Goal: Task Accomplishment & Management: Manage account settings

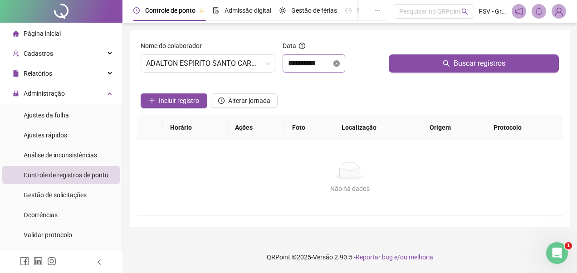
click at [340, 66] on icon "close-circle" at bounding box center [336, 63] width 6 height 6
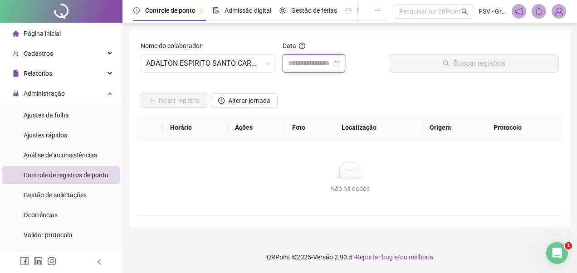
click at [325, 62] on input at bounding box center [310, 63] width 44 height 11
type input "**********"
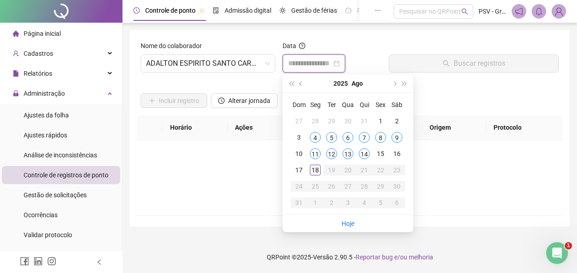
type input "**********"
click at [384, 120] on div "1" at bounding box center [380, 121] width 11 height 11
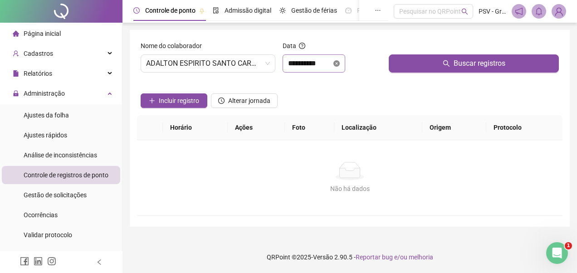
click at [340, 64] on icon "close-circle" at bounding box center [336, 63] width 6 height 6
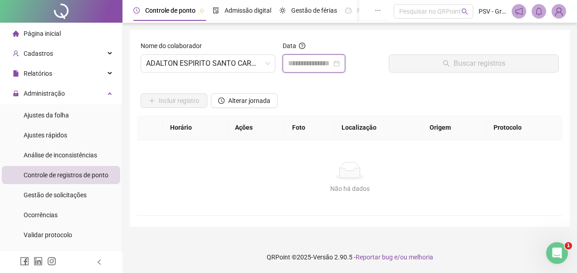
click at [306, 64] on input at bounding box center [310, 63] width 44 height 11
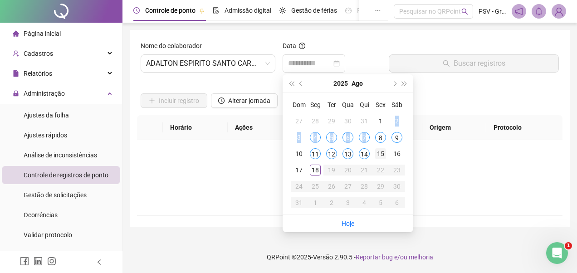
type input "**********"
drag, startPoint x: 381, startPoint y: 121, endPoint x: 383, endPoint y: 155, distance: 34.9
click at [383, 155] on tbody "27 28 29 30 31 1 2 3 4 5 6 7 8 9 10 11 12 13 14 15 16 17 18 19 20 21 22 23 24 2…" at bounding box center [348, 162] width 114 height 98
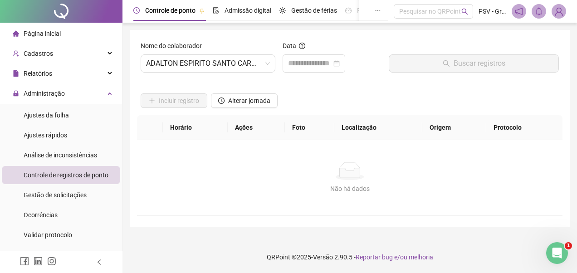
drag, startPoint x: 383, startPoint y: 155, endPoint x: 481, endPoint y: 193, distance: 104.7
click at [481, 193] on div "Não há dados" at bounding box center [349, 189] width 403 height 10
click at [340, 63] on div at bounding box center [314, 63] width 52 height 11
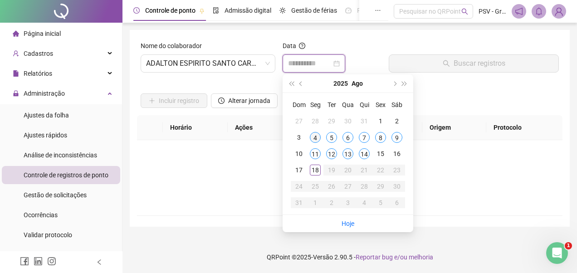
type input "**********"
click at [317, 138] on div "4" at bounding box center [315, 137] width 11 height 11
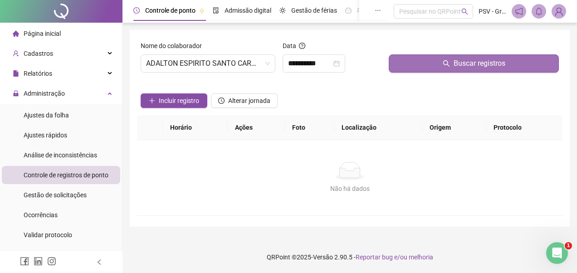
click at [477, 59] on span "Buscar registros" at bounding box center [479, 63] width 52 height 11
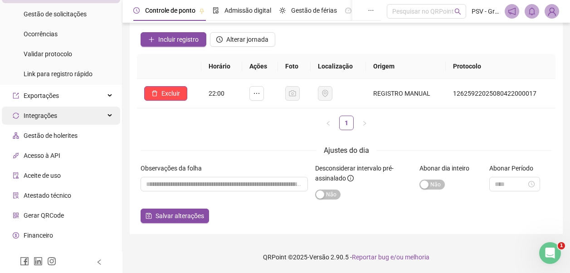
scroll to position [181, 0]
click at [79, 136] on li "Gestão de holerites" at bounding box center [61, 135] width 118 height 18
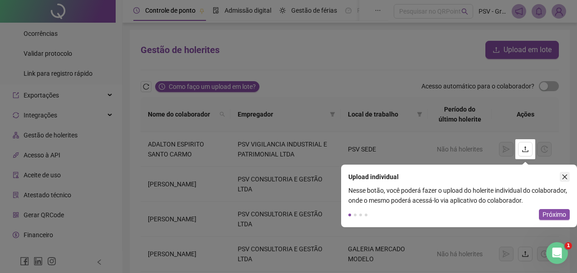
click at [567, 173] on button "button" at bounding box center [564, 177] width 10 height 10
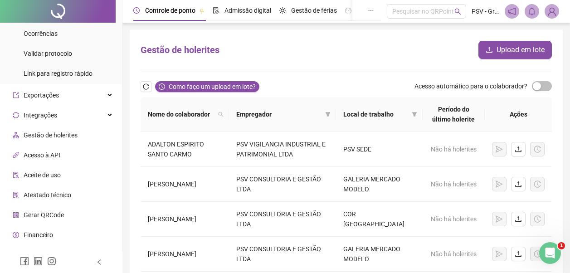
click at [28, 136] on span "Gestão de holerites" at bounding box center [51, 134] width 54 height 7
click at [189, 117] on span "Nome do colaborador" at bounding box center [181, 114] width 67 height 10
click at [225, 110] on span at bounding box center [220, 114] width 9 height 14
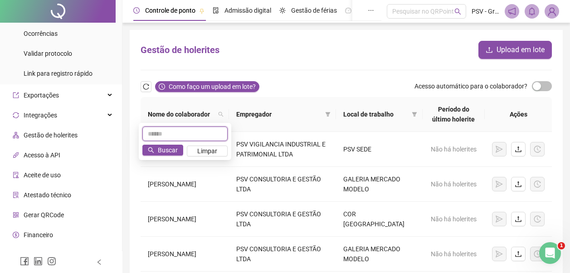
click at [205, 140] on input "text" at bounding box center [184, 133] width 85 height 15
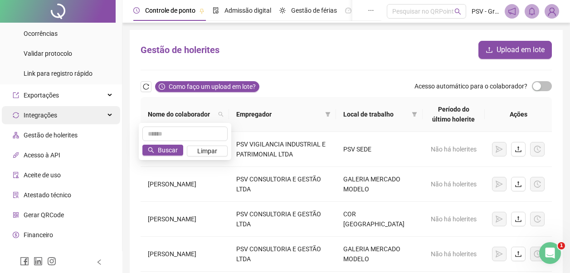
click at [103, 116] on div "Integrações" at bounding box center [61, 115] width 118 height 18
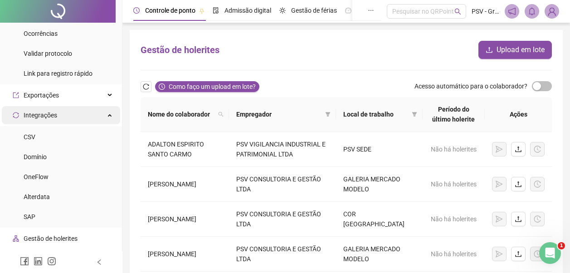
click at [103, 116] on div "Integrações" at bounding box center [61, 115] width 118 height 18
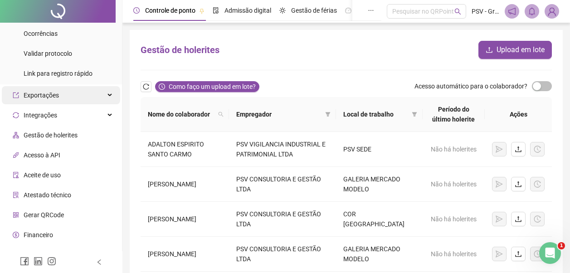
click at [104, 100] on div "Exportações" at bounding box center [61, 95] width 118 height 18
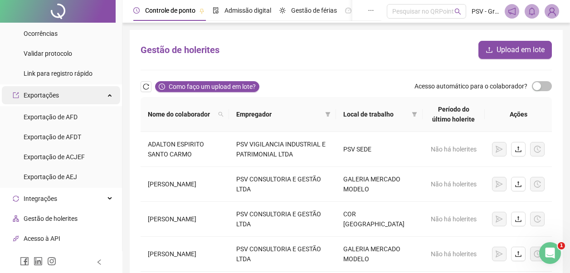
click at [104, 100] on div "Exportações" at bounding box center [61, 95] width 118 height 18
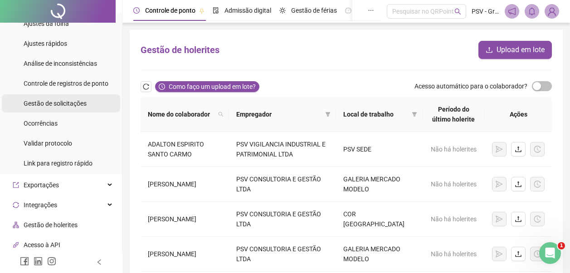
scroll to position [91, 0]
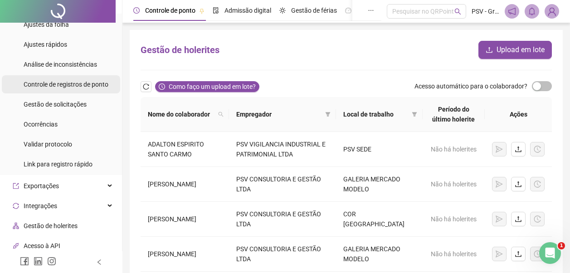
click at [112, 84] on li "Controle de registros de ponto" at bounding box center [61, 84] width 118 height 18
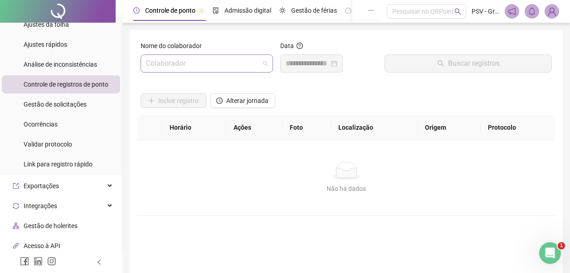
click at [227, 64] on input "search" at bounding box center [202, 63] width 113 height 17
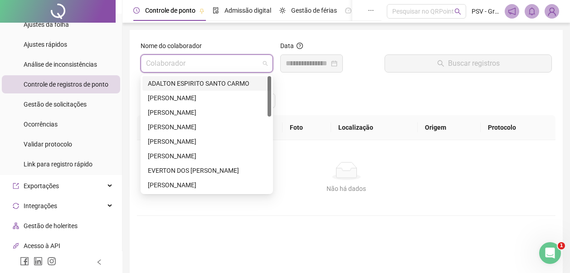
click at [225, 83] on div "ADALTON ESPIRITO SANTO CARMO" at bounding box center [207, 83] width 118 height 10
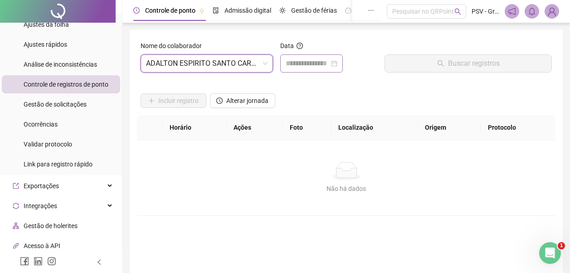
click at [337, 63] on div at bounding box center [312, 63] width 52 height 11
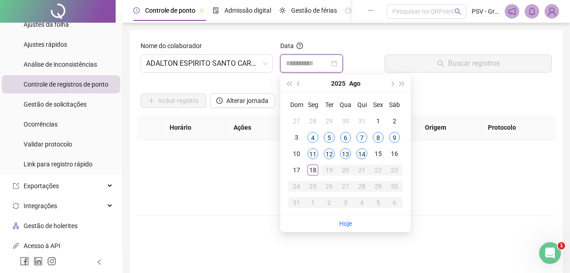
type input "**********"
click at [393, 82] on button "next-year" at bounding box center [392, 83] width 10 height 18
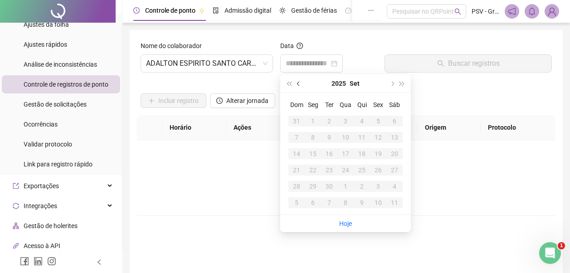
click at [299, 82] on span "prev-year" at bounding box center [299, 83] width 5 height 5
click at [391, 85] on span "next-year" at bounding box center [391, 83] width 5 height 5
type input "**********"
click at [377, 119] on div "1" at bounding box center [378, 121] width 11 height 11
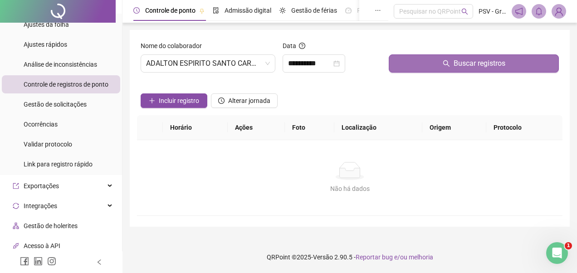
click at [457, 63] on span "Buscar registros" at bounding box center [479, 63] width 52 height 11
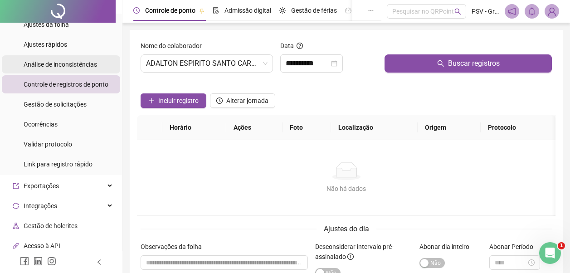
click at [92, 63] on span "Análise de inconsistências" at bounding box center [60, 64] width 73 height 7
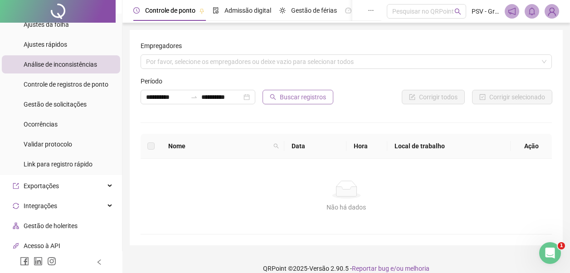
click at [282, 100] on span "Buscar registros" at bounding box center [303, 97] width 46 height 10
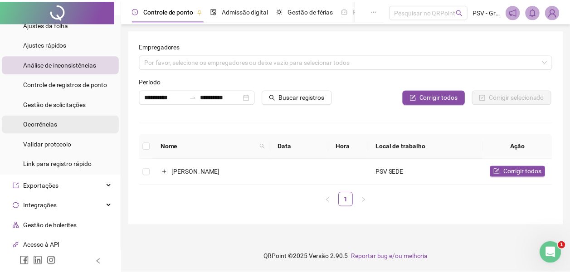
scroll to position [45, 0]
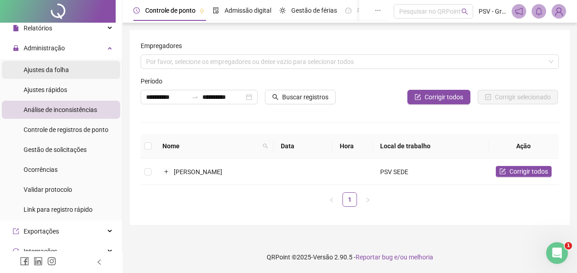
click at [79, 69] on li "Ajustes da folha" at bounding box center [61, 70] width 118 height 18
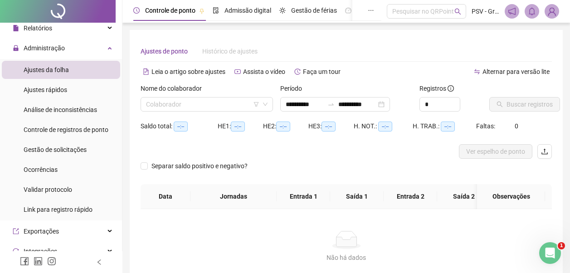
type input "**********"
click at [189, 105] on input "search" at bounding box center [202, 104] width 113 height 14
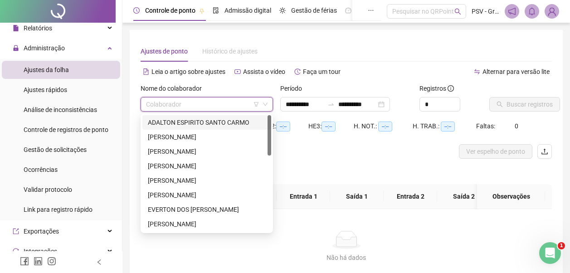
click at [189, 120] on div "ADALTON ESPIRITO SANTO CARMO" at bounding box center [207, 122] width 118 height 10
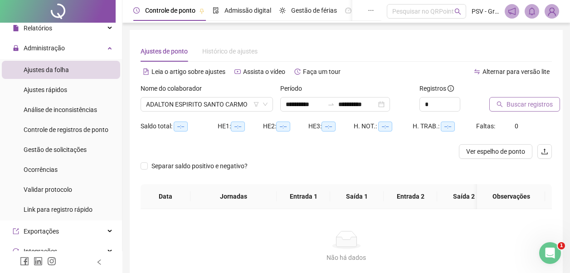
click at [516, 109] on button "Buscar registros" at bounding box center [524, 104] width 71 height 15
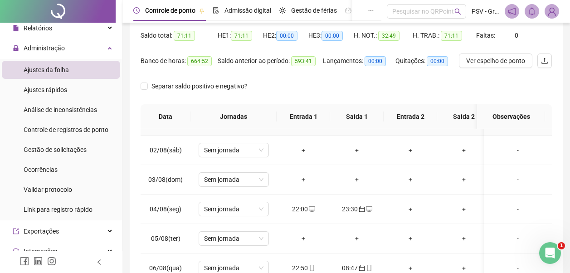
scroll to position [45, 0]
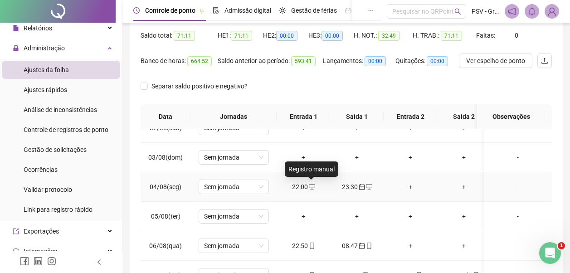
click at [311, 186] on icon "desktop" at bounding box center [312, 187] width 6 height 6
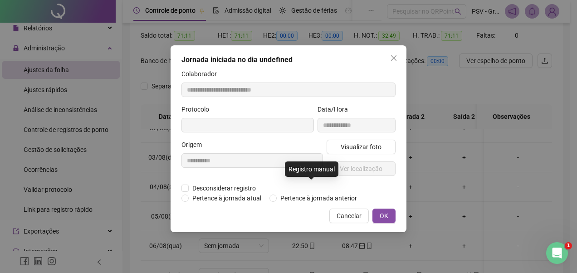
type input "**********"
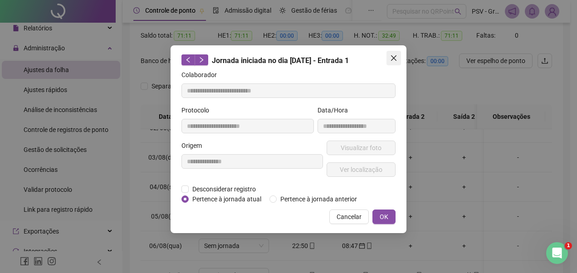
drag, startPoint x: 398, startPoint y: 55, endPoint x: 398, endPoint y: 60, distance: 5.0
click at [398, 56] on span "Close" at bounding box center [393, 57] width 15 height 7
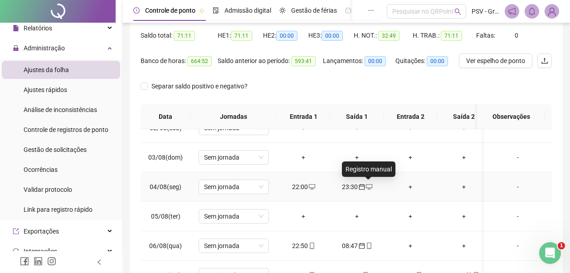
click at [371, 186] on icon "desktop" at bounding box center [369, 186] width 6 height 5
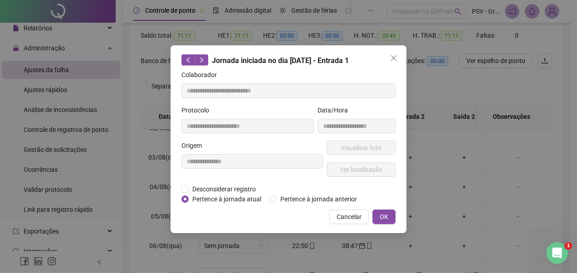
type input "**********"
click at [400, 58] on span "Close" at bounding box center [393, 57] width 15 height 7
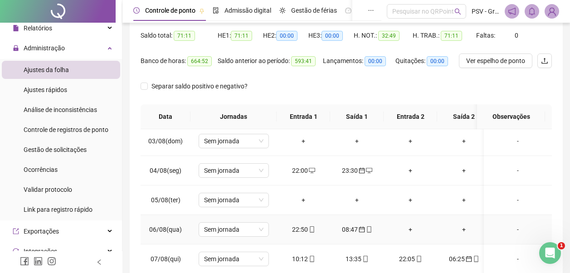
scroll to position [91, 0]
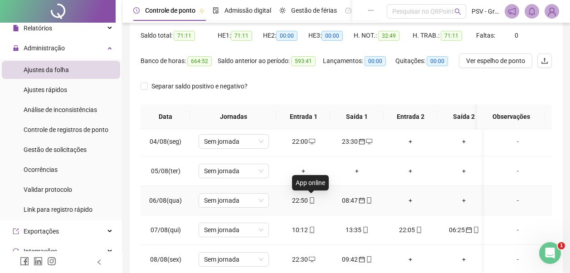
click at [312, 202] on icon "mobile" at bounding box center [312, 200] width 6 height 6
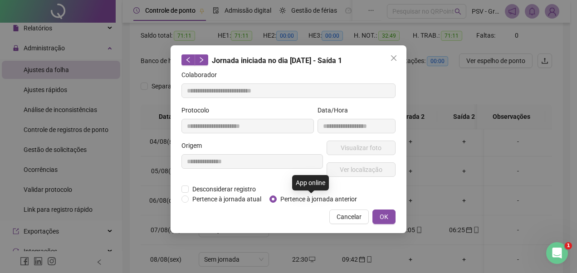
type input "**********"
click at [370, 142] on button "Visualizar foto" at bounding box center [360, 148] width 69 height 15
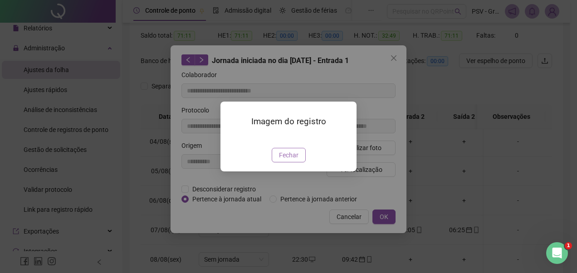
click at [285, 160] on span "Fechar" at bounding box center [288, 155] width 19 height 10
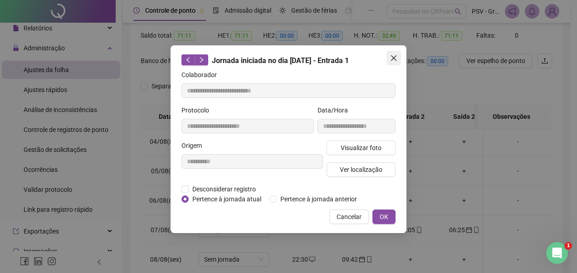
click at [392, 55] on icon "close" at bounding box center [393, 57] width 7 height 7
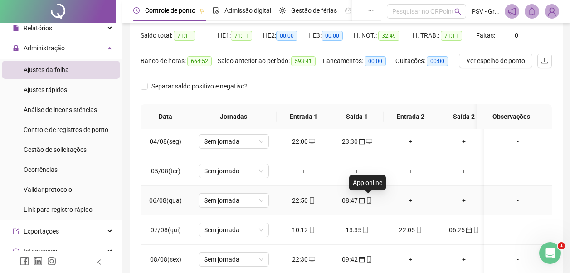
click at [371, 201] on icon "mobile" at bounding box center [369, 200] width 6 height 6
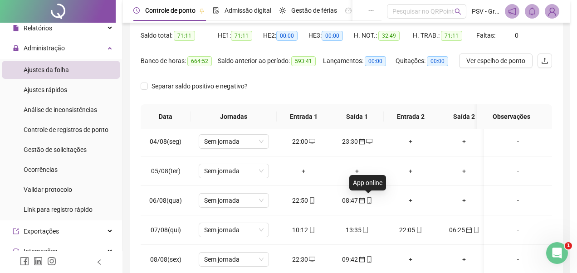
type input "**********"
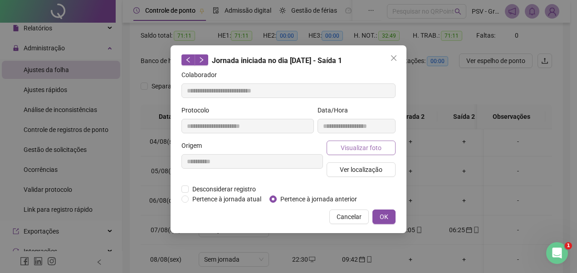
click at [383, 146] on button "Visualizar foto" at bounding box center [360, 148] width 69 height 15
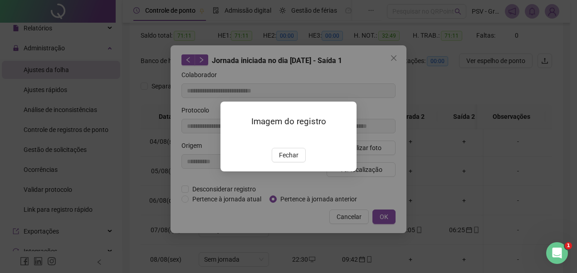
click at [403, 115] on div "Imagem do registro Fechar" at bounding box center [288, 136] width 577 height 273
click at [301, 162] on button "Fechar" at bounding box center [289, 155] width 34 height 15
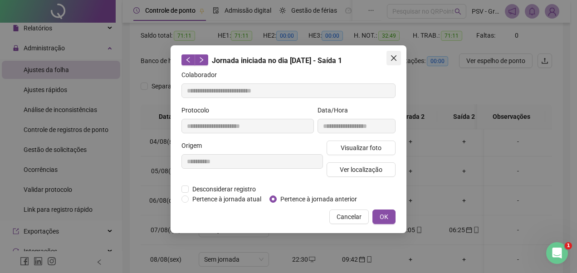
click at [392, 53] on button "Close" at bounding box center [393, 58] width 15 height 15
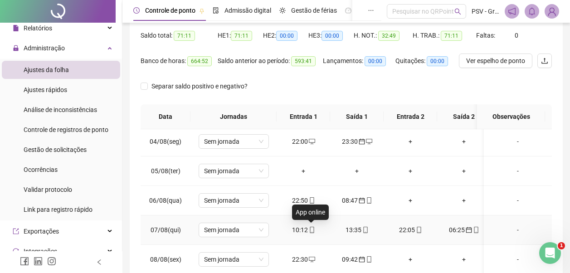
click at [312, 231] on icon "mobile" at bounding box center [312, 230] width 6 height 6
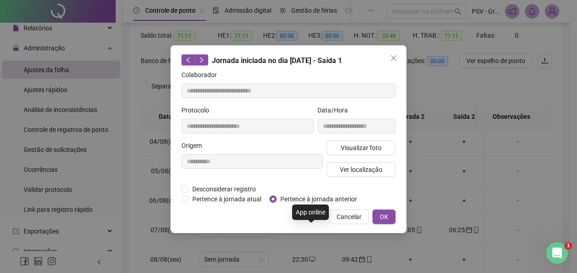
type input "**********"
click at [363, 147] on span "Visualizar foto" at bounding box center [360, 148] width 41 height 10
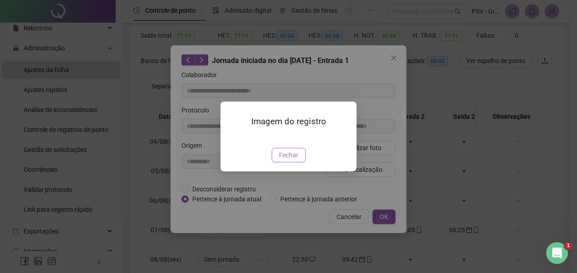
click at [297, 160] on span "Fechar" at bounding box center [288, 155] width 19 height 10
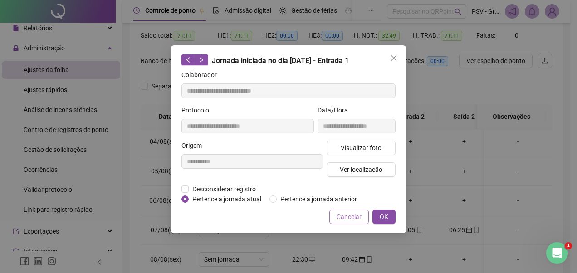
click at [356, 217] on span "Cancelar" at bounding box center [348, 217] width 25 height 10
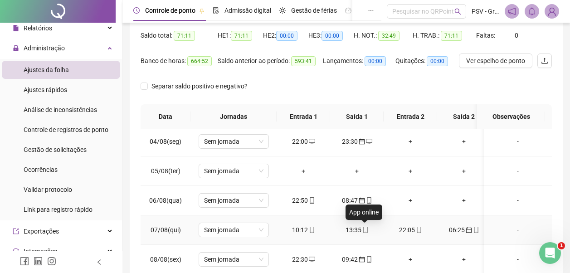
click at [365, 228] on icon "mobile" at bounding box center [365, 230] width 6 height 6
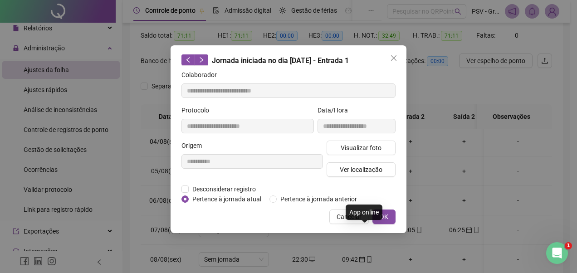
type input "**********"
click at [381, 149] on button "Visualizar foto" at bounding box center [360, 148] width 69 height 15
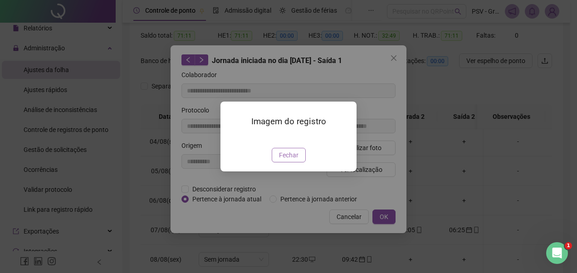
click at [289, 160] on span "Fechar" at bounding box center [288, 155] width 19 height 10
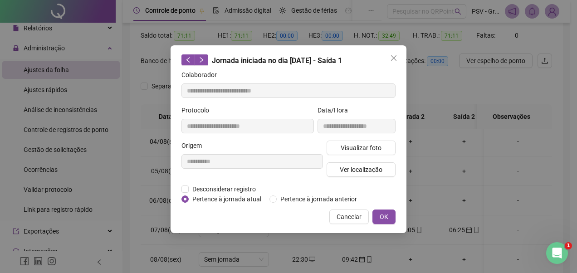
click at [342, 215] on span "Cancelar" at bounding box center [348, 217] width 25 height 10
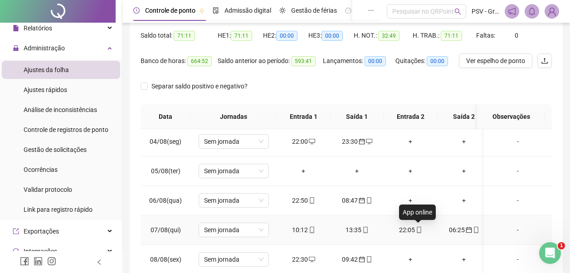
click at [419, 231] on icon "mobile" at bounding box center [419, 230] width 6 height 6
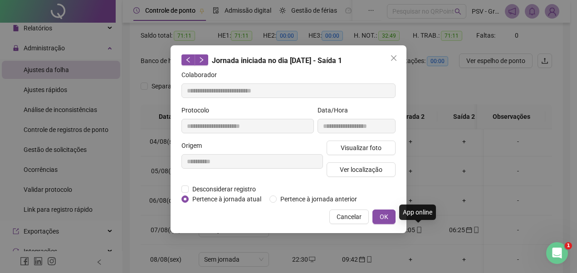
type input "**********"
click at [380, 150] on span "Visualizar foto" at bounding box center [360, 148] width 41 height 10
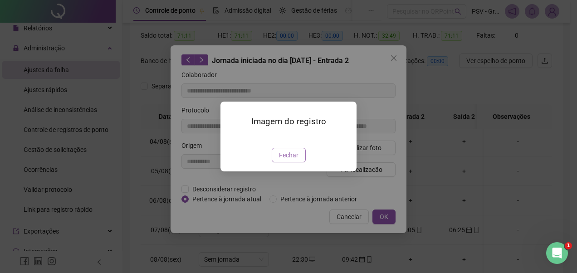
click at [291, 160] on span "Fechar" at bounding box center [288, 155] width 19 height 10
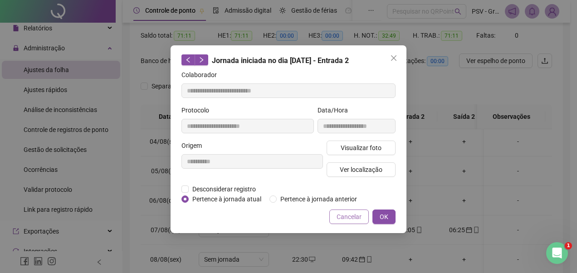
click at [348, 218] on span "Cancelar" at bounding box center [348, 217] width 25 height 10
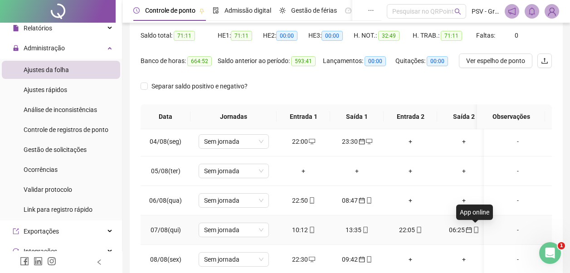
click at [475, 228] on icon "mobile" at bounding box center [476, 230] width 6 height 6
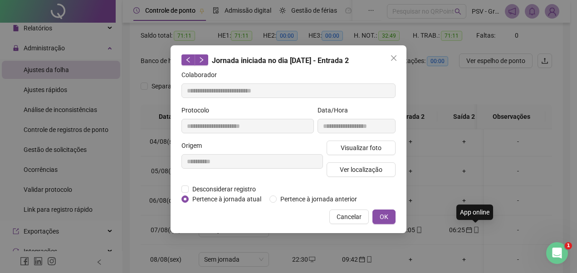
type input "**********"
click at [380, 145] on span "Visualizar foto" at bounding box center [360, 148] width 41 height 10
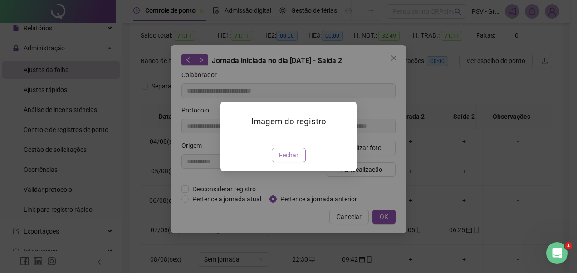
click at [291, 160] on span "Fechar" at bounding box center [288, 155] width 19 height 10
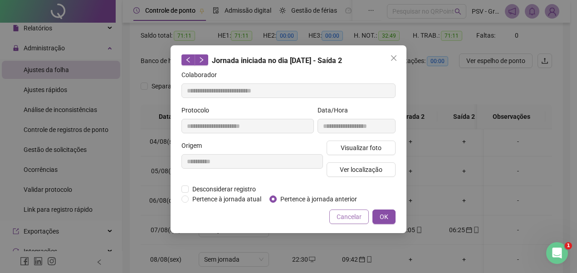
click at [335, 215] on button "Cancelar" at bounding box center [348, 216] width 39 height 15
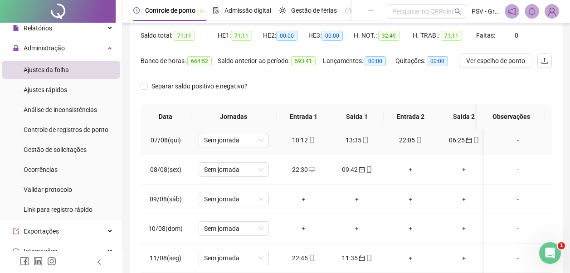
scroll to position [181, 0]
click at [370, 168] on icon "mobile" at bounding box center [369, 168] width 4 height 6
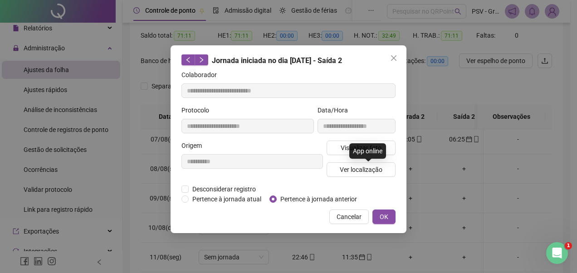
type input "**********"
click at [376, 148] on span "Visualizar foto" at bounding box center [360, 148] width 41 height 10
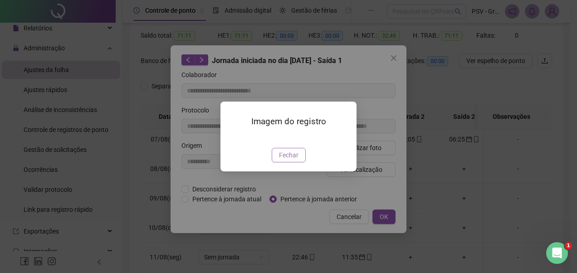
click at [300, 162] on button "Fechar" at bounding box center [289, 155] width 34 height 15
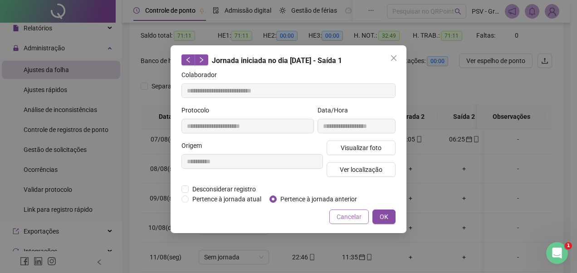
click at [335, 211] on button "Cancelar" at bounding box center [348, 216] width 39 height 15
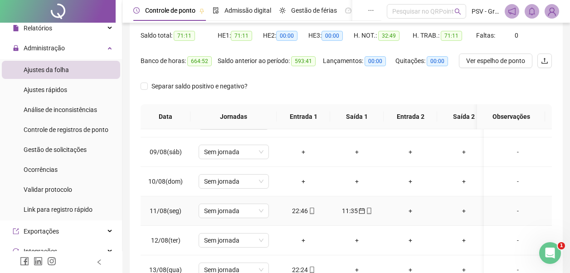
scroll to position [272, 0]
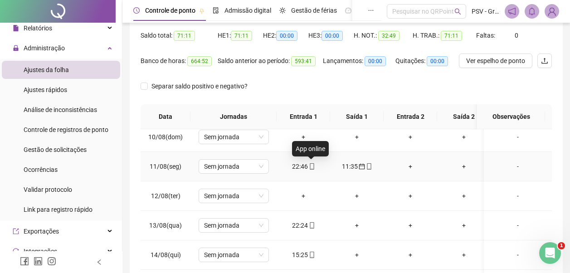
click at [311, 165] on icon "mobile" at bounding box center [312, 166] width 6 height 6
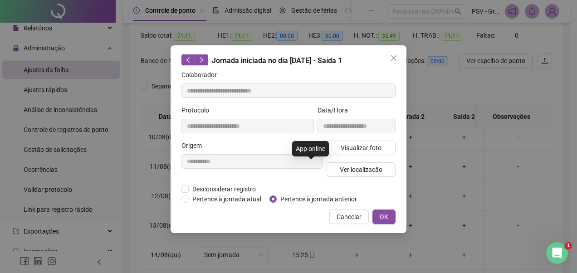
type input "**********"
click at [350, 147] on span "Visualizar foto" at bounding box center [360, 148] width 41 height 10
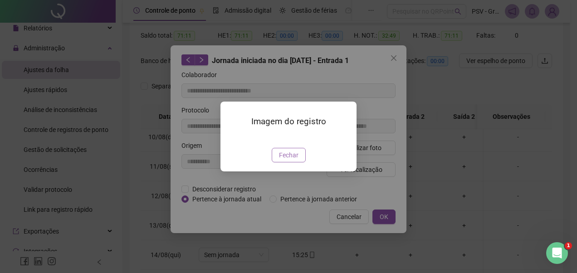
drag, startPoint x: 293, startPoint y: 210, endPoint x: 318, endPoint y: 210, distance: 24.9
click at [293, 160] on span "Fechar" at bounding box center [288, 155] width 19 height 10
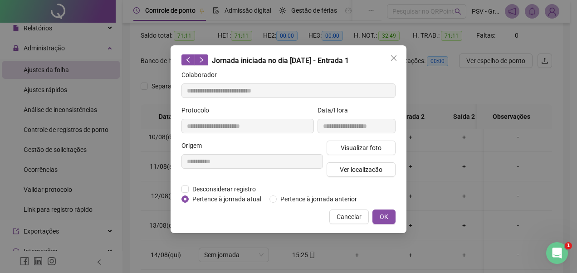
drag, startPoint x: 344, startPoint y: 218, endPoint x: 353, endPoint y: 208, distance: 13.5
click at [344, 218] on span "Cancelar" at bounding box center [348, 217] width 25 height 10
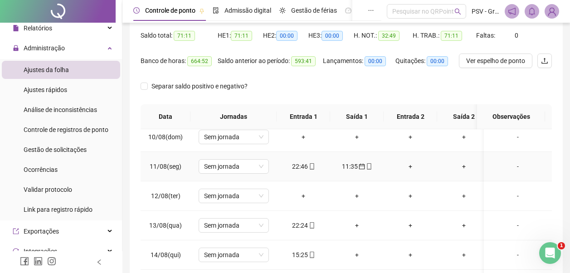
click at [372, 167] on div "11:35" at bounding box center [356, 166] width 39 height 10
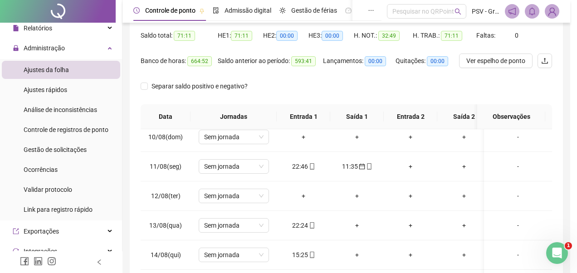
type input "**********"
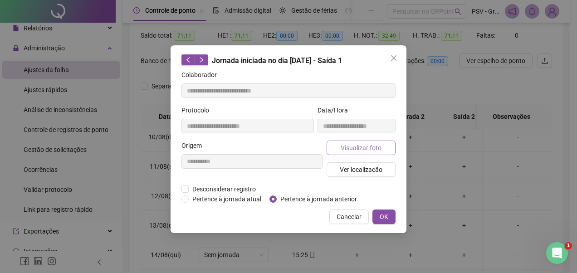
click at [374, 152] on button "Visualizar foto" at bounding box center [360, 148] width 69 height 15
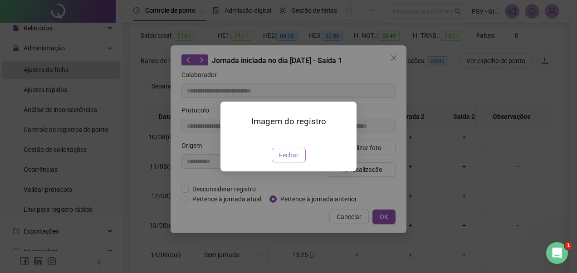
click at [293, 162] on button "Fechar" at bounding box center [289, 155] width 34 height 15
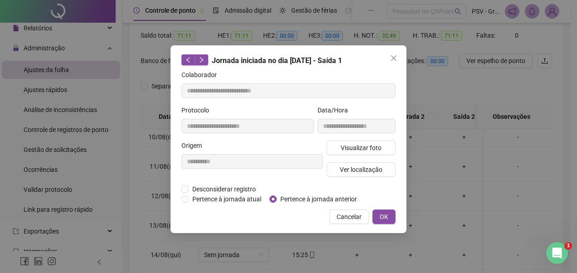
click at [337, 213] on button "Cancelar" at bounding box center [348, 216] width 39 height 15
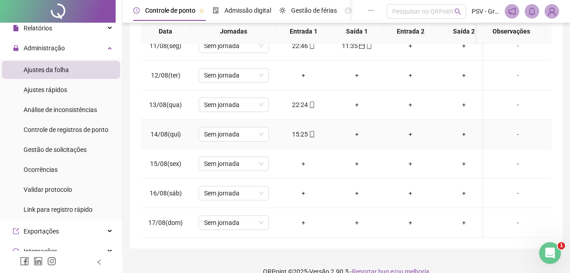
scroll to position [190, 0]
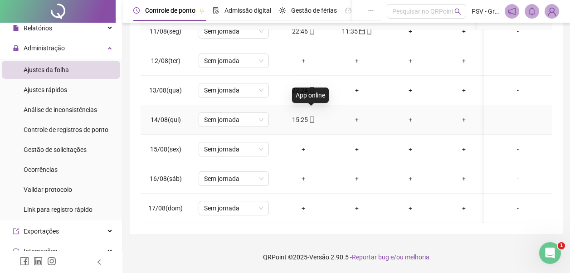
click at [313, 116] on icon "mobile" at bounding box center [312, 119] width 4 height 6
type input "**********"
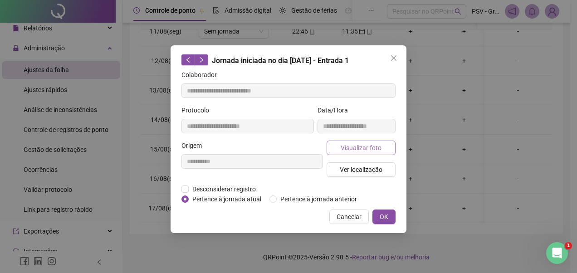
click at [369, 147] on span "Visualizar foto" at bounding box center [360, 148] width 41 height 10
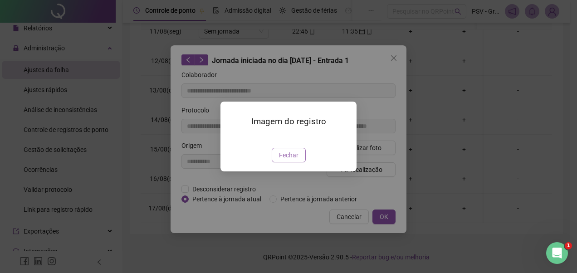
click at [291, 160] on span "Fechar" at bounding box center [288, 155] width 19 height 10
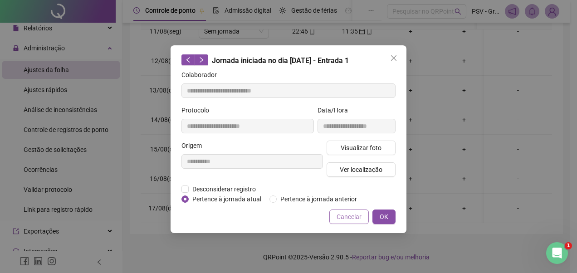
click at [348, 213] on span "Cancelar" at bounding box center [348, 217] width 25 height 10
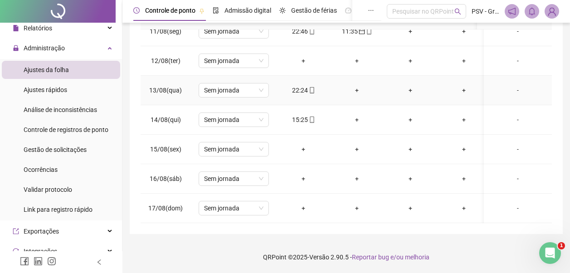
click at [312, 87] on icon "mobile" at bounding box center [312, 90] width 6 height 6
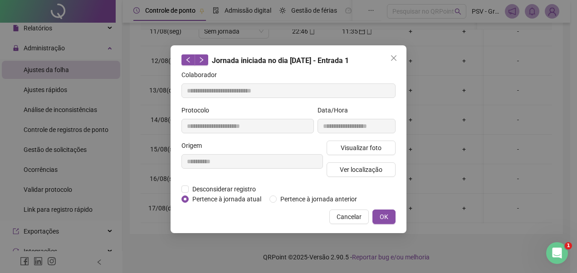
type input "**********"
click at [362, 144] on span "Visualizar foto" at bounding box center [360, 148] width 41 height 10
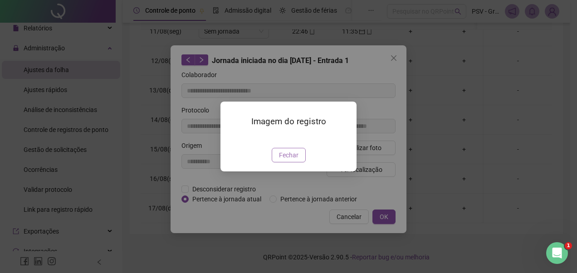
click at [294, 162] on button "Fechar" at bounding box center [289, 155] width 34 height 15
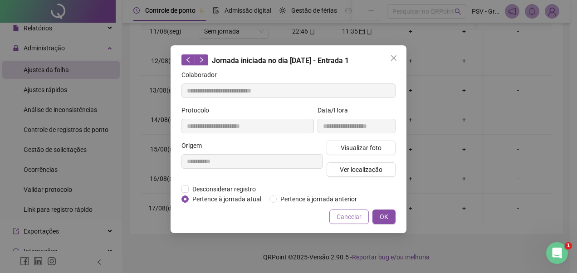
click at [344, 213] on span "Cancelar" at bounding box center [348, 217] width 25 height 10
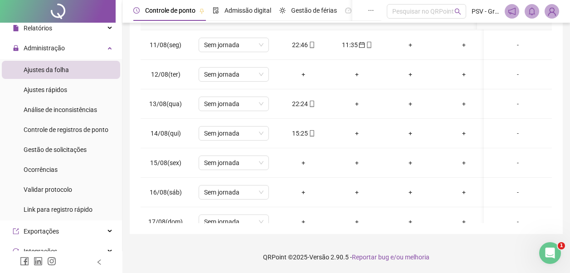
scroll to position [314, 0]
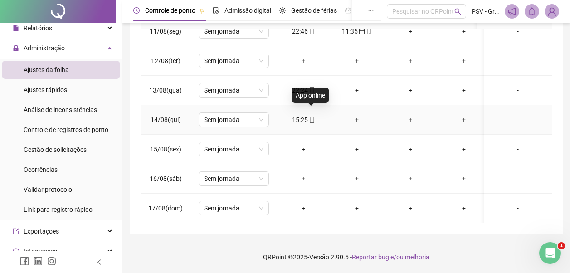
click at [314, 116] on icon "mobile" at bounding box center [312, 119] width 6 height 6
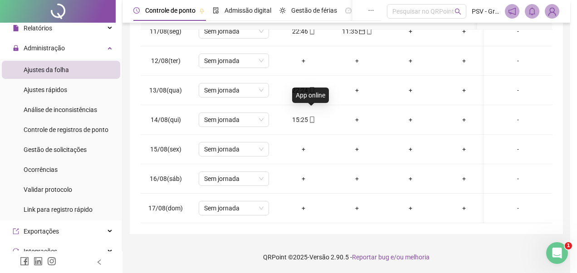
type input "**********"
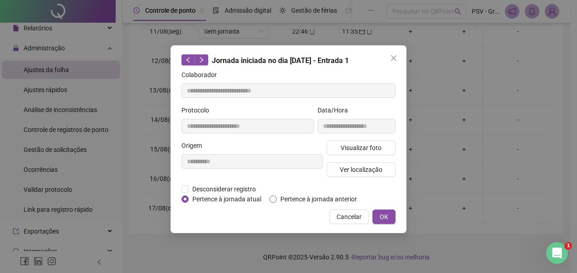
click at [284, 200] on span "Pertence à jornada anterior" at bounding box center [318, 199] width 84 height 10
click at [386, 214] on span "OK" at bounding box center [383, 217] width 9 height 10
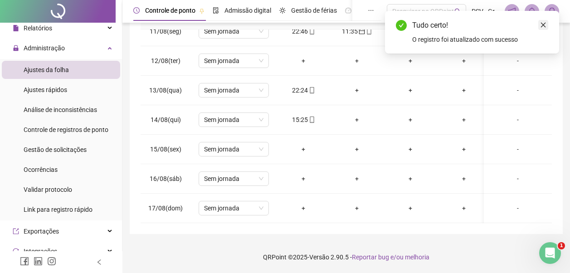
click at [545, 24] on icon "close" at bounding box center [543, 25] width 6 height 6
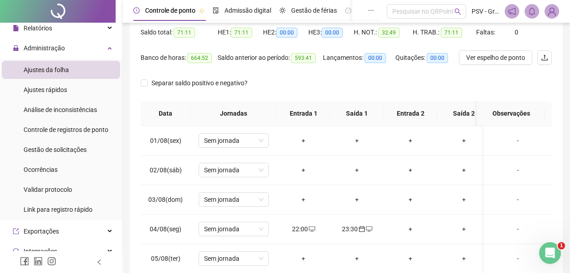
scroll to position [0, 0]
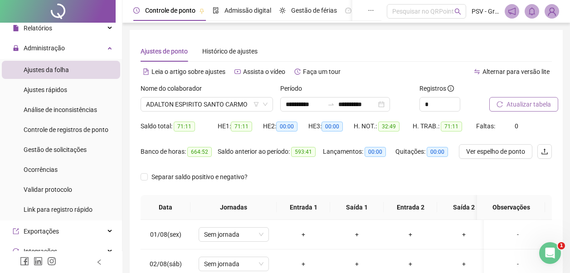
click at [542, 100] on span "Atualizar tabela" at bounding box center [528, 104] width 44 height 10
click at [255, 103] on icon "filter" at bounding box center [255, 104] width 5 height 5
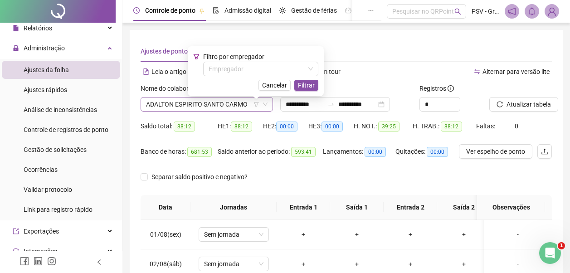
click at [201, 108] on span "ADALTON ESPIRITO SANTO CARMO" at bounding box center [206, 104] width 121 height 14
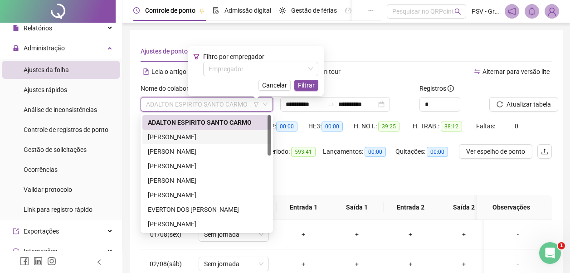
click at [204, 136] on div "[PERSON_NAME]" at bounding box center [207, 137] width 118 height 10
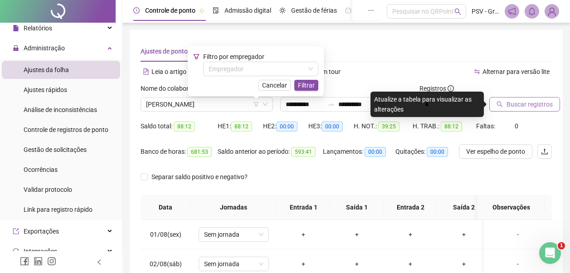
click at [515, 102] on span "Buscar registros" at bounding box center [529, 104] width 46 height 10
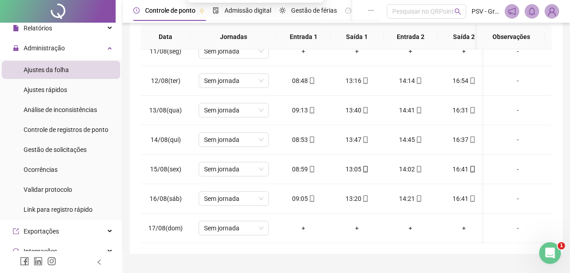
scroll to position [179, 0]
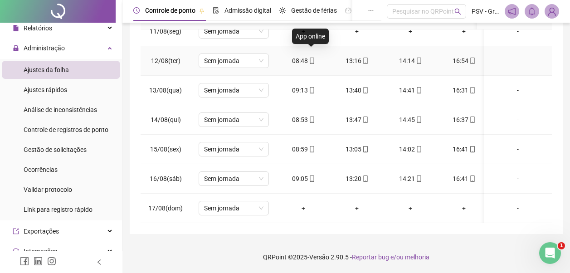
click at [312, 58] on icon "mobile" at bounding box center [312, 61] width 6 height 6
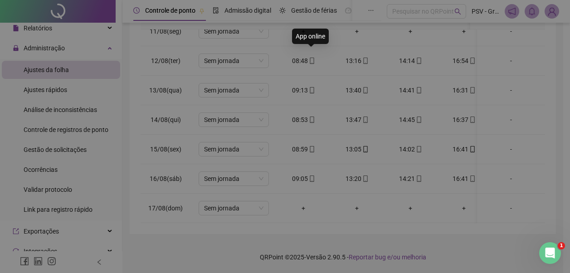
type input "**********"
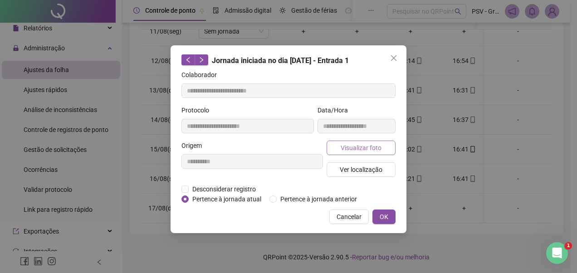
click at [381, 147] on button "Visualizar foto" at bounding box center [360, 148] width 69 height 15
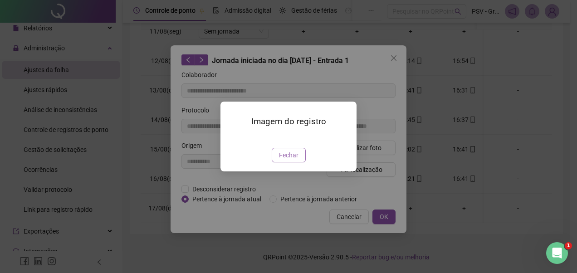
click at [292, 160] on span "Fechar" at bounding box center [288, 155] width 19 height 10
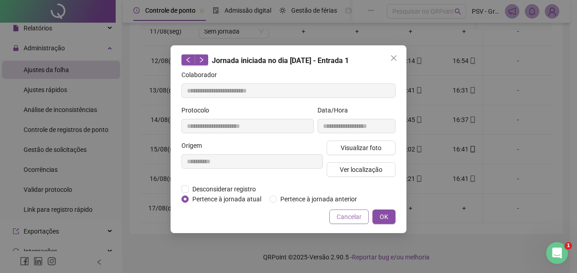
click at [350, 215] on span "Cancelar" at bounding box center [348, 217] width 25 height 10
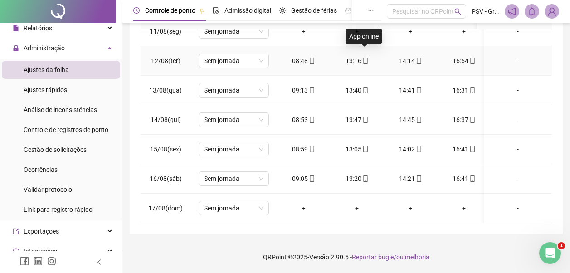
click at [363, 58] on icon "mobile" at bounding box center [365, 61] width 4 height 6
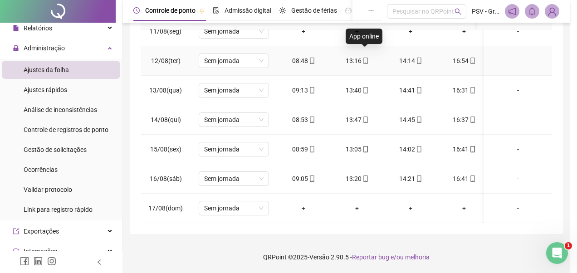
type input "**********"
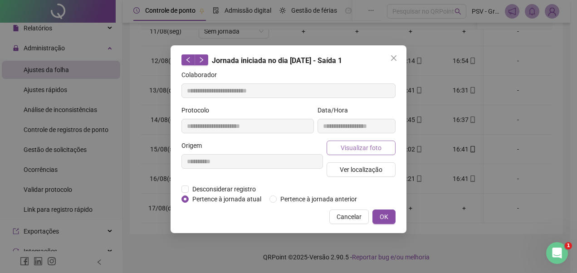
click at [383, 152] on button "Visualizar foto" at bounding box center [360, 148] width 69 height 15
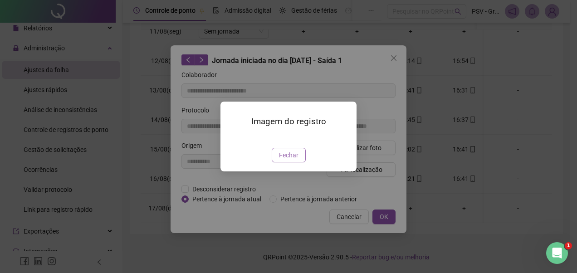
drag, startPoint x: 299, startPoint y: 211, endPoint x: 331, endPoint y: 213, distance: 32.3
click at [299, 162] on button "Fechar" at bounding box center [289, 155] width 34 height 15
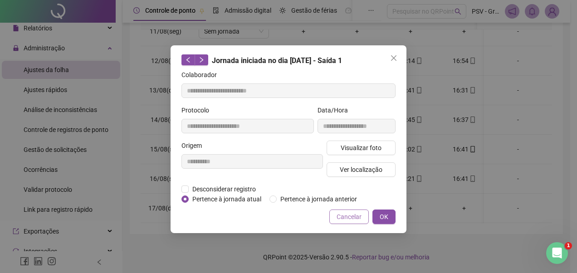
click at [346, 217] on span "Cancelar" at bounding box center [348, 217] width 25 height 10
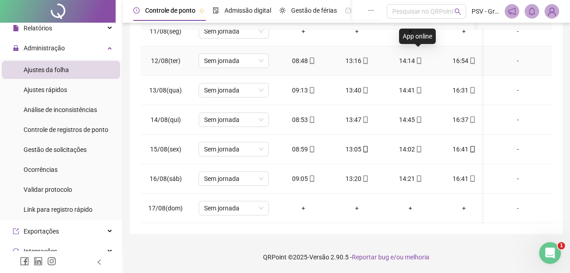
click at [420, 58] on icon "mobile" at bounding box center [419, 61] width 6 height 6
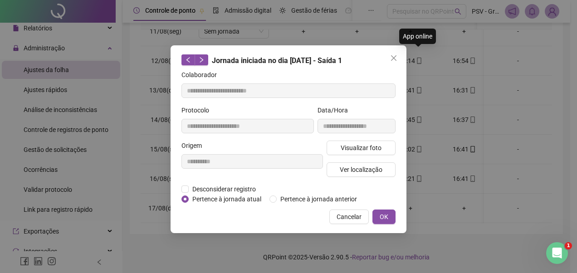
type input "**********"
click at [363, 150] on span "Visualizar foto" at bounding box center [360, 148] width 41 height 10
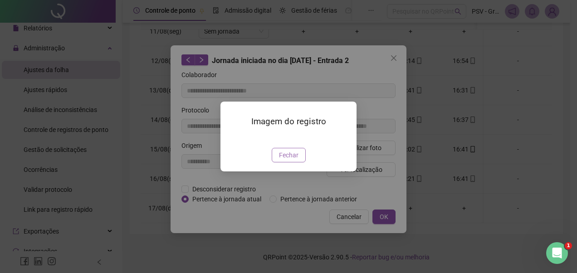
click at [295, 160] on span "Fechar" at bounding box center [288, 155] width 19 height 10
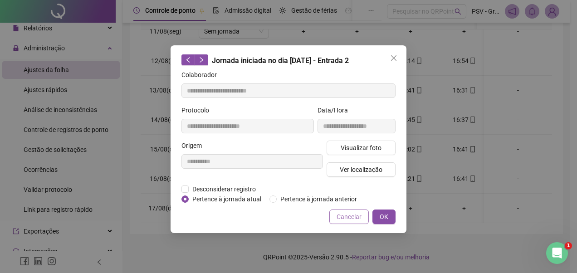
click at [353, 218] on span "Cancelar" at bounding box center [348, 217] width 25 height 10
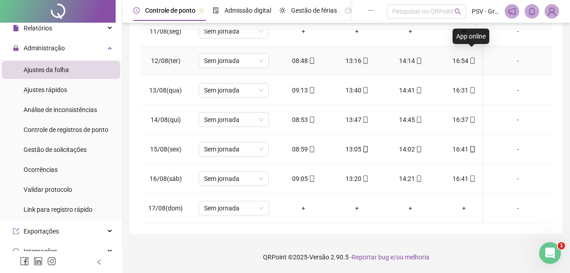
click at [472, 58] on icon "mobile" at bounding box center [472, 61] width 6 height 6
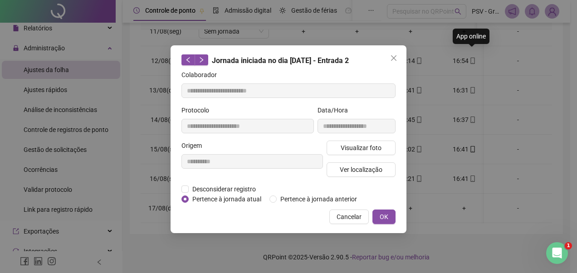
type input "**********"
click at [378, 149] on span "Visualizar foto" at bounding box center [360, 148] width 41 height 10
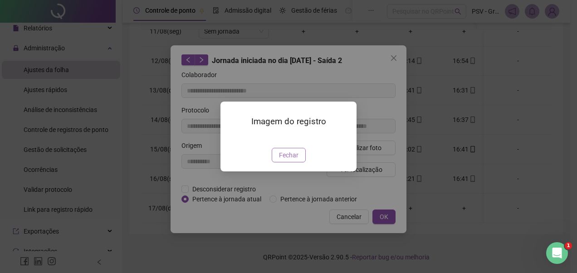
drag, startPoint x: 298, startPoint y: 206, endPoint x: 320, endPoint y: 209, distance: 22.4
click at [298, 162] on button "Fechar" at bounding box center [289, 155] width 34 height 15
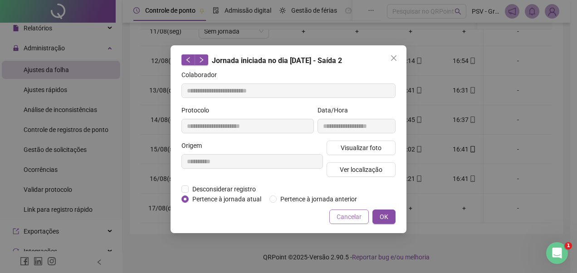
drag, startPoint x: 352, startPoint y: 212, endPoint x: 349, endPoint y: 180, distance: 32.3
click at [352, 212] on span "Cancelar" at bounding box center [348, 217] width 25 height 10
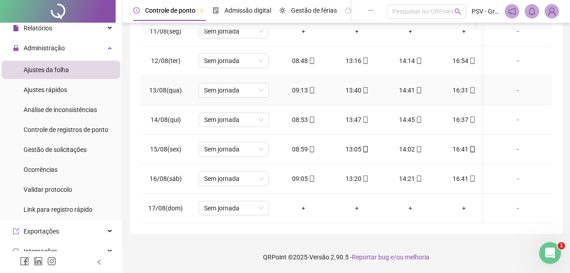
click at [312, 87] on icon "mobile" at bounding box center [312, 90] width 6 height 6
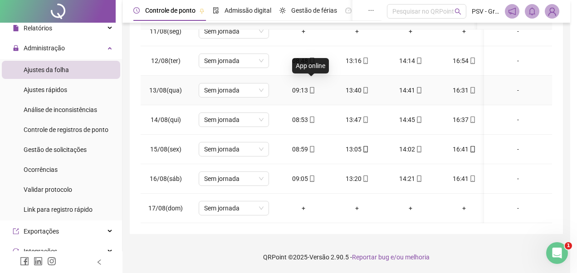
type input "**********"
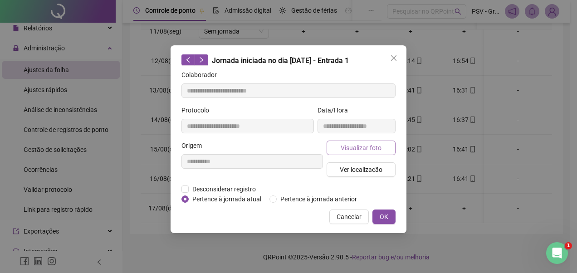
click at [354, 144] on span "Visualizar foto" at bounding box center [360, 148] width 41 height 10
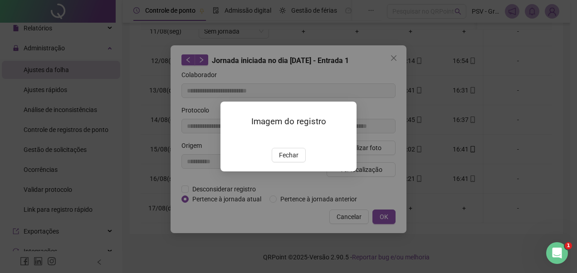
drag, startPoint x: 307, startPoint y: 207, endPoint x: 321, endPoint y: 206, distance: 14.1
click at [307, 162] on div "Fechar" at bounding box center [288, 155] width 114 height 15
click at [295, 160] on span "Fechar" at bounding box center [288, 155] width 19 height 10
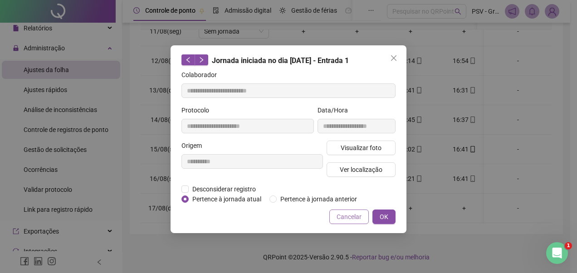
click at [339, 212] on span "Cancelar" at bounding box center [348, 217] width 25 height 10
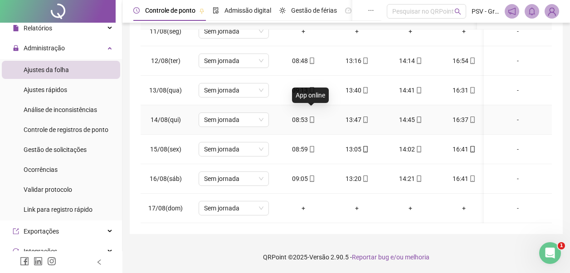
click at [309, 116] on icon "mobile" at bounding box center [312, 119] width 6 height 6
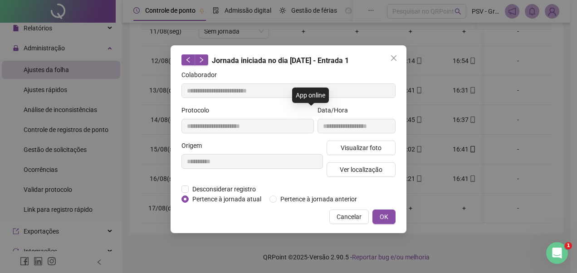
type input "**********"
click at [360, 151] on span "Visualizar foto" at bounding box center [360, 148] width 41 height 10
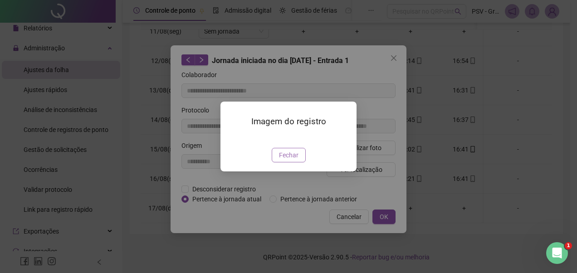
click at [296, 160] on span "Fechar" at bounding box center [288, 155] width 19 height 10
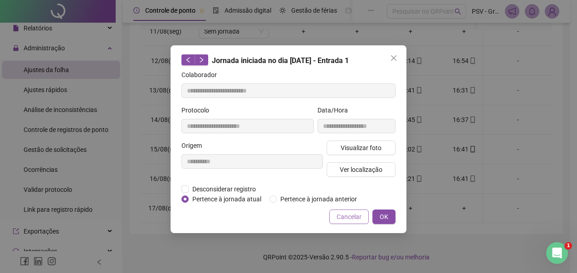
click at [350, 214] on span "Cancelar" at bounding box center [348, 217] width 25 height 10
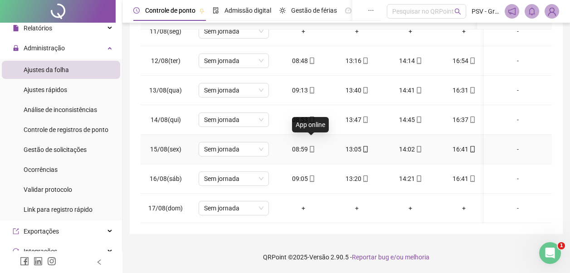
click at [310, 146] on icon "mobile" at bounding box center [312, 149] width 4 height 6
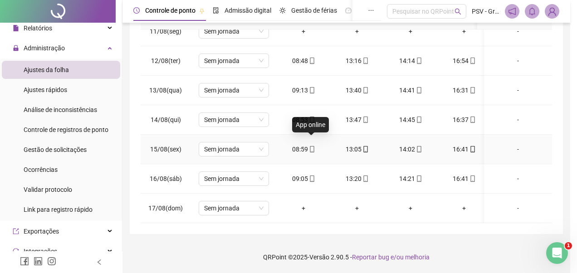
type input "**********"
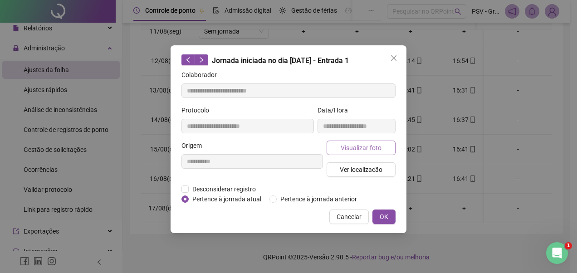
click at [360, 146] on span "Visualizar foto" at bounding box center [360, 148] width 41 height 10
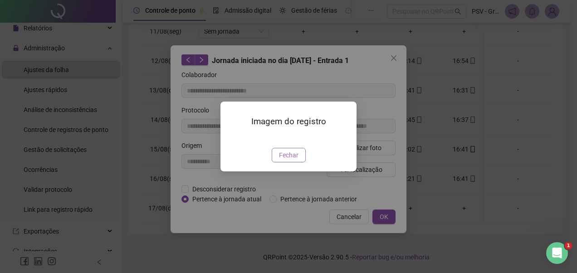
click at [290, 160] on span "Fechar" at bounding box center [288, 155] width 19 height 10
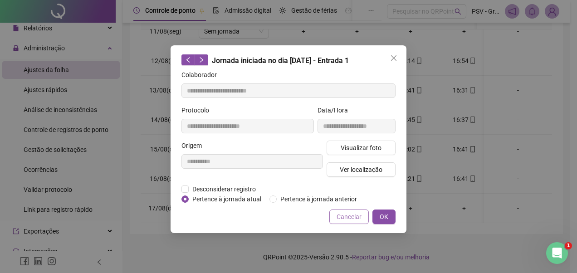
click at [351, 218] on span "Cancelar" at bounding box center [348, 217] width 25 height 10
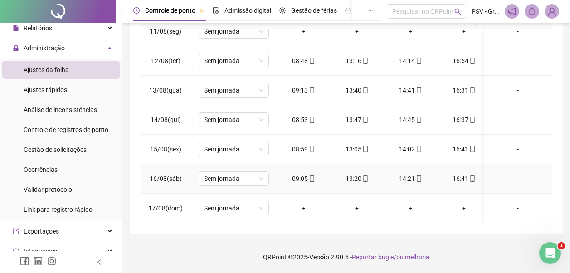
click at [313, 175] on icon "mobile" at bounding box center [312, 178] width 4 height 6
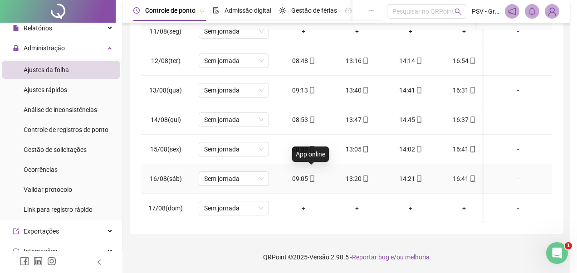
type input "**********"
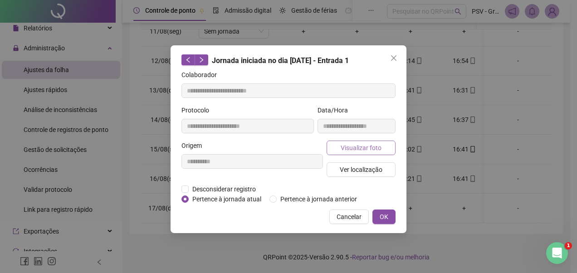
click at [345, 151] on span "Visualizar foto" at bounding box center [360, 148] width 41 height 10
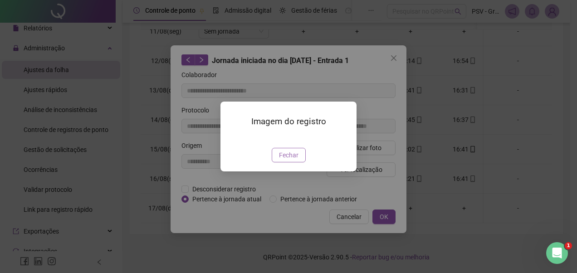
click at [295, 162] on button "Fechar" at bounding box center [289, 155] width 34 height 15
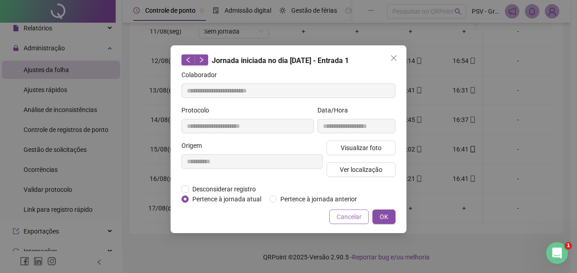
click at [346, 215] on span "Cancelar" at bounding box center [348, 217] width 25 height 10
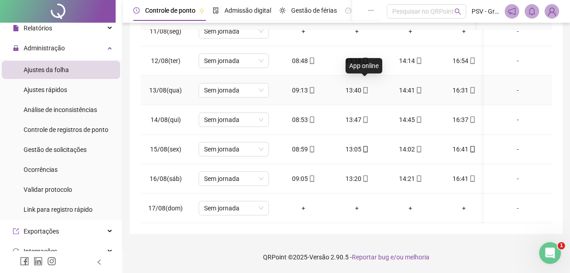
click at [365, 87] on icon "mobile" at bounding box center [365, 90] width 6 height 6
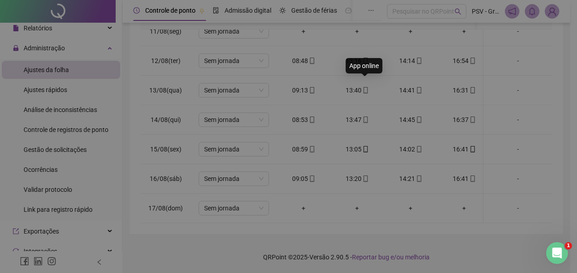
type input "**********"
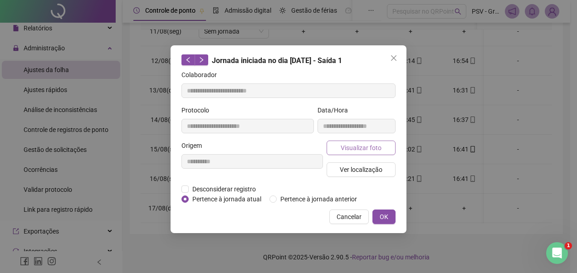
click at [349, 144] on span "Visualizar foto" at bounding box center [360, 148] width 41 height 10
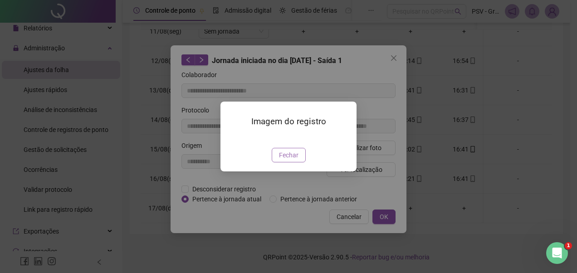
click at [291, 160] on div "Imagem do registro Fechar" at bounding box center [288, 136] width 136 height 69
click at [290, 160] on span "Fechar" at bounding box center [288, 155] width 19 height 10
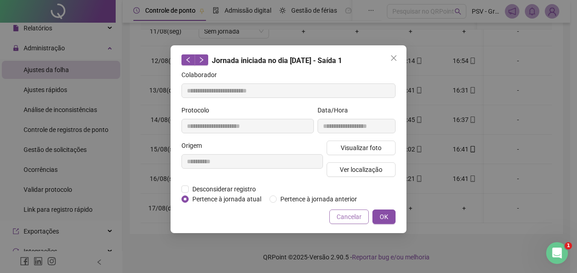
click at [335, 214] on button "Cancelar" at bounding box center [348, 216] width 39 height 15
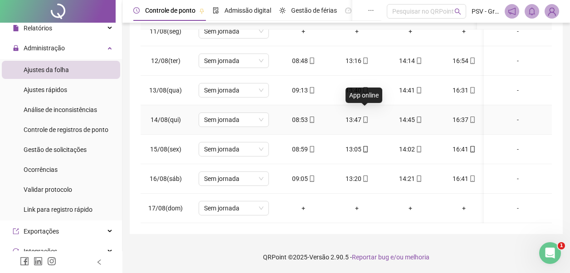
click at [364, 116] on icon "mobile" at bounding box center [365, 119] width 4 height 6
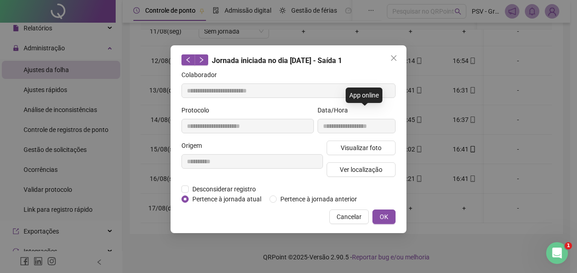
type input "**********"
click at [361, 152] on span "Visualizar foto" at bounding box center [360, 148] width 41 height 10
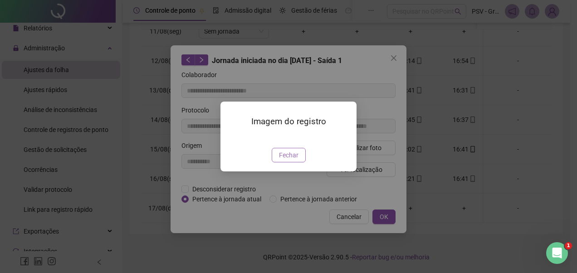
click at [300, 162] on button "Fechar" at bounding box center [289, 155] width 34 height 15
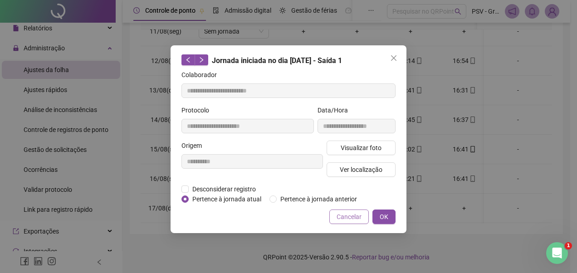
click at [346, 213] on span "Cancelar" at bounding box center [348, 217] width 25 height 10
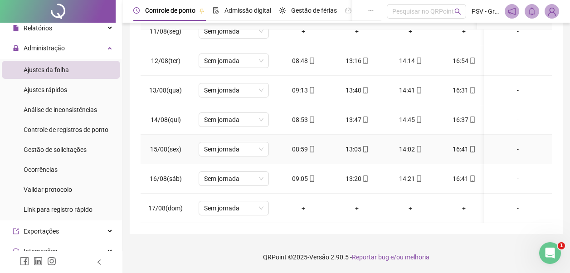
click at [369, 144] on div "13:05" at bounding box center [356, 149] width 39 height 10
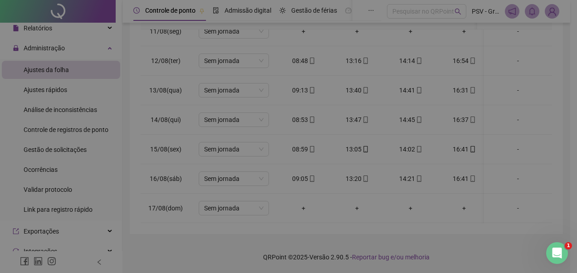
type input "**********"
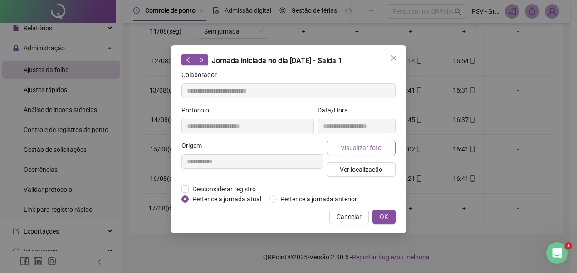
click at [365, 150] on span "Visualizar foto" at bounding box center [360, 148] width 41 height 10
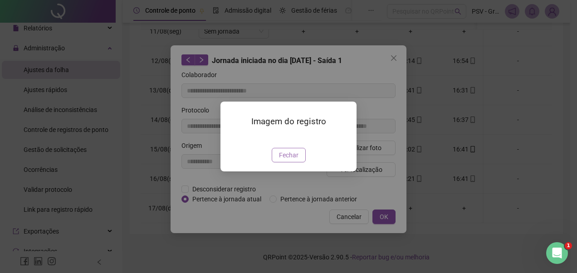
click at [301, 162] on button "Fechar" at bounding box center [289, 155] width 34 height 15
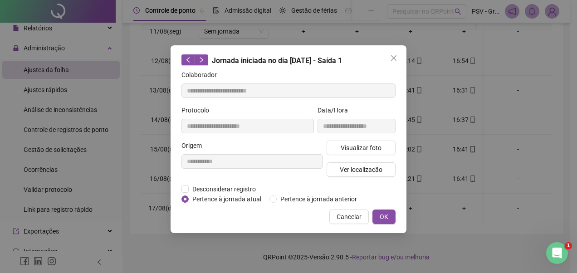
drag, startPoint x: 338, startPoint y: 211, endPoint x: 345, endPoint y: 209, distance: 8.2
click at [339, 212] on span "Cancelar" at bounding box center [348, 217] width 25 height 10
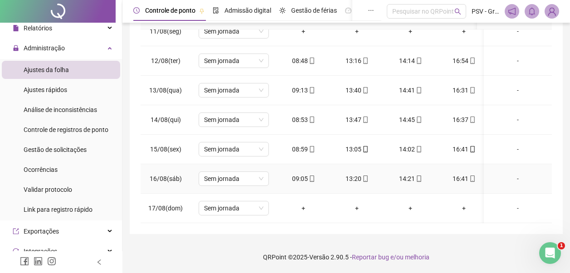
click at [364, 175] on icon "mobile" at bounding box center [365, 178] width 4 height 6
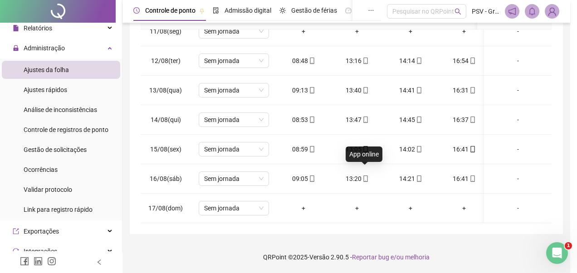
type input "**********"
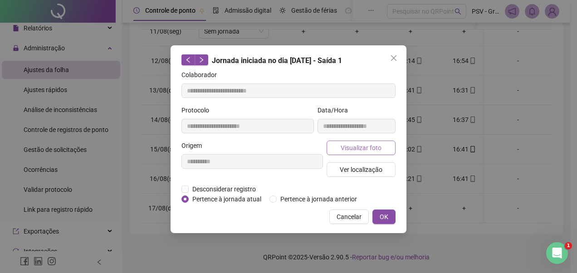
click at [358, 149] on span "Visualizar foto" at bounding box center [360, 148] width 41 height 10
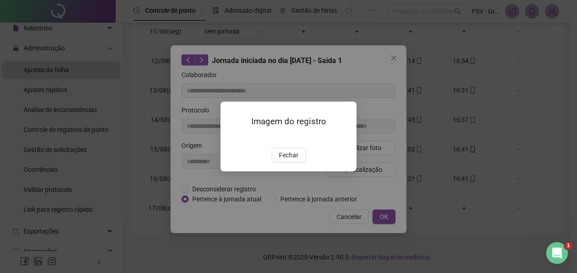
click at [300, 171] on div "Imagem do registro Fechar" at bounding box center [288, 136] width 136 height 69
click at [299, 162] on button "Fechar" at bounding box center [289, 155] width 34 height 15
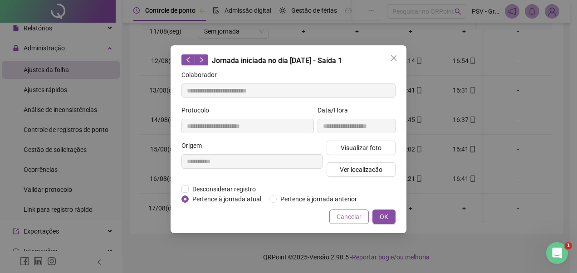
click at [332, 209] on button "Cancelar" at bounding box center [348, 216] width 39 height 15
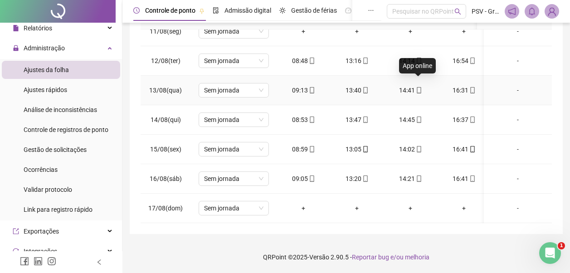
click at [420, 87] on icon "mobile" at bounding box center [419, 90] width 4 height 6
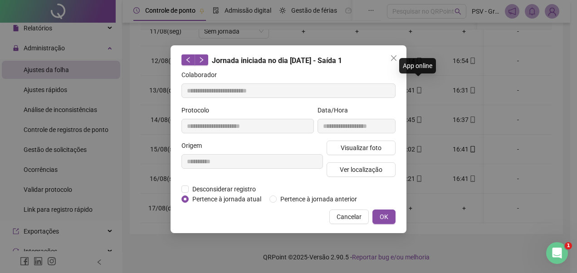
type input "**********"
click at [374, 147] on span "Visualizar foto" at bounding box center [360, 148] width 41 height 10
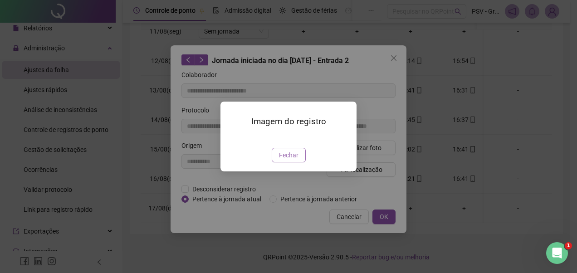
click at [298, 162] on button "Fechar" at bounding box center [289, 155] width 34 height 15
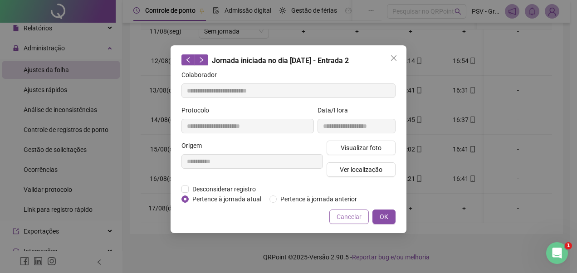
click at [342, 213] on span "Cancelar" at bounding box center [348, 217] width 25 height 10
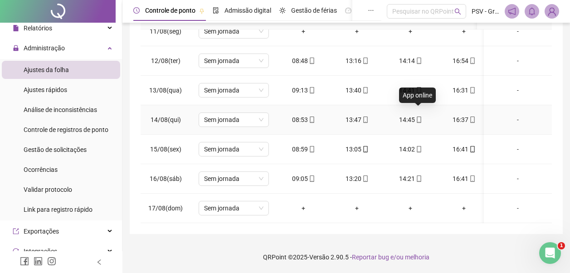
click at [419, 116] on icon "mobile" at bounding box center [419, 119] width 6 height 6
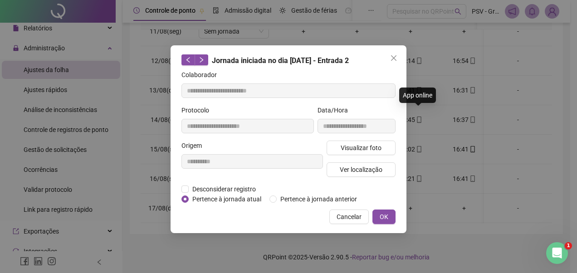
type input "**********"
click at [365, 151] on span "Visualizar foto" at bounding box center [360, 148] width 41 height 10
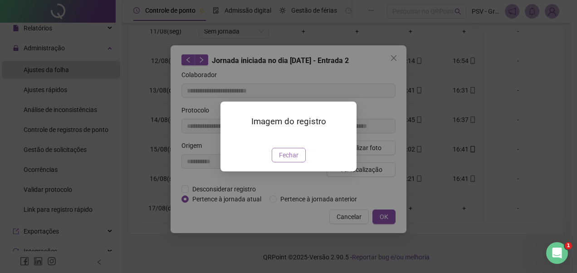
click at [302, 162] on button "Fechar" at bounding box center [289, 155] width 34 height 15
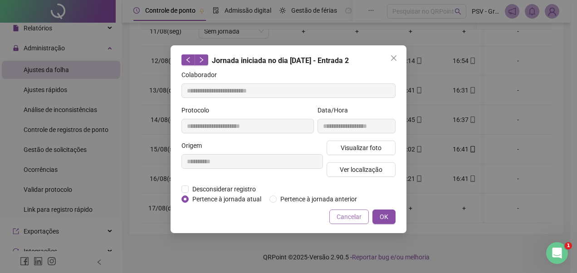
drag, startPoint x: 344, startPoint y: 213, endPoint x: 393, endPoint y: 174, distance: 62.9
click at [344, 213] on span "Cancelar" at bounding box center [348, 217] width 25 height 10
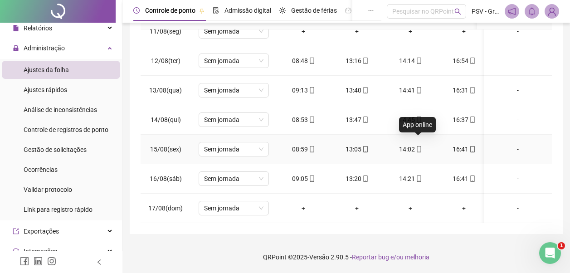
click at [417, 146] on icon "mobile" at bounding box center [419, 149] width 4 height 6
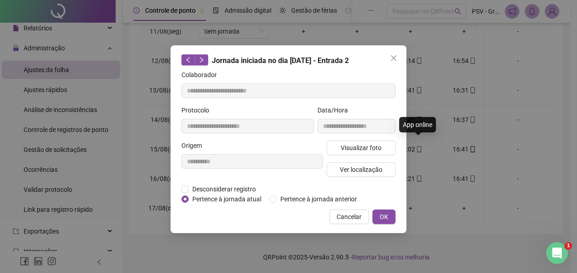
type input "**********"
click at [381, 153] on button "Visualizar foto" at bounding box center [360, 148] width 69 height 15
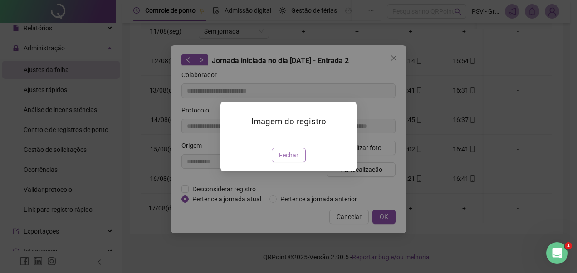
click at [301, 162] on button "Fechar" at bounding box center [289, 155] width 34 height 15
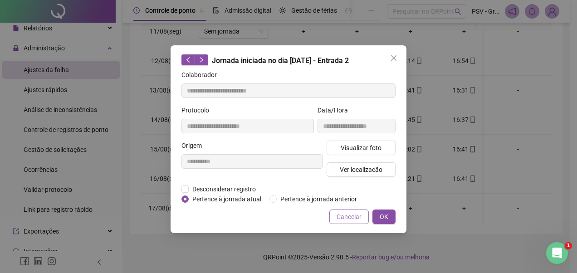
click at [350, 213] on span "Cancelar" at bounding box center [348, 217] width 25 height 10
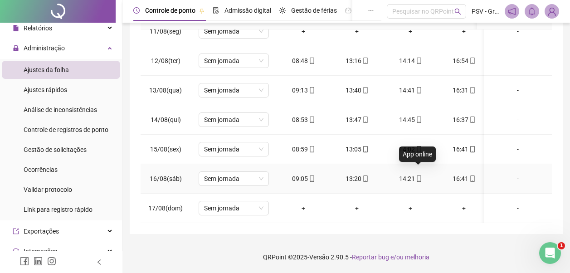
click at [417, 175] on icon "mobile" at bounding box center [419, 178] width 6 height 6
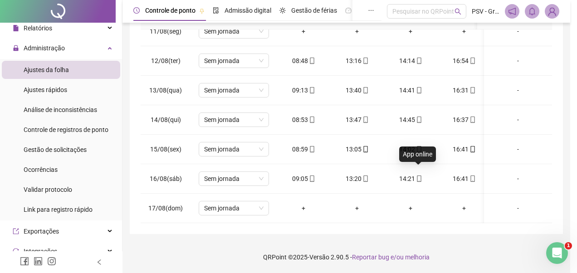
type input "**********"
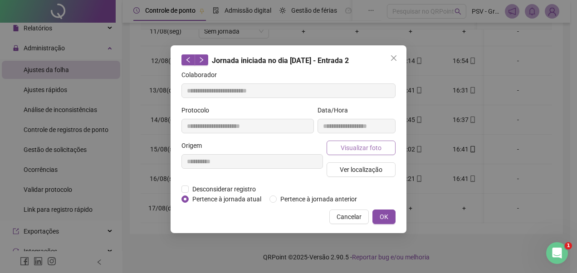
click at [372, 150] on span "Visualizar foto" at bounding box center [360, 148] width 41 height 10
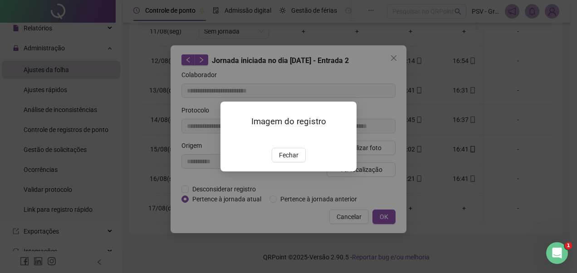
click at [292, 171] on div "Imagem do registro Fechar" at bounding box center [288, 136] width 136 height 69
click at [295, 162] on button "Fechar" at bounding box center [289, 155] width 34 height 15
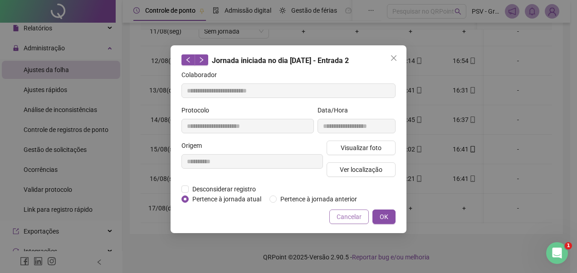
click at [351, 213] on span "Cancelar" at bounding box center [348, 217] width 25 height 10
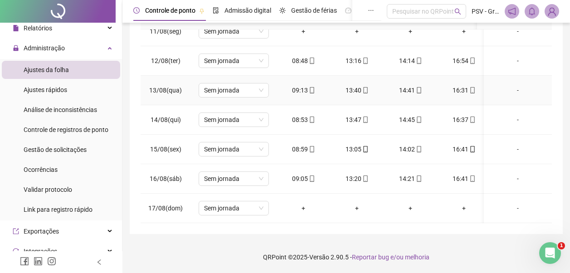
click at [475, 85] on div "16:31" at bounding box center [463, 90] width 39 height 10
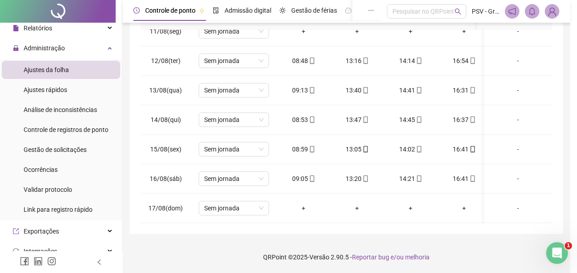
type input "**********"
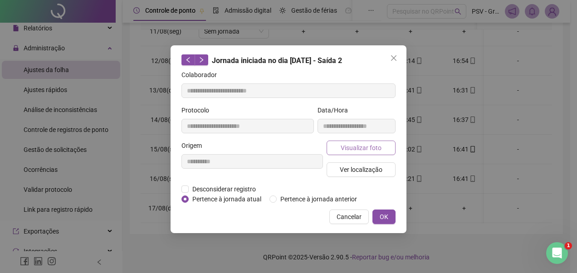
click at [374, 145] on span "Visualizar foto" at bounding box center [360, 148] width 41 height 10
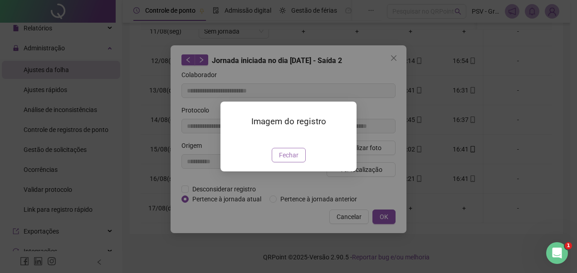
drag, startPoint x: 280, startPoint y: 203, endPoint x: 320, endPoint y: 203, distance: 39.9
click at [281, 160] on span "Fechar" at bounding box center [288, 155] width 19 height 10
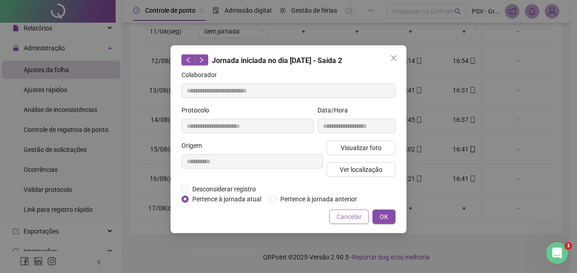
drag, startPoint x: 350, startPoint y: 211, endPoint x: 437, endPoint y: 167, distance: 97.7
click at [351, 212] on span "Cancelar" at bounding box center [348, 217] width 25 height 10
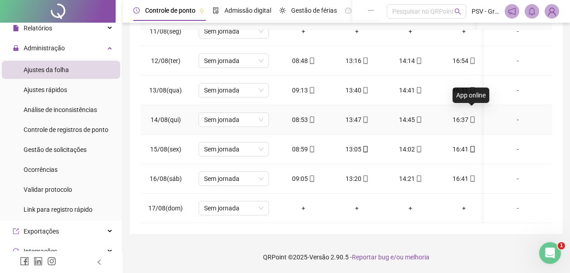
click at [473, 116] on icon "mobile" at bounding box center [472, 119] width 6 height 6
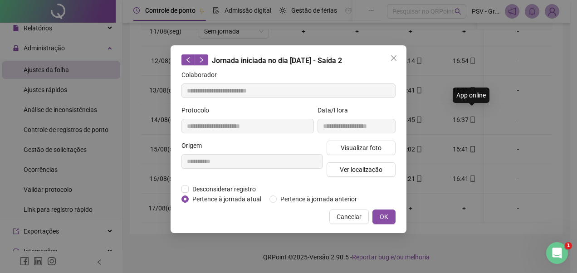
type input "**********"
click at [370, 149] on span "Visualizar foto" at bounding box center [360, 148] width 41 height 10
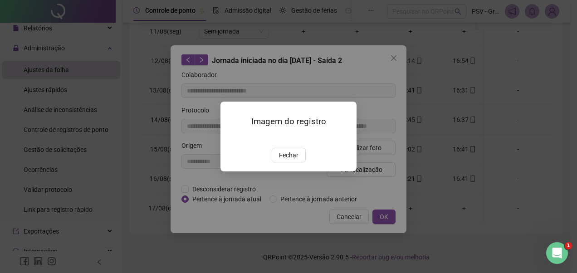
drag, startPoint x: 288, startPoint y: 204, endPoint x: 352, endPoint y: 191, distance: 65.1
click at [290, 160] on span "Fechar" at bounding box center [288, 155] width 19 height 10
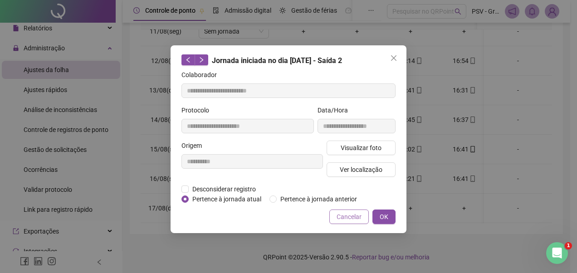
drag, startPoint x: 343, startPoint y: 214, endPoint x: 398, endPoint y: 189, distance: 60.9
click at [343, 213] on span "Cancelar" at bounding box center [348, 217] width 25 height 10
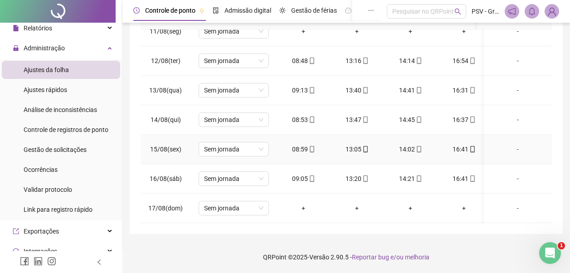
click at [476, 144] on div "16:41" at bounding box center [463, 149] width 39 height 10
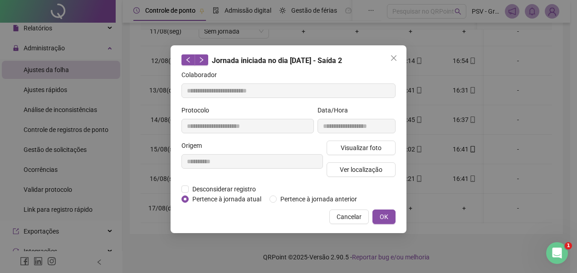
type input "**********"
click at [354, 146] on span "Visualizar foto" at bounding box center [360, 148] width 41 height 10
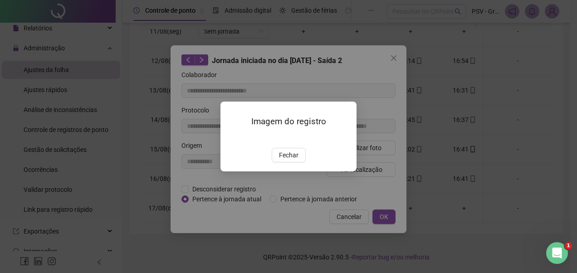
click at [288, 171] on div "Imagem do registro Fechar" at bounding box center [288, 136] width 136 height 69
click at [291, 160] on span "Fechar" at bounding box center [288, 155] width 19 height 10
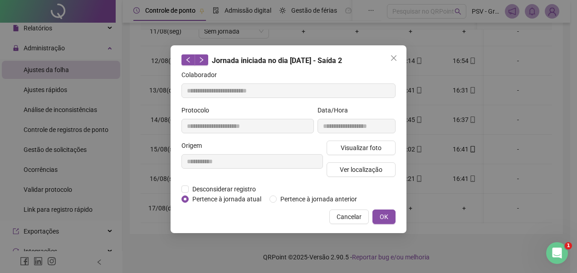
drag, startPoint x: 347, startPoint y: 210, endPoint x: 409, endPoint y: 190, distance: 65.8
click at [358, 210] on button "Cancelar" at bounding box center [348, 216] width 39 height 15
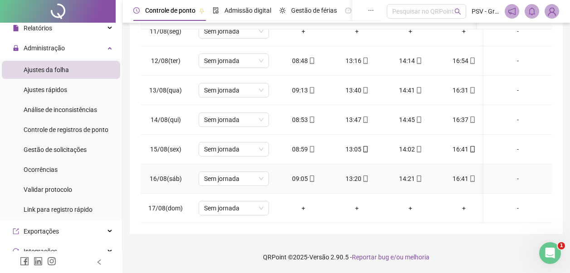
click at [471, 175] on icon "mobile" at bounding box center [472, 178] width 6 height 6
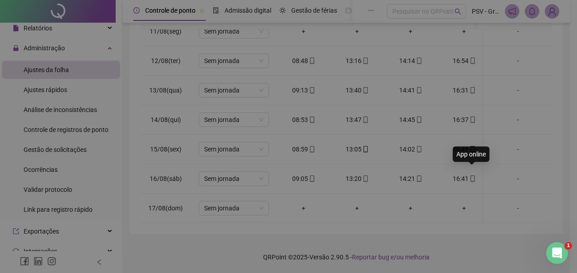
type input "**********"
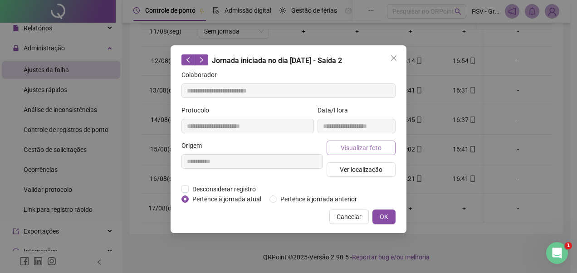
click at [379, 148] on span "Visualizar foto" at bounding box center [360, 148] width 41 height 10
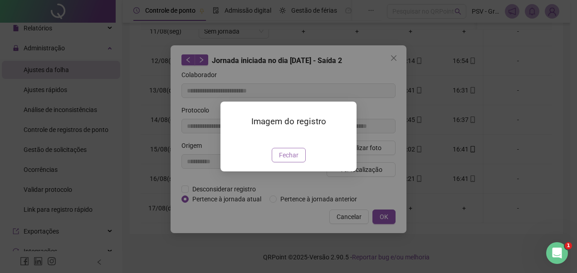
click at [284, 160] on span "Fechar" at bounding box center [288, 155] width 19 height 10
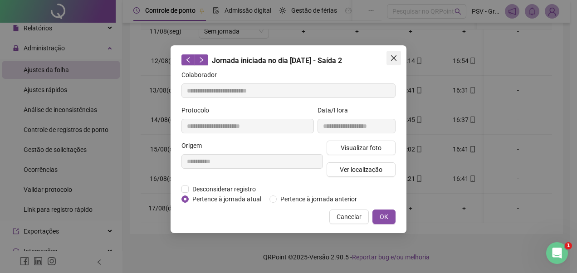
click at [392, 55] on icon "close" at bounding box center [393, 57] width 7 height 7
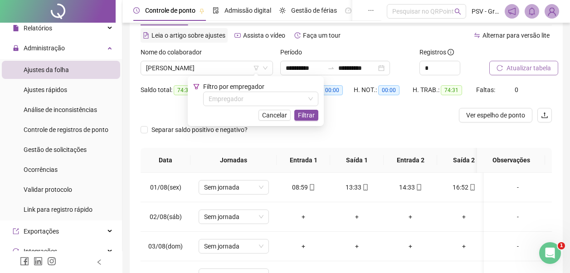
scroll to position [0, 0]
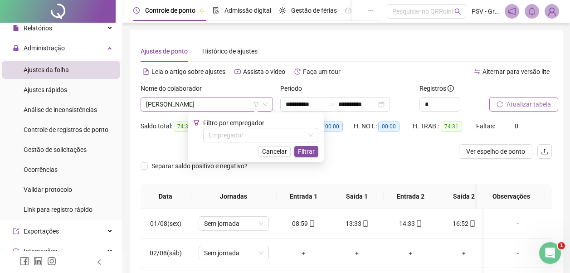
click at [235, 106] on span "[PERSON_NAME]" at bounding box center [206, 104] width 121 height 14
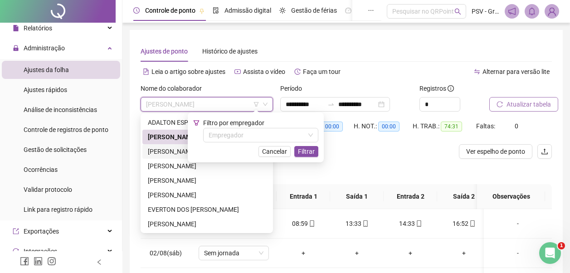
click at [165, 150] on div "[PERSON_NAME]" at bounding box center [207, 151] width 118 height 10
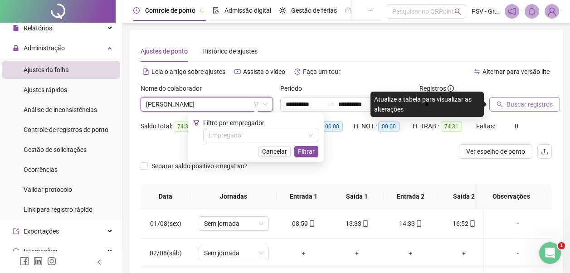
click at [517, 100] on span "Buscar registros" at bounding box center [529, 104] width 46 height 10
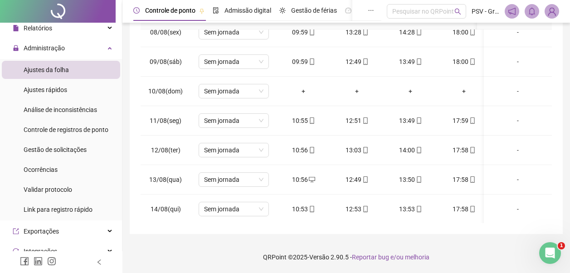
scroll to position [314, 0]
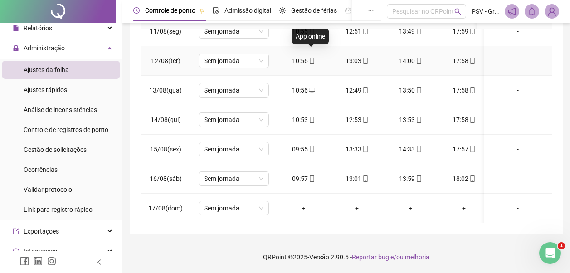
click at [314, 58] on icon "mobile" at bounding box center [312, 61] width 6 height 6
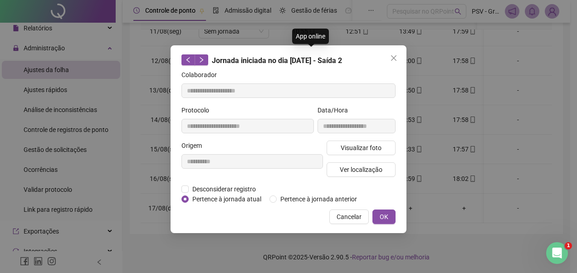
type input "**********"
click at [350, 147] on span "Visualizar foto" at bounding box center [360, 148] width 41 height 10
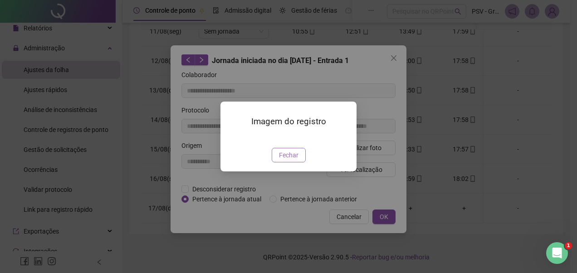
click at [292, 162] on button "Fechar" at bounding box center [289, 155] width 34 height 15
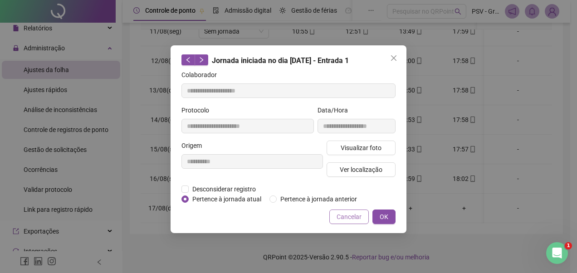
click at [337, 216] on button "Cancelar" at bounding box center [348, 216] width 39 height 15
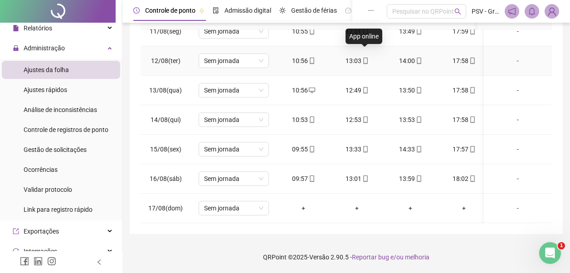
click at [367, 58] on icon "mobile" at bounding box center [365, 61] width 4 height 6
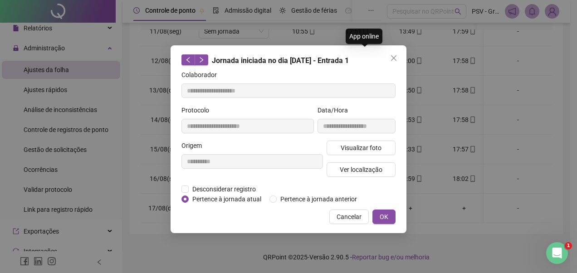
type input "**********"
click at [364, 148] on span "Visualizar foto" at bounding box center [360, 148] width 41 height 10
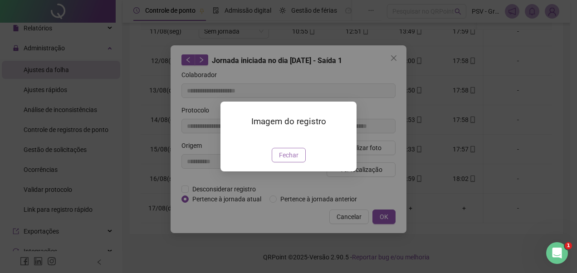
click at [298, 162] on button "Fechar" at bounding box center [289, 155] width 34 height 15
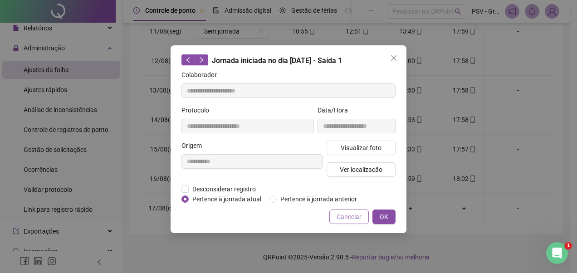
drag, startPoint x: 337, startPoint y: 210, endPoint x: 441, endPoint y: 87, distance: 161.1
click at [339, 208] on div "**********" at bounding box center [288, 139] width 236 height 188
click at [399, 60] on span "Close" at bounding box center [393, 57] width 15 height 7
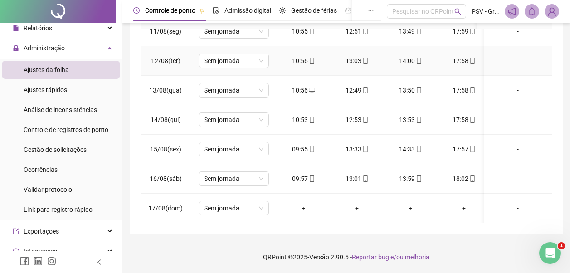
click at [421, 58] on icon "mobile" at bounding box center [419, 61] width 6 height 6
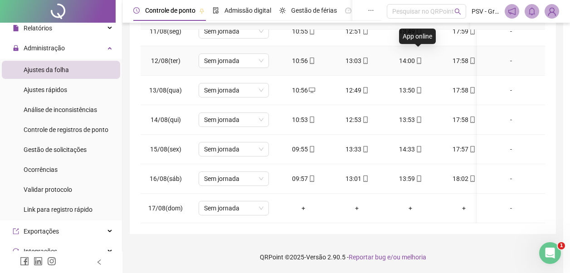
type input "**********"
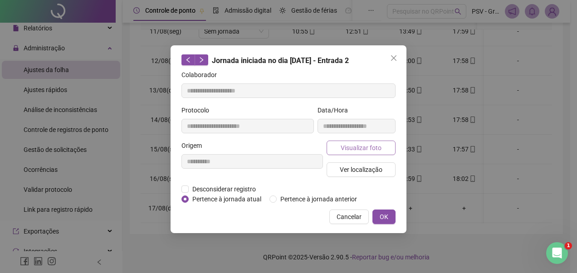
click at [353, 146] on span "Visualizar foto" at bounding box center [360, 148] width 41 height 10
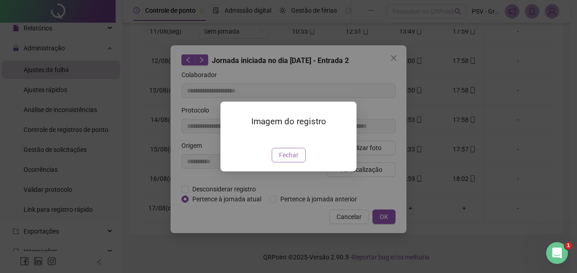
click at [289, 162] on button "Fechar" at bounding box center [289, 155] width 34 height 15
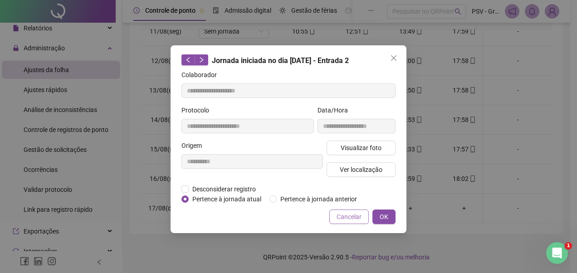
drag, startPoint x: 335, startPoint y: 215, endPoint x: 408, endPoint y: 150, distance: 97.0
click at [336, 215] on button "Cancelar" at bounding box center [348, 216] width 39 height 15
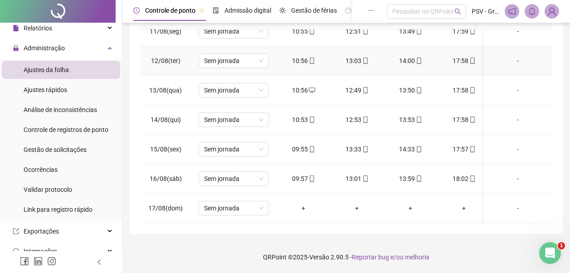
click at [474, 58] on icon "mobile" at bounding box center [472, 61] width 4 height 6
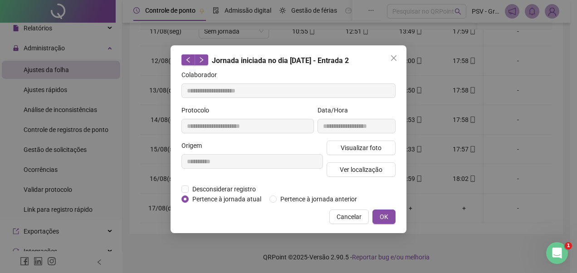
type input "**********"
click at [349, 146] on span "Visualizar foto" at bounding box center [360, 148] width 41 height 10
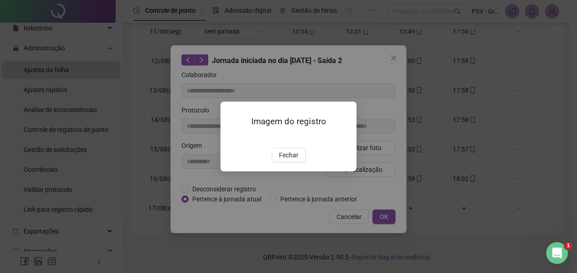
drag, startPoint x: 296, startPoint y: 206, endPoint x: 307, endPoint y: 207, distance: 11.8
click at [296, 160] on span "Fechar" at bounding box center [288, 155] width 19 height 10
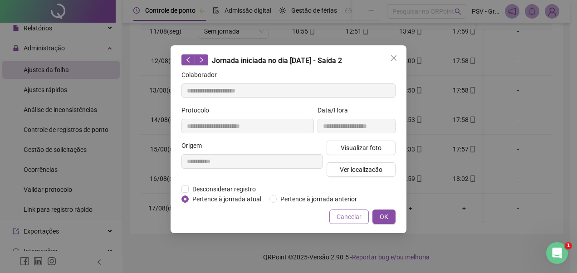
click at [351, 216] on span "Cancelar" at bounding box center [348, 217] width 25 height 10
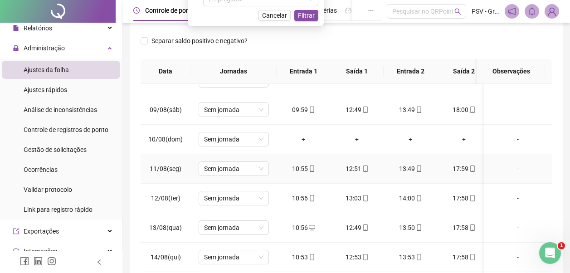
scroll to position [223, 0]
click at [310, 173] on span at bounding box center [311, 169] width 7 height 7
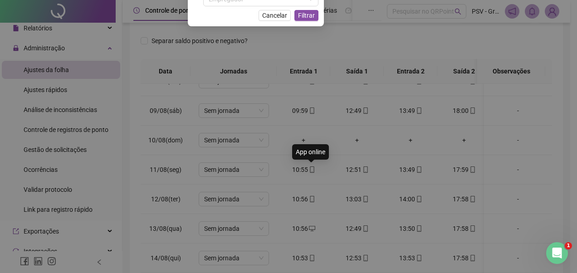
type input "**********"
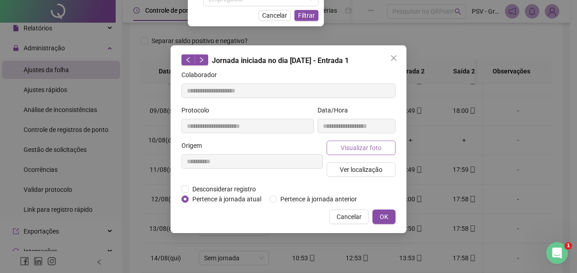
click at [365, 145] on span "Visualizar foto" at bounding box center [360, 148] width 41 height 10
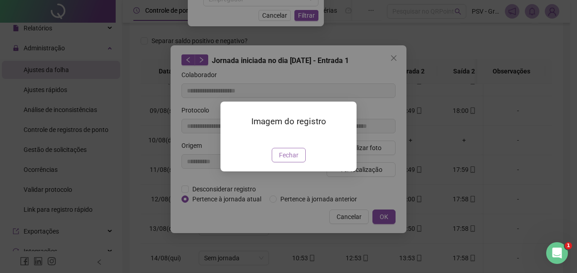
click at [286, 160] on span "Fechar" at bounding box center [288, 155] width 19 height 10
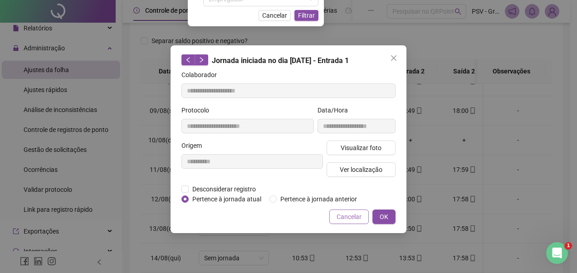
click at [347, 217] on span "Cancelar" at bounding box center [348, 217] width 25 height 10
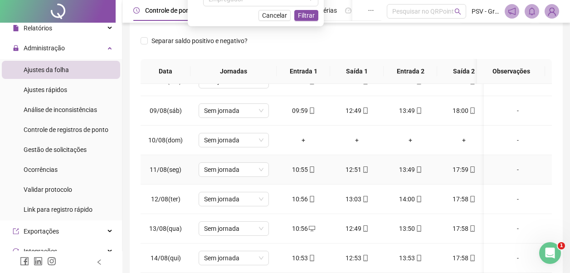
click at [369, 169] on div "12:51" at bounding box center [356, 170] width 39 height 10
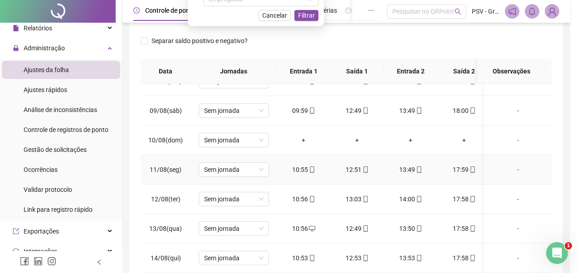
type input "**********"
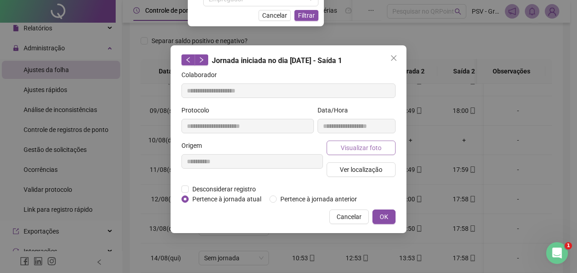
click at [369, 151] on span "Visualizar foto" at bounding box center [360, 148] width 41 height 10
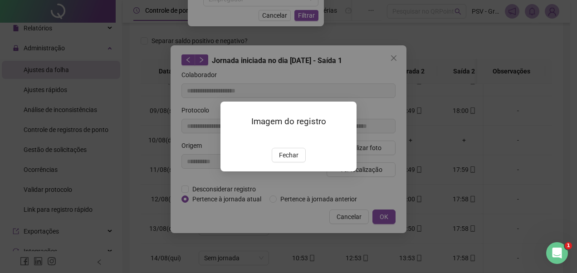
click at [308, 162] on div "Fechar" at bounding box center [288, 155] width 114 height 15
click at [278, 162] on button "Fechar" at bounding box center [289, 155] width 34 height 15
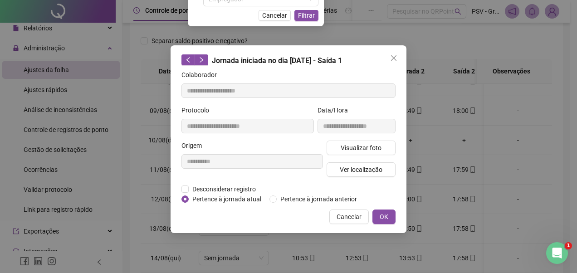
drag, startPoint x: 342, startPoint y: 212, endPoint x: 403, endPoint y: 188, distance: 64.9
click at [344, 212] on span "Cancelar" at bounding box center [348, 217] width 25 height 10
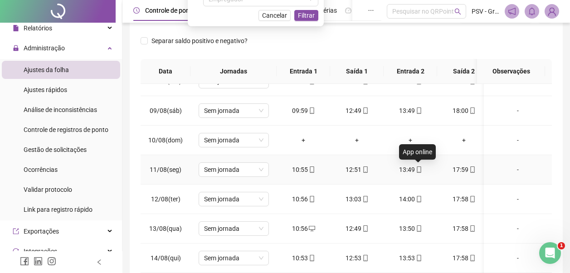
click at [417, 169] on icon "mobile" at bounding box center [419, 169] width 6 height 6
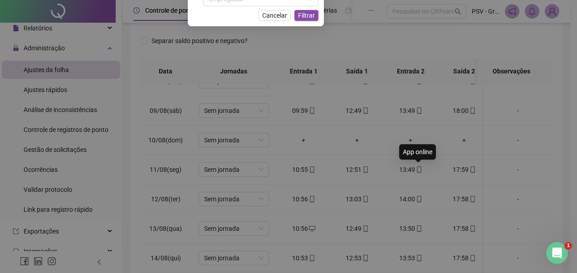
type input "**********"
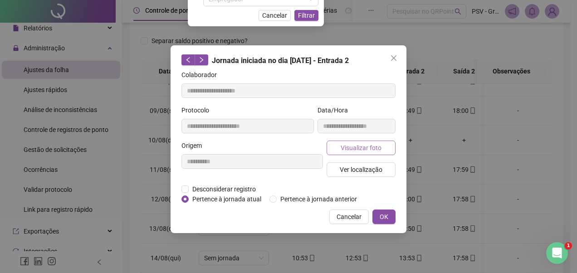
click at [377, 148] on span "Visualizar foto" at bounding box center [360, 148] width 41 height 10
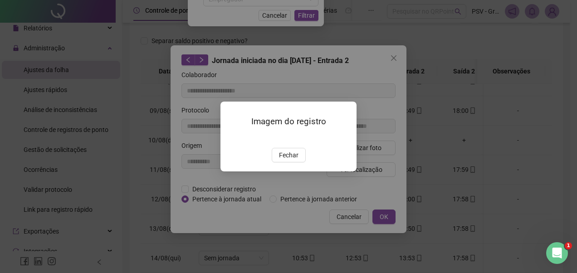
drag, startPoint x: 301, startPoint y: 213, endPoint x: 306, endPoint y: 212, distance: 5.7
click at [300, 162] on button "Fechar" at bounding box center [289, 155] width 34 height 15
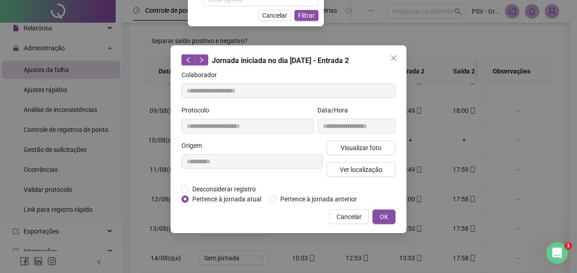
drag, startPoint x: 343, startPoint y: 211, endPoint x: 400, endPoint y: 185, distance: 62.7
click at [344, 211] on button "Cancelar" at bounding box center [348, 216] width 39 height 15
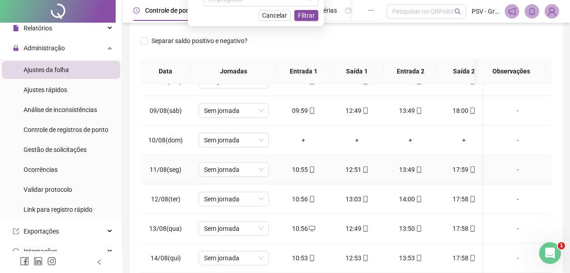
click at [472, 168] on icon "mobile" at bounding box center [472, 169] width 6 height 6
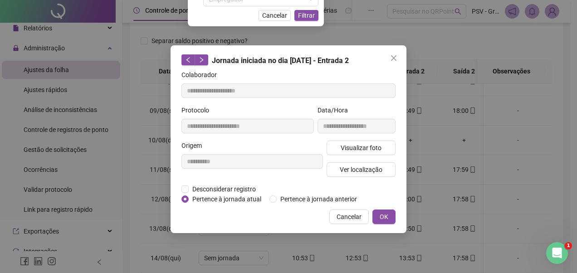
type input "**********"
click at [369, 147] on span "Visualizar foto" at bounding box center [360, 148] width 41 height 10
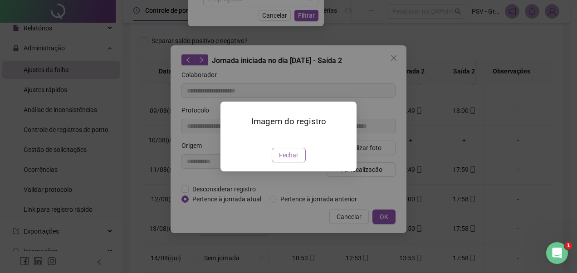
click at [294, 160] on span "Fechar" at bounding box center [288, 155] width 19 height 10
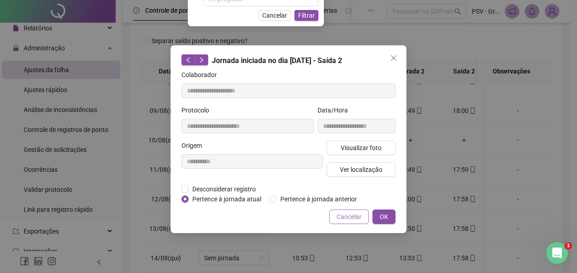
click at [347, 217] on span "Cancelar" at bounding box center [348, 217] width 25 height 10
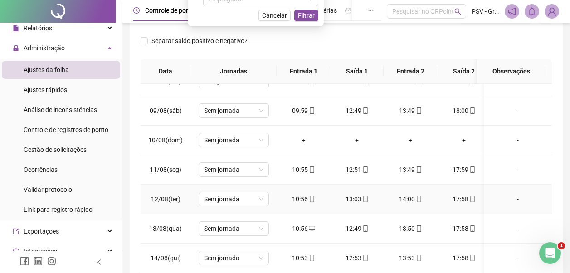
click at [313, 201] on icon "mobile" at bounding box center [312, 199] width 4 height 6
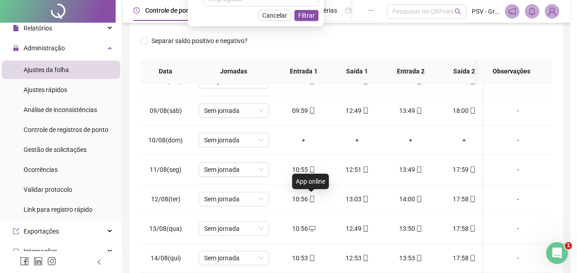
type input "**********"
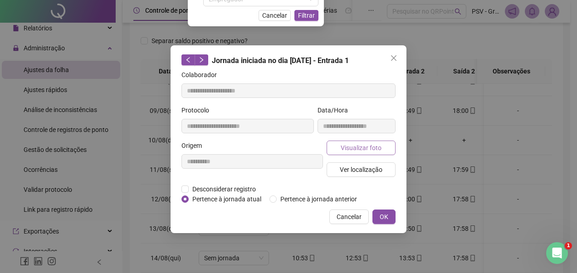
click at [360, 149] on span "Visualizar foto" at bounding box center [360, 148] width 41 height 10
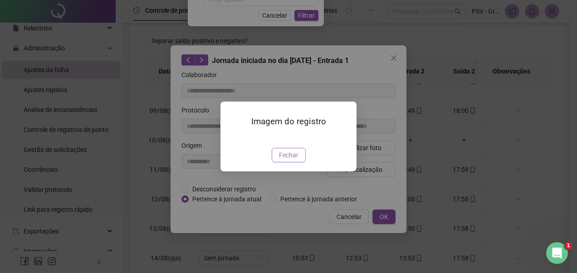
click at [293, 160] on span "Fechar" at bounding box center [288, 155] width 19 height 10
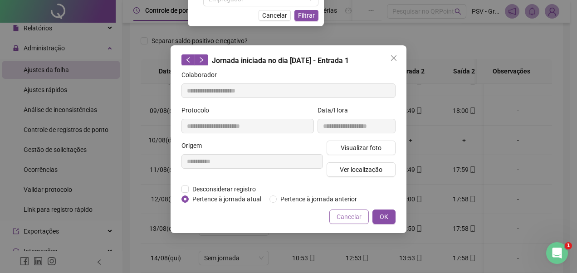
click at [340, 211] on button "Cancelar" at bounding box center [348, 216] width 39 height 15
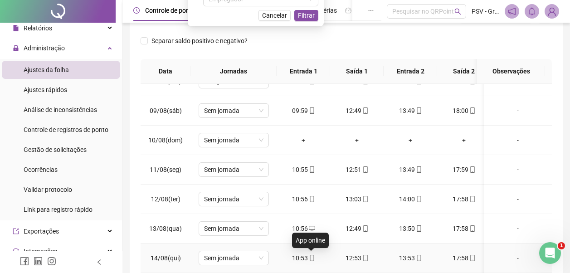
click at [312, 256] on icon "mobile" at bounding box center [312, 258] width 6 height 6
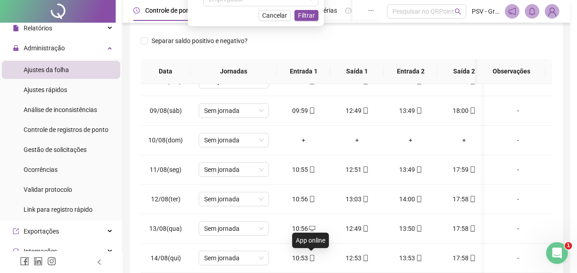
type input "**********"
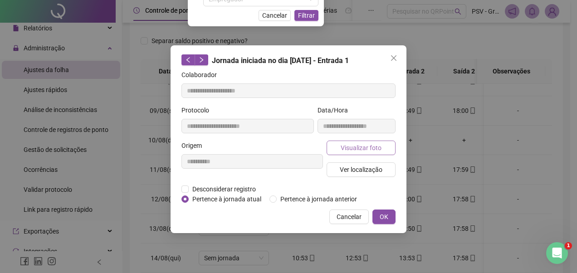
click at [350, 145] on span "Visualizar foto" at bounding box center [360, 148] width 41 height 10
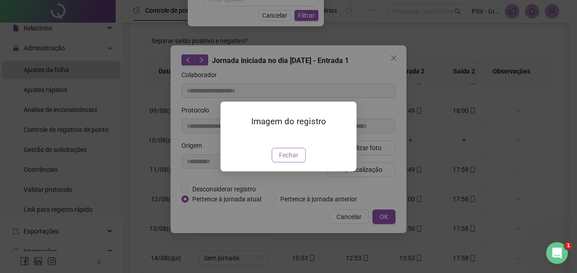
click at [293, 160] on span "Fechar" at bounding box center [288, 155] width 19 height 10
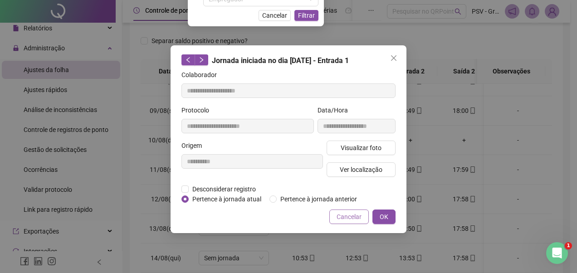
click at [347, 212] on span "Cancelar" at bounding box center [348, 217] width 25 height 10
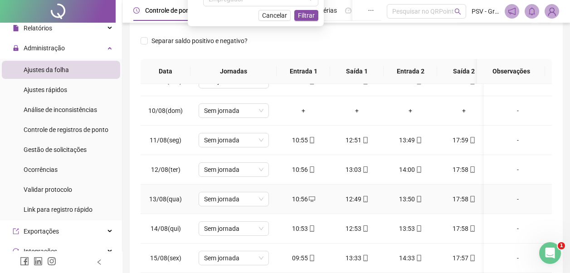
scroll to position [269, 0]
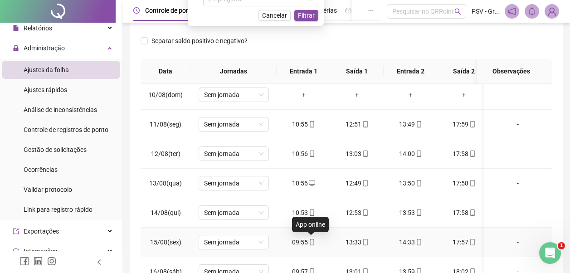
click at [312, 242] on icon "mobile" at bounding box center [312, 242] width 6 height 6
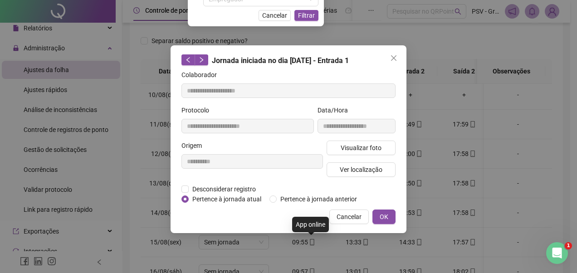
type input "**********"
click at [357, 151] on span "Visualizar foto" at bounding box center [360, 148] width 41 height 10
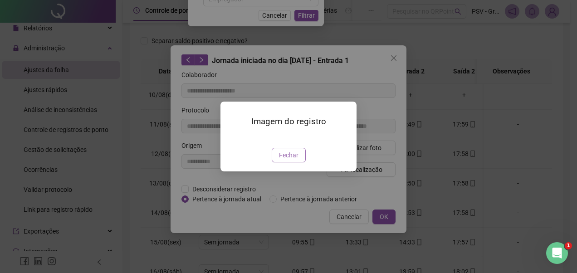
click at [290, 160] on span "Fechar" at bounding box center [288, 155] width 19 height 10
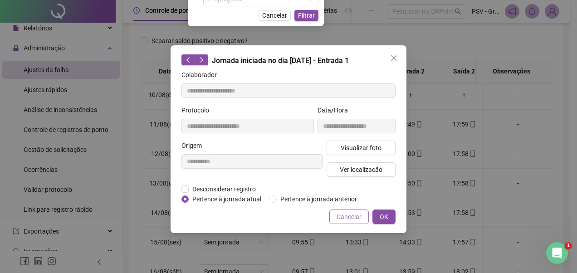
click at [345, 215] on span "Cancelar" at bounding box center [348, 217] width 25 height 10
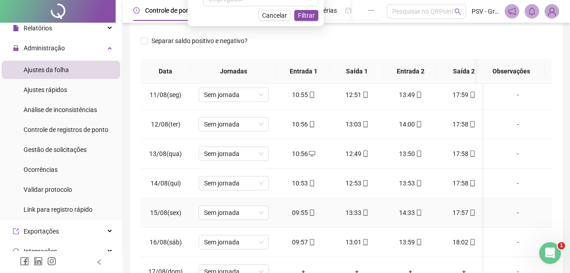
scroll to position [314, 0]
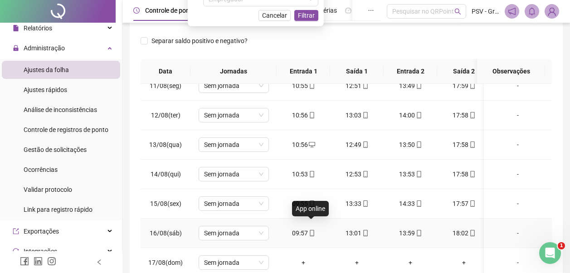
click at [311, 230] on span at bounding box center [311, 232] width 7 height 7
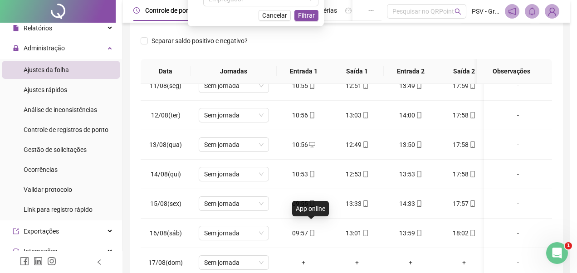
type input "**********"
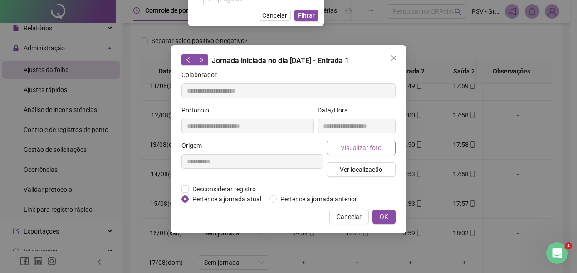
click at [350, 149] on span "Visualizar foto" at bounding box center [360, 148] width 41 height 10
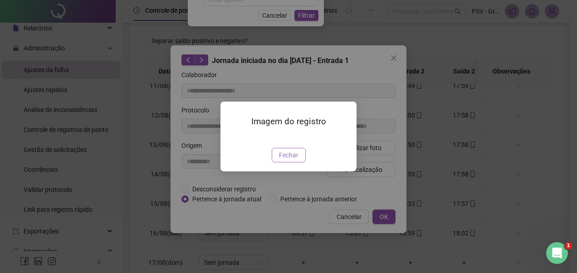
click at [293, 160] on span "Fechar" at bounding box center [288, 155] width 19 height 10
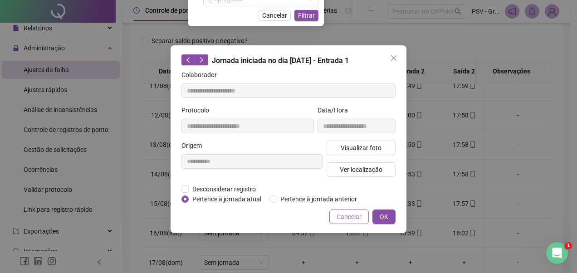
click at [339, 213] on span "Cancelar" at bounding box center [348, 217] width 25 height 10
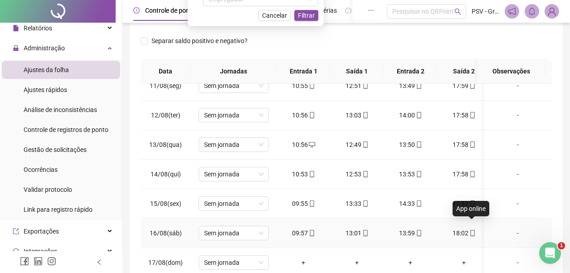
click at [470, 230] on icon "mobile" at bounding box center [472, 233] width 4 height 6
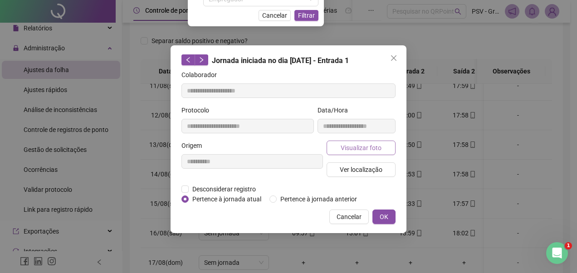
click at [389, 146] on button "Visualizar foto" at bounding box center [360, 148] width 69 height 15
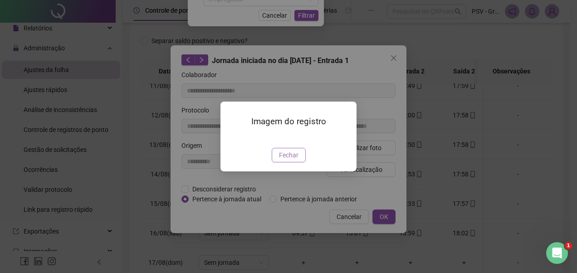
drag, startPoint x: 295, startPoint y: 214, endPoint x: 295, endPoint y: 207, distance: 7.3
click at [295, 171] on div "Imagem do registro Fechar" at bounding box center [288, 136] width 136 height 69
click at [295, 160] on span "Fechar" at bounding box center [288, 155] width 19 height 10
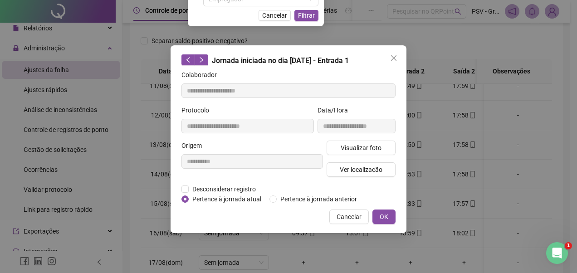
type input "**********"
drag, startPoint x: 335, startPoint y: 213, endPoint x: 376, endPoint y: 208, distance: 42.1
click at [335, 213] on button "Cancelar" at bounding box center [348, 216] width 39 height 15
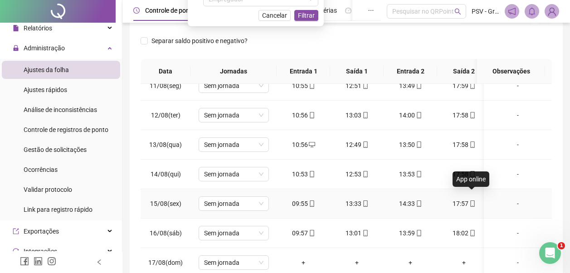
click at [472, 200] on icon "mobile" at bounding box center [472, 203] width 6 height 6
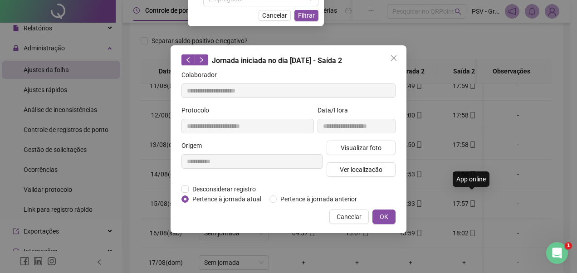
type input "**********"
click at [376, 155] on div "Visualizar foto Ver localização" at bounding box center [361, 163] width 73 height 44
click at [375, 149] on span "Visualizar foto" at bounding box center [360, 148] width 41 height 10
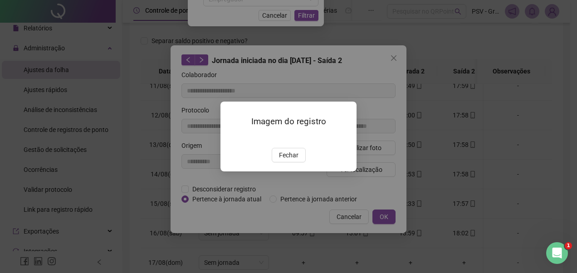
drag, startPoint x: 296, startPoint y: 206, endPoint x: 302, endPoint y: 204, distance: 6.6
click at [296, 160] on span "Fechar" at bounding box center [288, 155] width 19 height 10
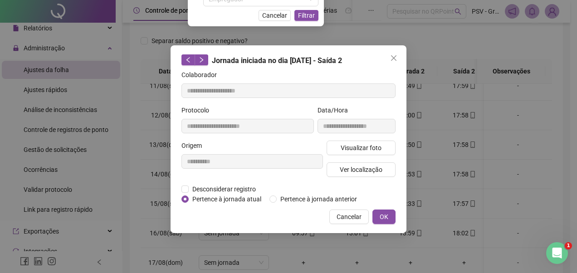
click at [356, 217] on span "Cancelar" at bounding box center [348, 217] width 25 height 10
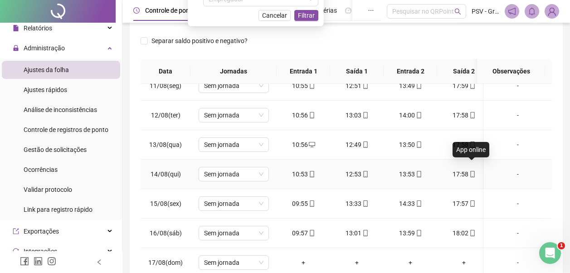
click at [471, 171] on icon "mobile" at bounding box center [472, 174] width 6 height 6
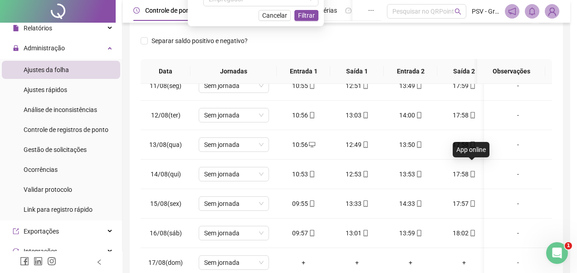
type input "**********"
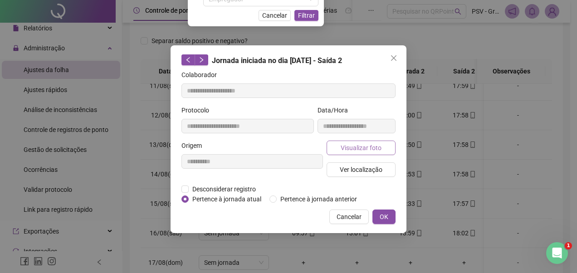
click at [354, 153] on button "Visualizar foto" at bounding box center [360, 148] width 69 height 15
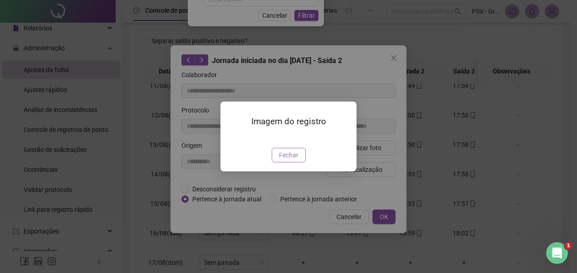
click at [287, 160] on span "Fechar" at bounding box center [288, 155] width 19 height 10
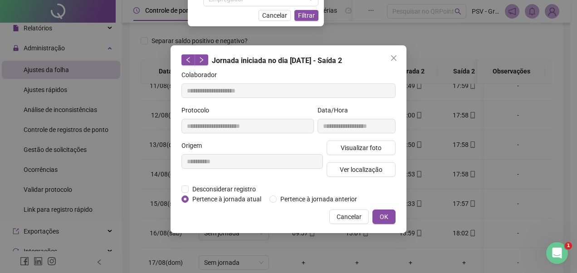
click at [396, 59] on icon "close" at bounding box center [393, 57] width 7 height 7
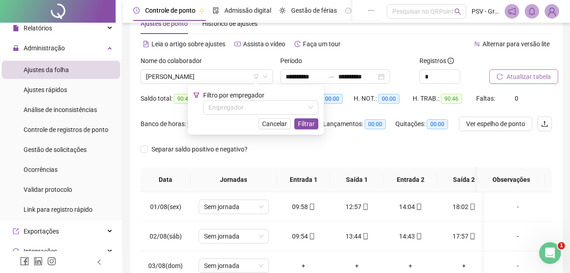
scroll to position [0, 0]
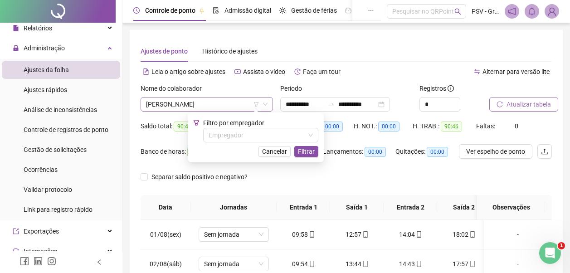
click at [242, 103] on span "[PERSON_NAME]" at bounding box center [206, 104] width 121 height 14
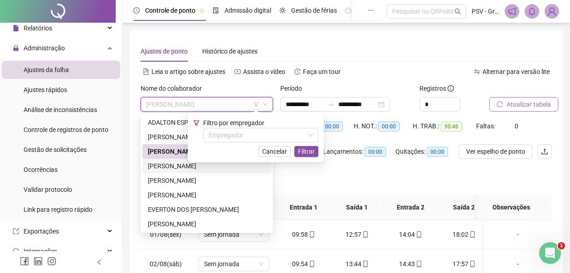
click at [218, 166] on div "[PERSON_NAME]" at bounding box center [207, 166] width 118 height 10
click at [218, 166] on div "Saldo anterior ao período: 504:57" at bounding box center [270, 156] width 105 height 25
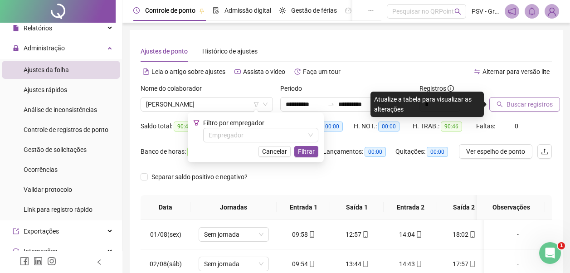
click at [533, 107] on span "Buscar registros" at bounding box center [529, 104] width 46 height 10
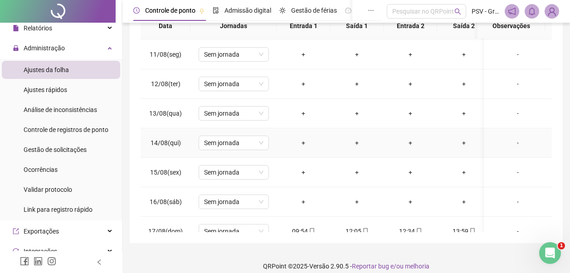
scroll to position [314, 0]
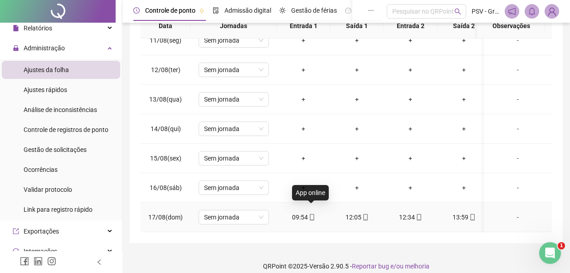
click at [313, 214] on icon "mobile" at bounding box center [312, 217] width 4 height 6
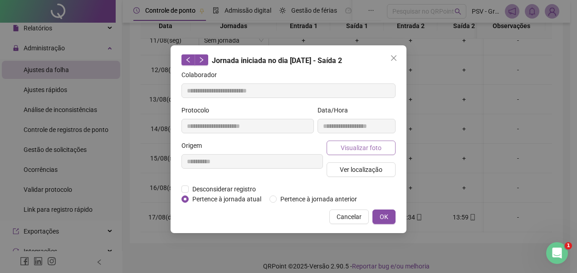
click at [377, 144] on span "Visualizar foto" at bounding box center [360, 148] width 41 height 10
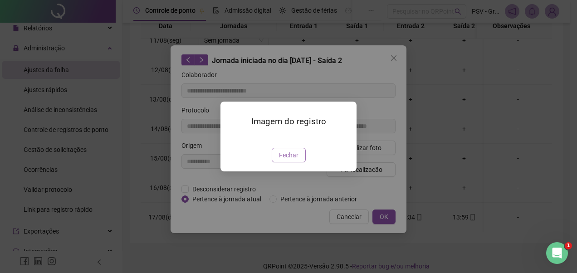
click at [289, 157] on span "Fechar" at bounding box center [288, 155] width 19 height 10
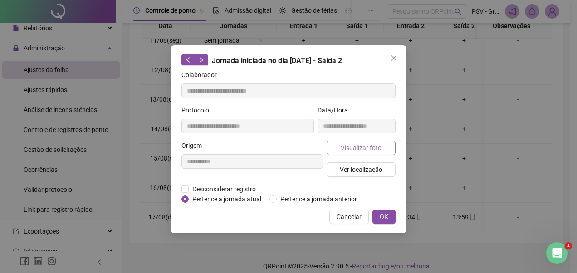
type input "**********"
click at [370, 146] on span "Visualizar foto" at bounding box center [360, 148] width 41 height 10
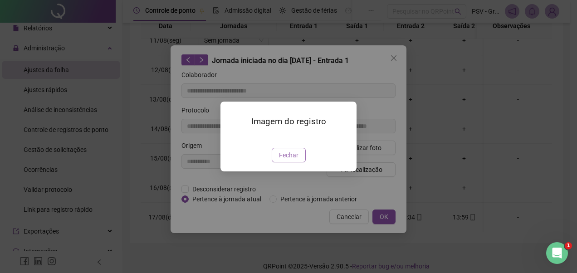
click at [293, 160] on span "Fechar" at bounding box center [288, 155] width 19 height 10
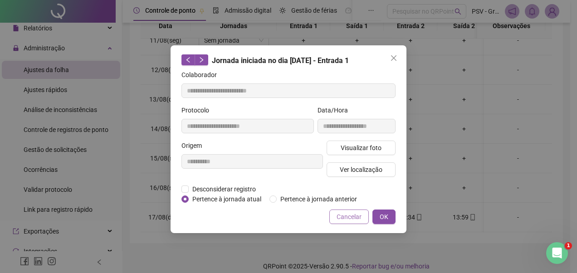
click at [344, 221] on span "Cancelar" at bounding box center [348, 217] width 25 height 10
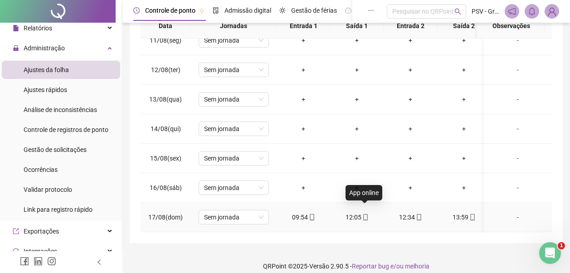
click at [366, 214] on icon "mobile" at bounding box center [365, 217] width 6 height 6
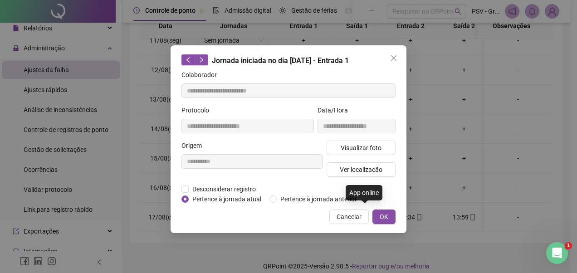
type input "**********"
click at [367, 146] on span "Visualizar foto" at bounding box center [360, 148] width 41 height 10
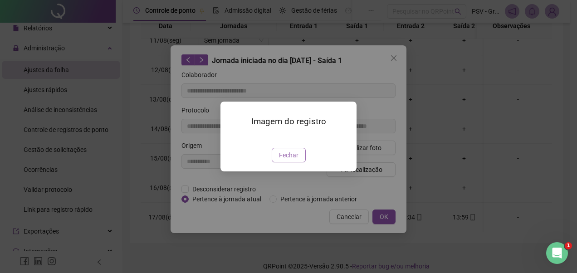
click at [296, 160] on span "Fechar" at bounding box center [288, 155] width 19 height 10
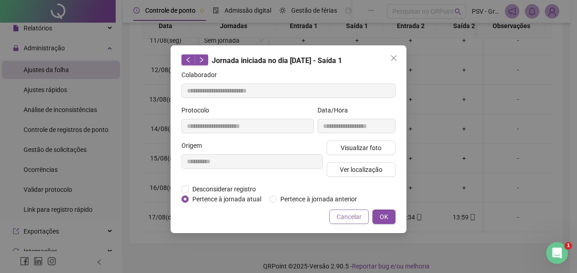
click at [341, 213] on span "Cancelar" at bounding box center [348, 217] width 25 height 10
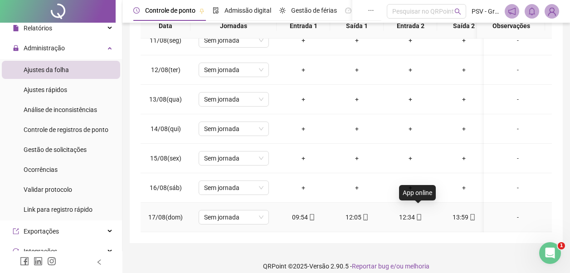
click at [420, 214] on icon "mobile" at bounding box center [419, 217] width 6 height 6
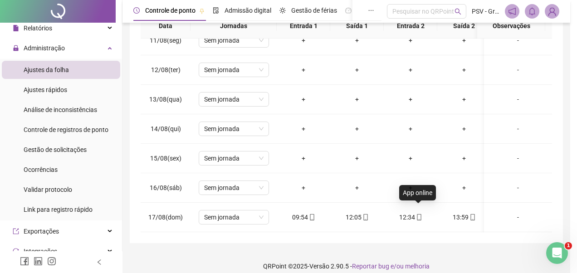
type input "**********"
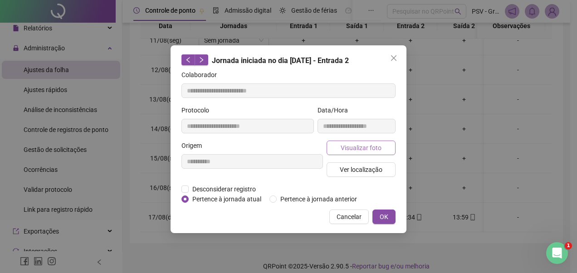
click at [366, 150] on span "Visualizar foto" at bounding box center [360, 148] width 41 height 10
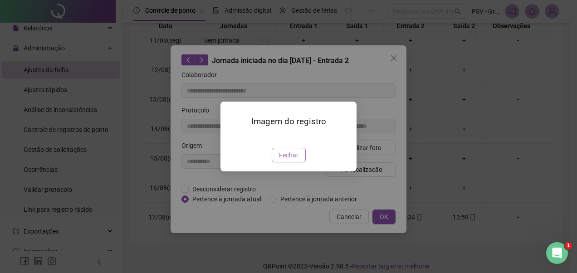
click at [291, 160] on span "Fechar" at bounding box center [288, 155] width 19 height 10
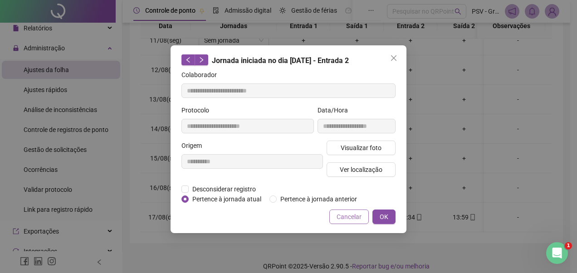
click at [337, 211] on button "Cancelar" at bounding box center [348, 216] width 39 height 15
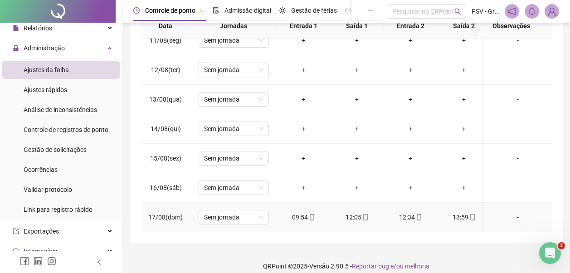
click at [473, 214] on icon "mobile" at bounding box center [472, 217] width 6 height 6
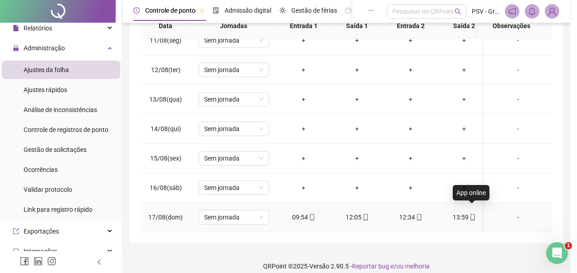
type input "**********"
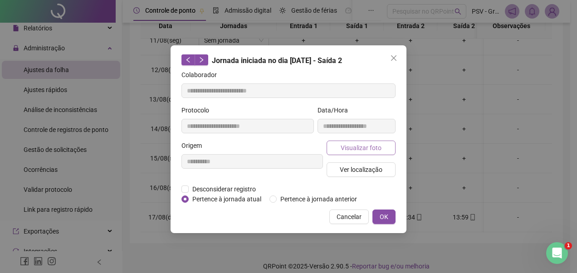
click at [371, 148] on span "Visualizar foto" at bounding box center [360, 148] width 41 height 10
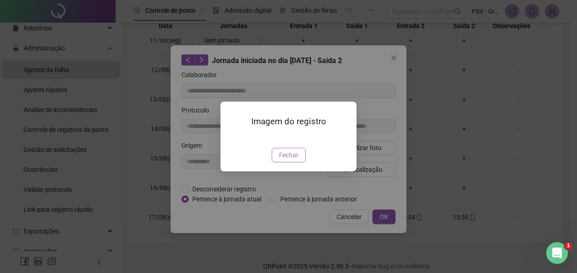
click at [298, 162] on button "Fechar" at bounding box center [289, 155] width 34 height 15
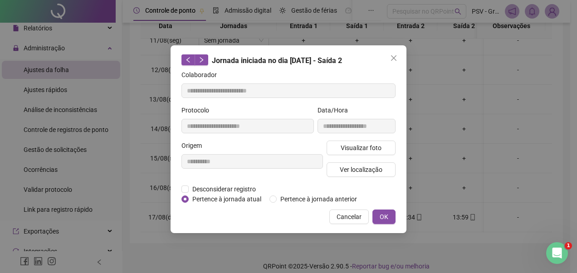
click at [343, 214] on span "Cancelar" at bounding box center [348, 217] width 25 height 10
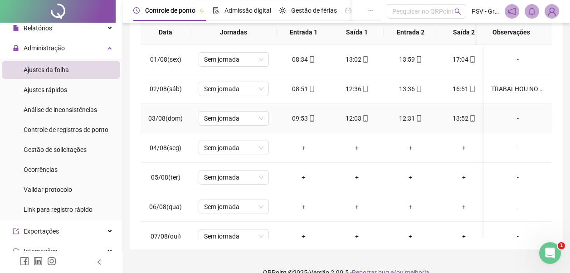
scroll to position [0, 0]
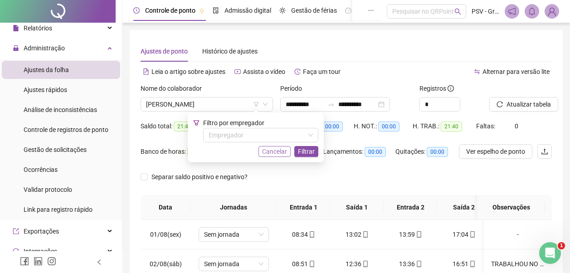
click at [282, 150] on span "Cancelar" at bounding box center [274, 151] width 25 height 10
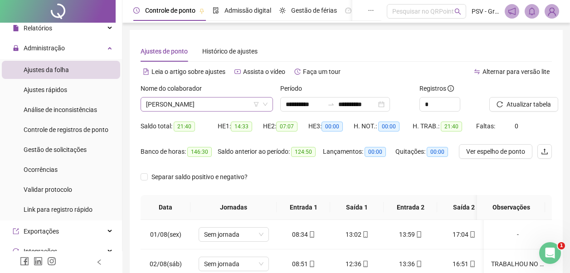
click at [226, 105] on span "[PERSON_NAME]" at bounding box center [206, 104] width 121 height 14
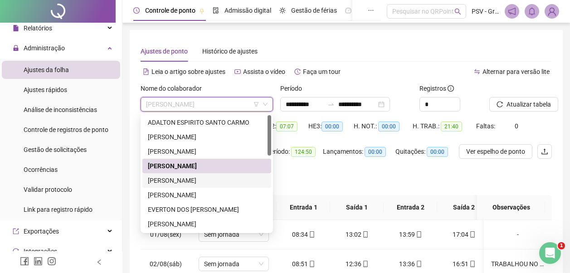
click at [198, 177] on div "[PERSON_NAME]" at bounding box center [207, 180] width 118 height 10
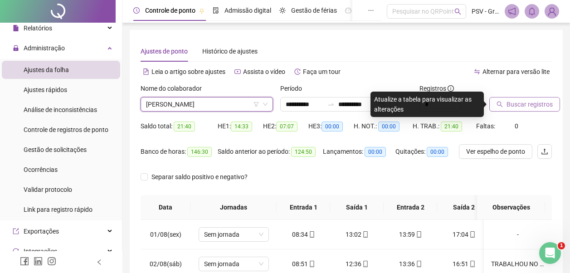
click at [511, 103] on span "Buscar registros" at bounding box center [529, 104] width 46 height 10
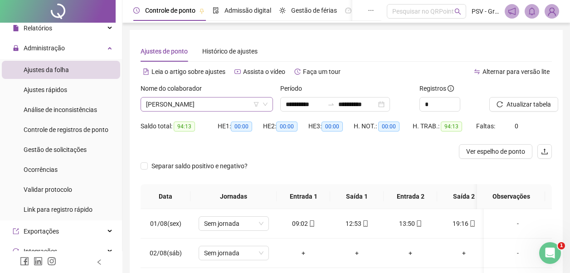
click at [223, 102] on span "[PERSON_NAME]" at bounding box center [206, 104] width 121 height 14
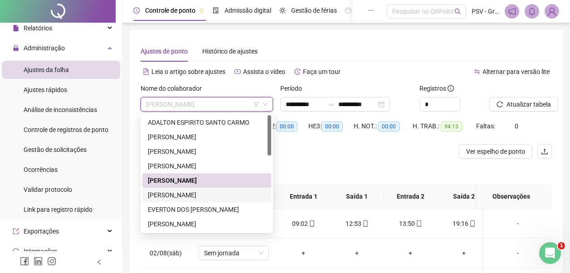
click at [199, 194] on div "[PERSON_NAME]" at bounding box center [207, 195] width 118 height 10
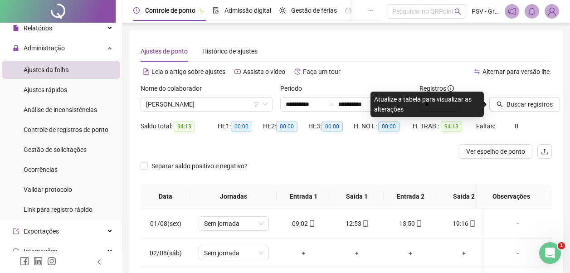
click at [516, 112] on div "Buscar registros" at bounding box center [520, 100] width 70 height 35
click at [518, 103] on span "Buscar registros" at bounding box center [529, 104] width 46 height 10
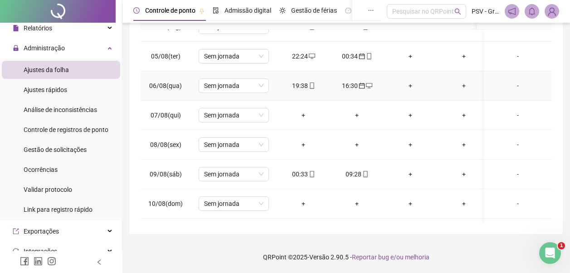
scroll to position [314, 0]
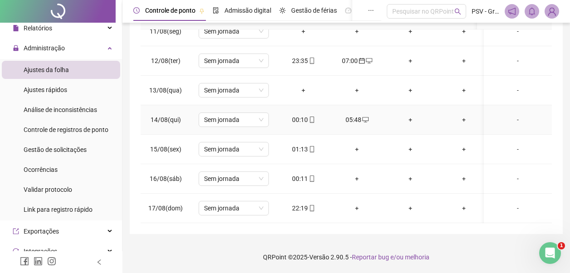
click at [316, 115] on div "00:10" at bounding box center [303, 120] width 39 height 10
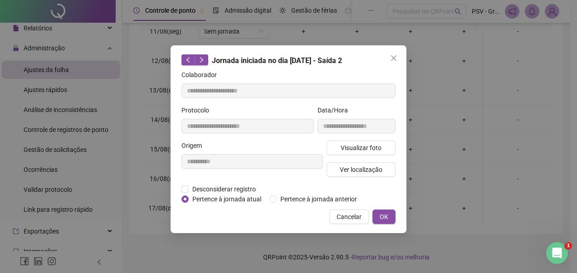
type input "**********"
click at [377, 146] on span "Visualizar foto" at bounding box center [360, 148] width 41 height 10
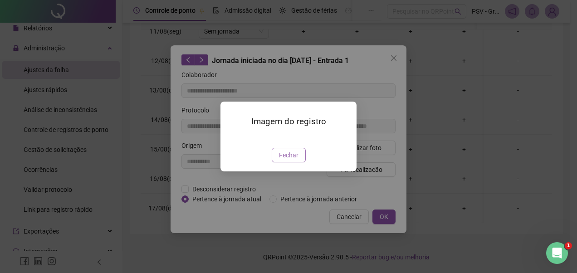
click at [289, 160] on span "Fechar" at bounding box center [288, 155] width 19 height 10
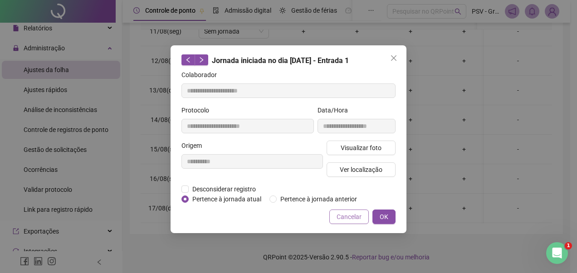
click at [341, 218] on span "Cancelar" at bounding box center [348, 217] width 25 height 10
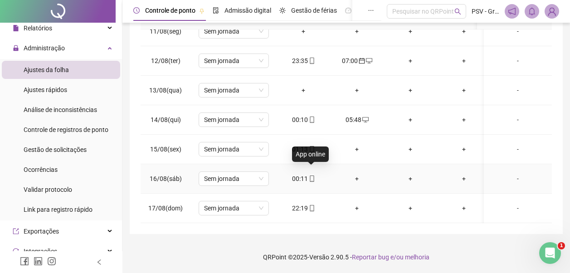
click at [313, 175] on icon "mobile" at bounding box center [312, 178] width 4 height 6
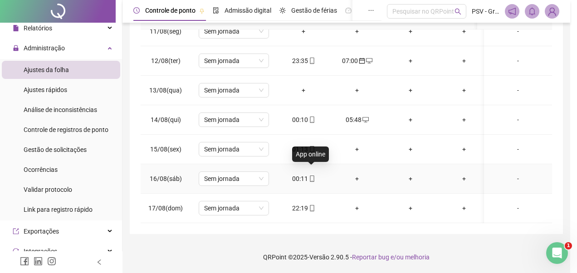
type input "**********"
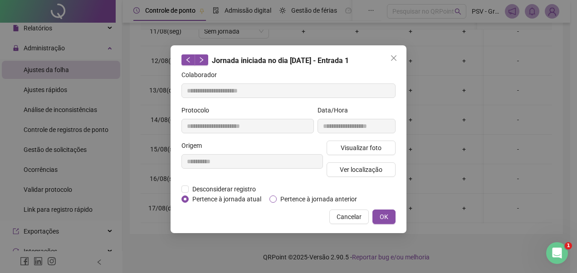
click at [286, 198] on span "Pertence à jornada anterior" at bounding box center [318, 199] width 84 height 10
click at [380, 210] on button "OK" at bounding box center [383, 216] width 23 height 15
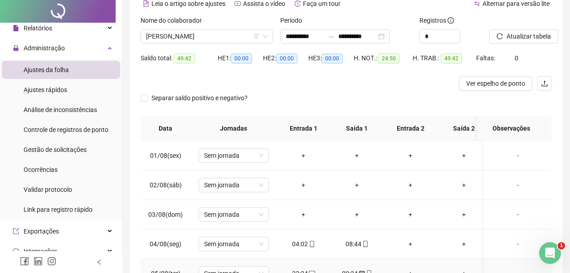
scroll to position [0, 0]
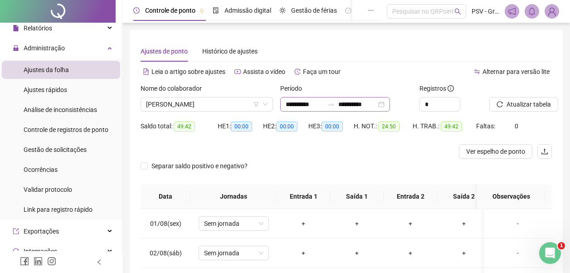
click at [390, 104] on div "**********" at bounding box center [335, 104] width 110 height 15
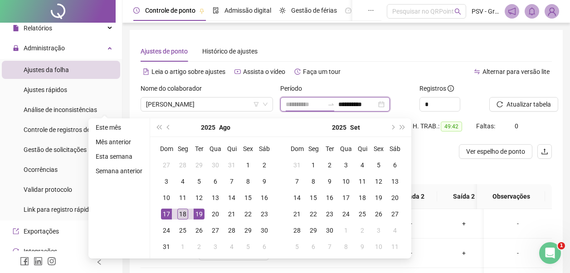
type input "**********"
click at [184, 212] on div "18" at bounding box center [182, 214] width 11 height 11
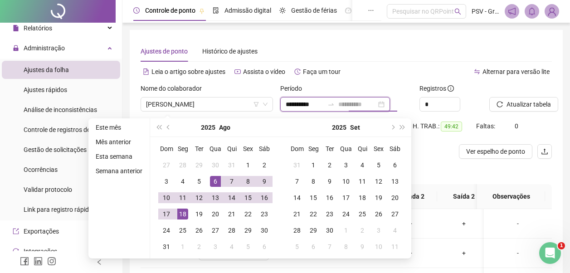
type input "**********"
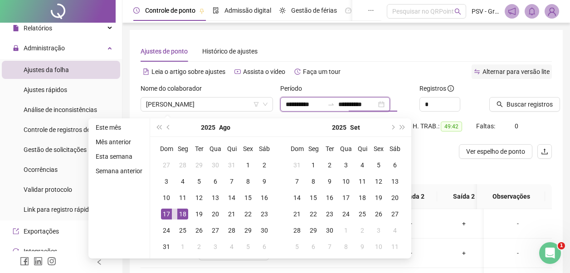
type input "**********"
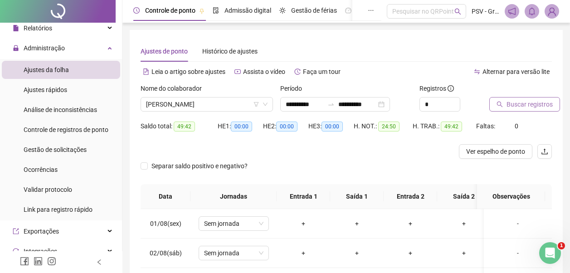
click at [530, 99] on span "Buscar registros" at bounding box center [529, 104] width 46 height 10
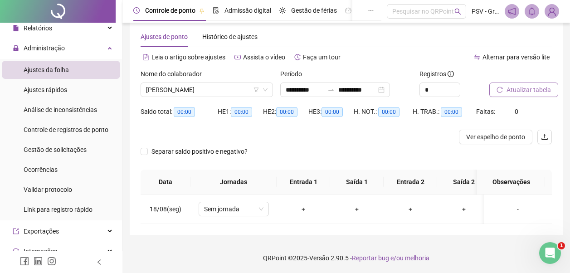
scroll to position [22, 0]
click at [335, 85] on icon "swap-right" at bounding box center [330, 88] width 7 height 7
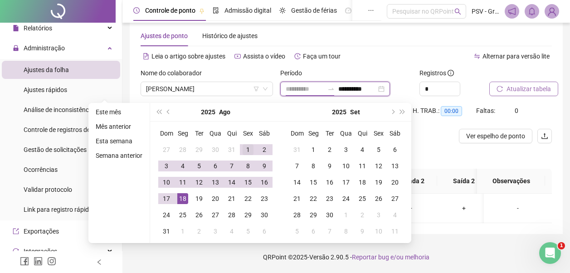
type input "**********"
click at [244, 145] on div "1" at bounding box center [248, 149] width 11 height 11
type input "**********"
click at [180, 193] on div "18" at bounding box center [182, 198] width 11 height 11
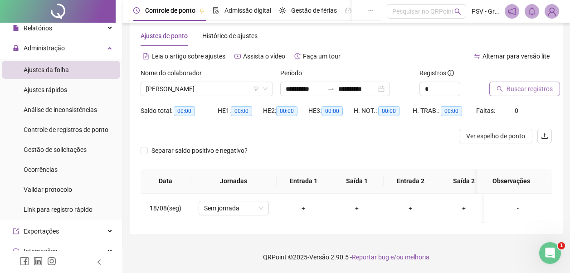
click at [513, 84] on span "Buscar registros" at bounding box center [529, 89] width 46 height 10
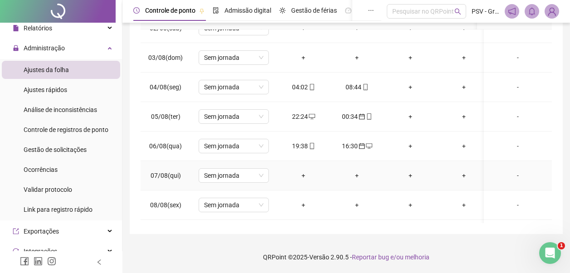
scroll to position [344, 0]
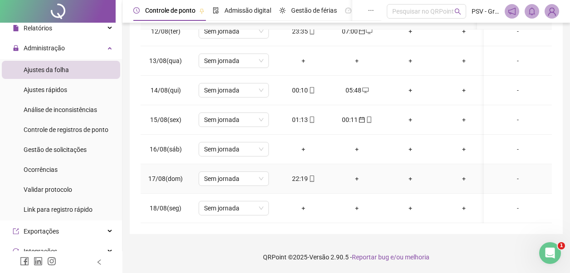
click at [355, 175] on div "+" at bounding box center [356, 179] width 39 height 10
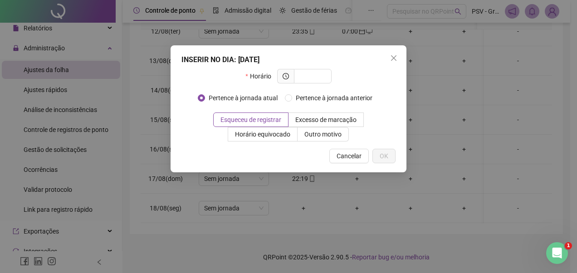
click at [394, 55] on icon "close" at bounding box center [393, 57] width 7 height 7
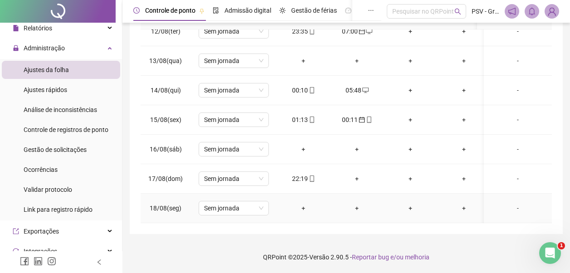
click at [303, 203] on div "+" at bounding box center [303, 208] width 39 height 10
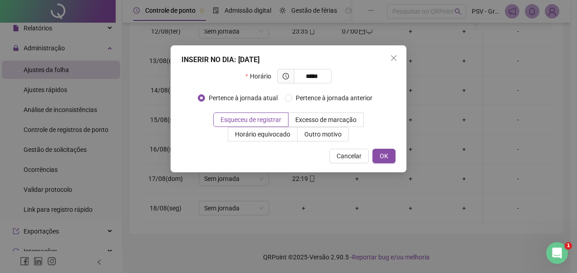
type input "*****"
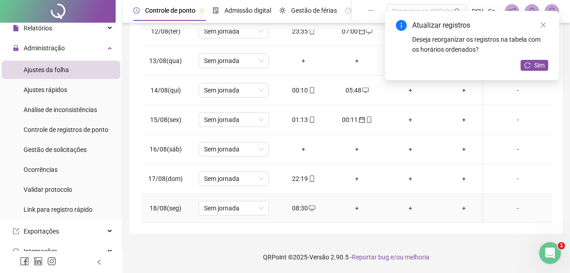
click at [310, 205] on icon "desktop" at bounding box center [312, 208] width 6 height 6
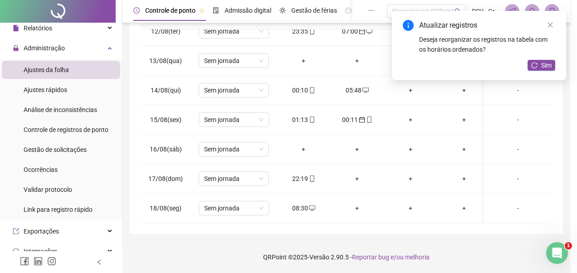
type input "**********"
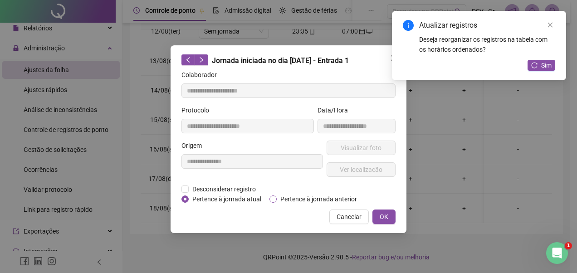
click at [332, 195] on span "Pertence à jornada anterior" at bounding box center [318, 199] width 84 height 10
click at [388, 217] on span "OK" at bounding box center [383, 217] width 9 height 10
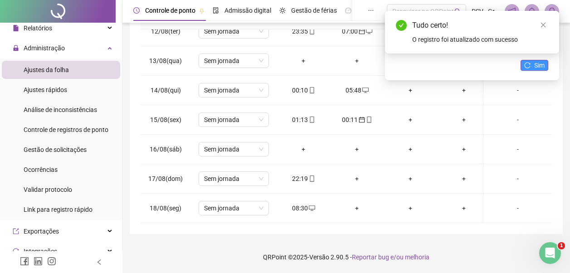
click at [534, 66] on span "Sim" at bounding box center [539, 65] width 10 height 10
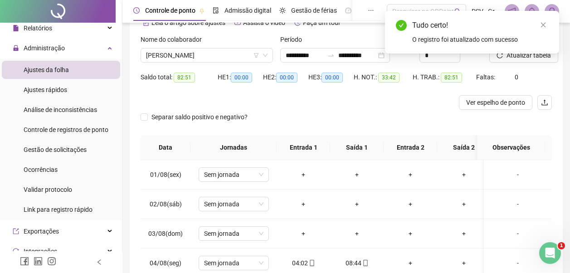
scroll to position [0, 0]
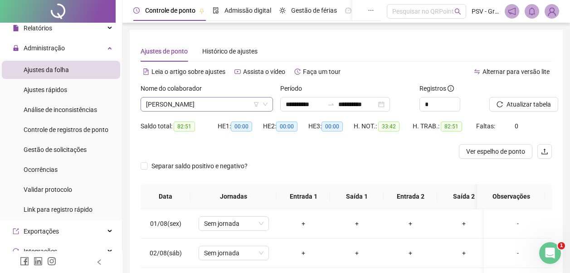
click at [233, 102] on span "[PERSON_NAME]" at bounding box center [206, 104] width 121 height 14
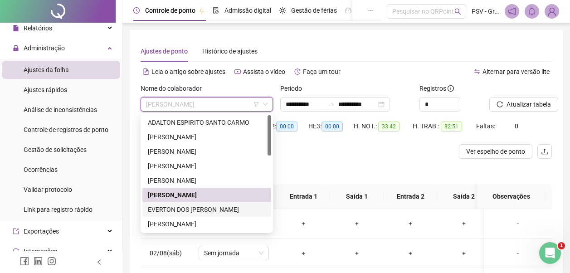
click at [207, 207] on div "EVERTON DOS [PERSON_NAME]" at bounding box center [207, 209] width 118 height 10
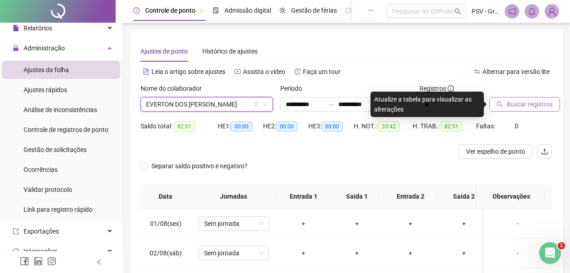
click at [517, 106] on span "Buscar registros" at bounding box center [529, 104] width 46 height 10
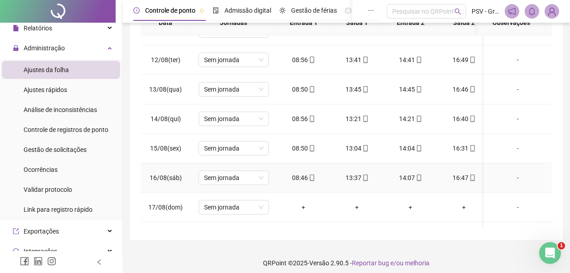
scroll to position [298, 0]
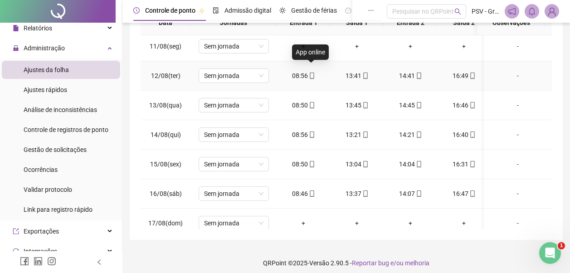
click at [314, 73] on icon "mobile" at bounding box center [312, 76] width 6 height 6
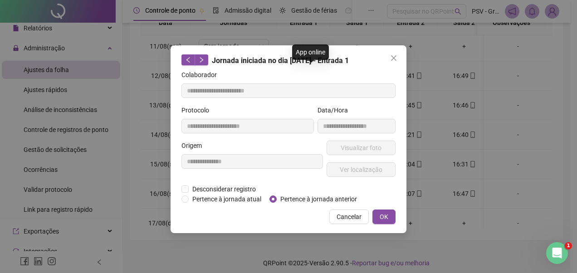
type input "**********"
click at [365, 152] on span "Visualizar foto" at bounding box center [360, 148] width 41 height 10
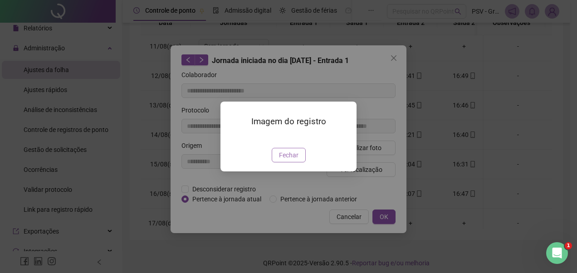
click at [292, 160] on span "Fechar" at bounding box center [288, 155] width 19 height 10
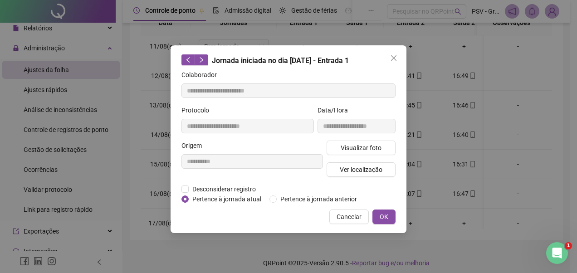
drag, startPoint x: 361, startPoint y: 217, endPoint x: 355, endPoint y: 212, distance: 7.4
click at [361, 215] on span "Cancelar" at bounding box center [348, 217] width 25 height 10
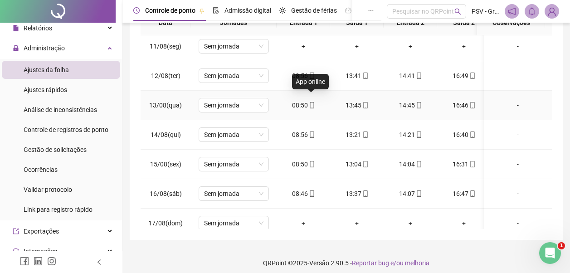
click at [312, 102] on icon "mobile" at bounding box center [312, 105] width 6 height 6
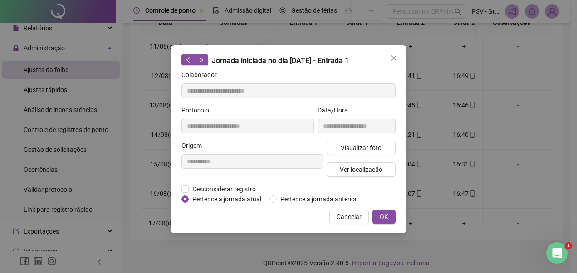
type input "**********"
click at [355, 151] on span "Visualizar foto" at bounding box center [360, 148] width 41 height 10
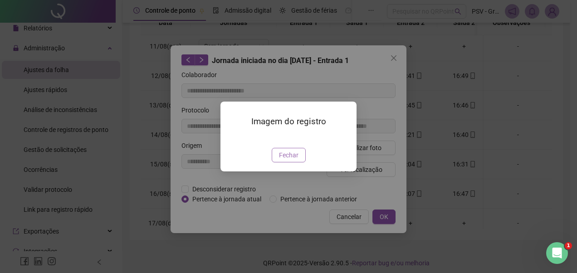
click at [292, 160] on span "Fechar" at bounding box center [288, 155] width 19 height 10
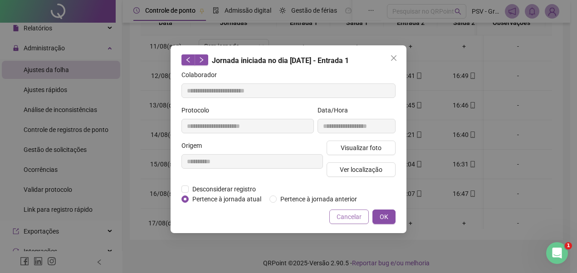
drag, startPoint x: 346, startPoint y: 216, endPoint x: 331, endPoint y: 194, distance: 26.5
click at [345, 216] on span "Cancelar" at bounding box center [348, 217] width 25 height 10
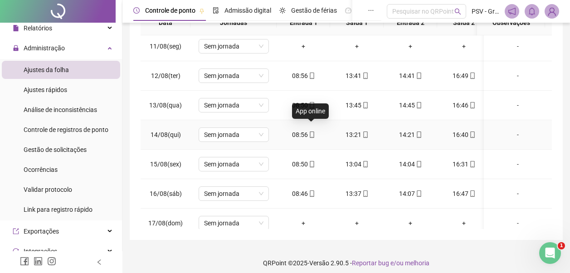
click at [310, 131] on icon "mobile" at bounding box center [312, 134] width 6 height 6
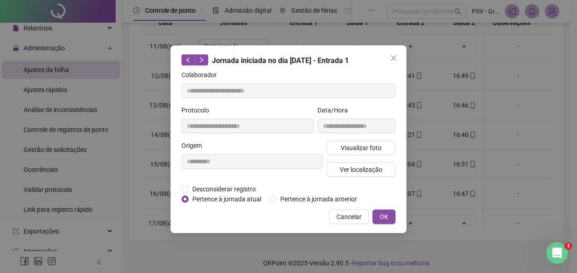
type input "**********"
click at [352, 141] on button "Visualizar foto" at bounding box center [360, 148] width 69 height 15
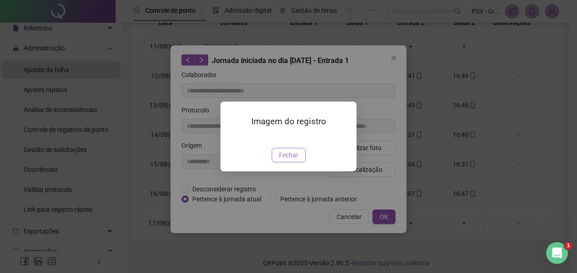
click at [293, 160] on span "Fechar" at bounding box center [288, 155] width 19 height 10
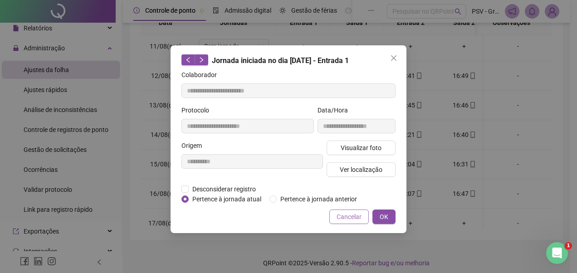
click at [348, 217] on span "Cancelar" at bounding box center [348, 217] width 25 height 10
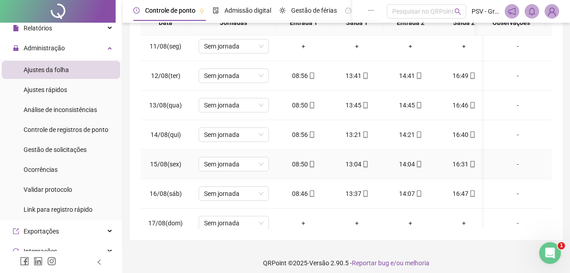
click at [314, 161] on icon "mobile" at bounding box center [312, 164] width 6 height 6
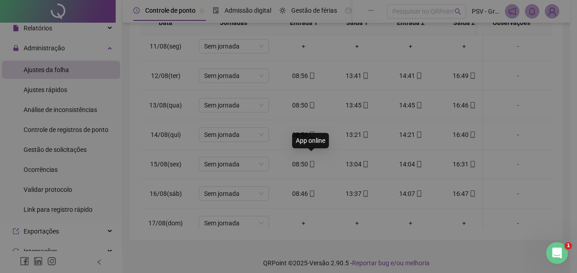
type input "**********"
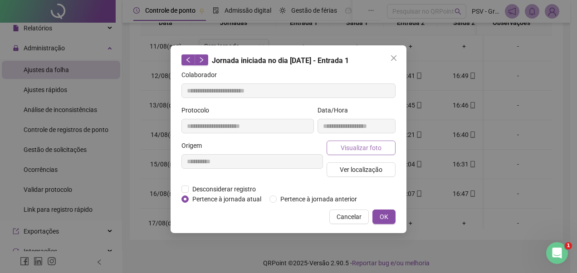
click at [370, 150] on span "Visualizar foto" at bounding box center [360, 148] width 41 height 10
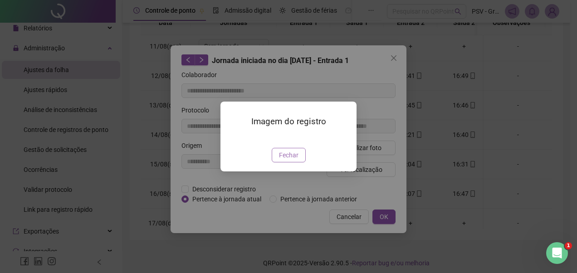
click at [292, 160] on span "Fechar" at bounding box center [288, 155] width 19 height 10
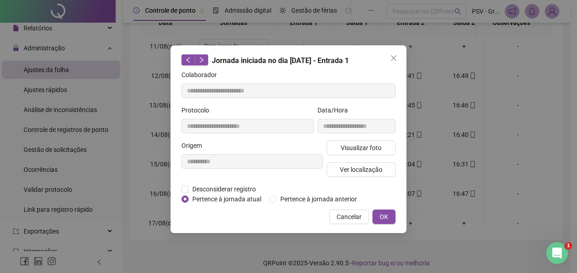
drag, startPoint x: 352, startPoint y: 215, endPoint x: 322, endPoint y: 194, distance: 37.1
click at [350, 215] on span "Cancelar" at bounding box center [348, 217] width 25 height 10
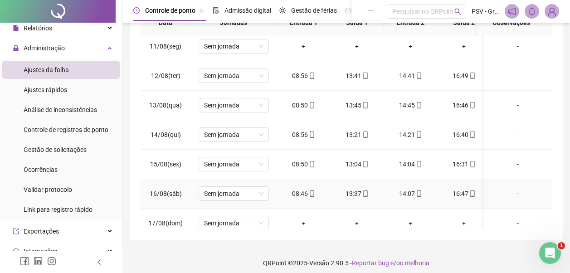
click at [313, 190] on icon "mobile" at bounding box center [312, 193] width 6 height 6
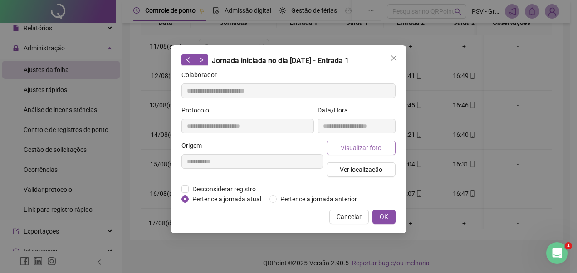
click at [364, 148] on span "Visualizar foto" at bounding box center [360, 148] width 41 height 10
type input "**********"
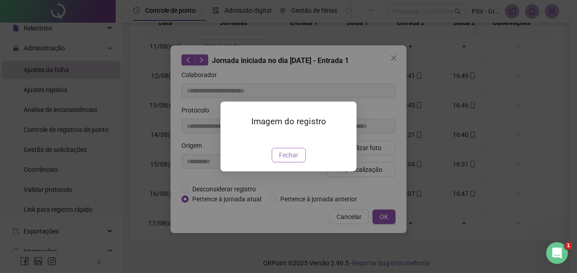
click at [298, 162] on button "Fechar" at bounding box center [289, 155] width 34 height 15
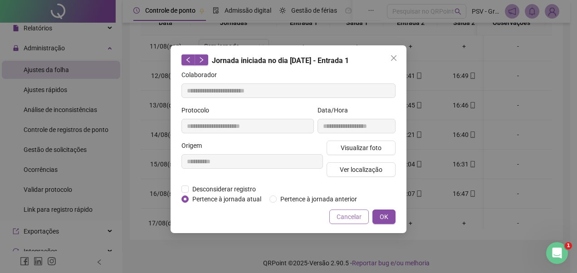
click at [342, 215] on span "Cancelar" at bounding box center [348, 217] width 25 height 10
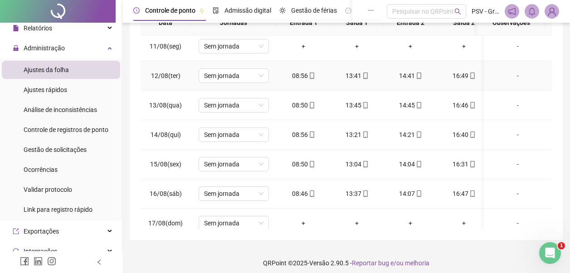
click at [363, 73] on icon "mobile" at bounding box center [365, 76] width 4 height 6
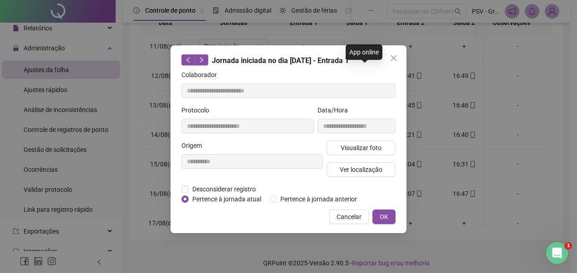
type input "**********"
click at [368, 146] on span "Visualizar foto" at bounding box center [360, 148] width 41 height 10
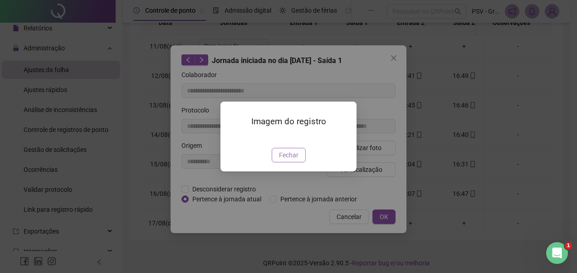
click at [286, 160] on span "Fechar" at bounding box center [288, 155] width 19 height 10
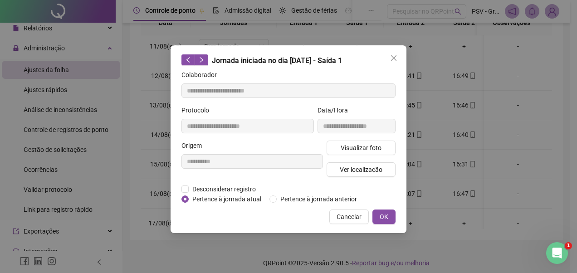
drag, startPoint x: 343, startPoint y: 215, endPoint x: 359, endPoint y: 167, distance: 50.5
click at [343, 215] on span "Cancelar" at bounding box center [348, 217] width 25 height 10
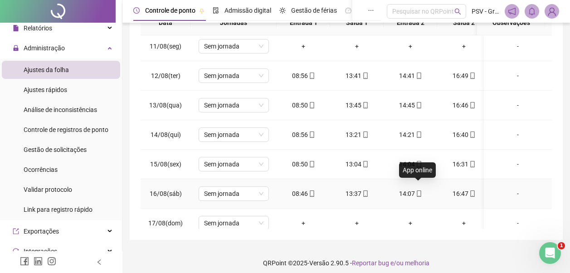
click at [419, 190] on icon "mobile" at bounding box center [419, 193] width 4 height 6
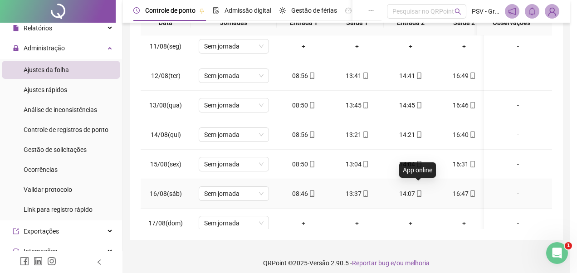
type input "**********"
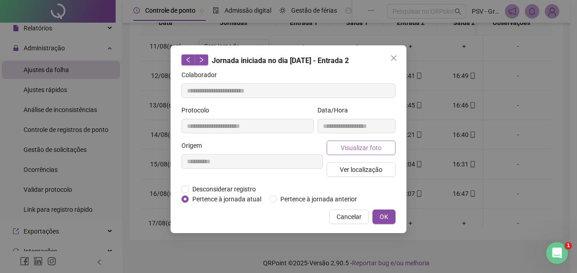
click at [389, 152] on button "Visualizar foto" at bounding box center [360, 148] width 69 height 15
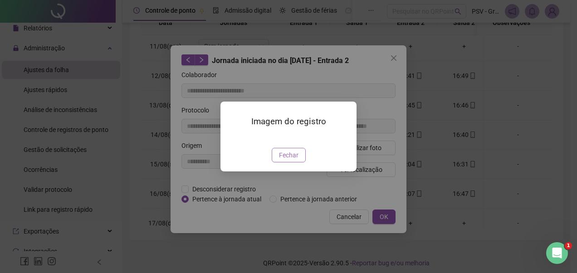
drag, startPoint x: 296, startPoint y: 208, endPoint x: 290, endPoint y: 208, distance: 5.9
click at [295, 160] on span "Fechar" at bounding box center [288, 155] width 19 height 10
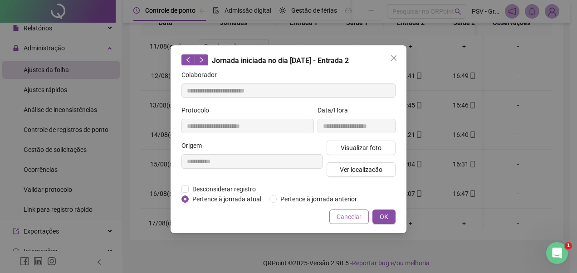
click at [346, 216] on span "Cancelar" at bounding box center [348, 217] width 25 height 10
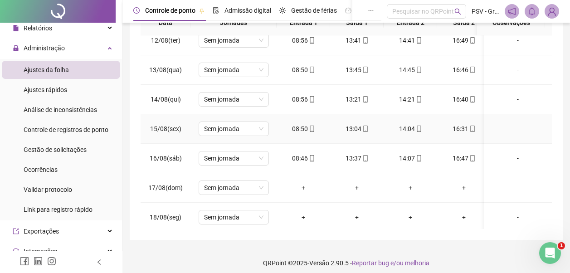
scroll to position [344, 0]
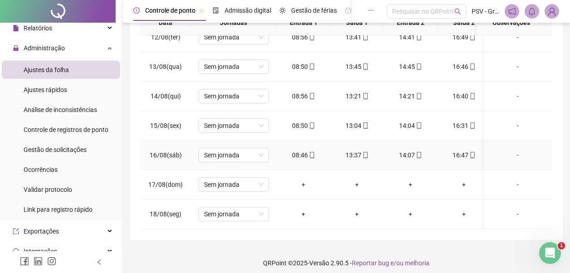
click at [366, 152] on icon "mobile" at bounding box center [365, 155] width 4 height 6
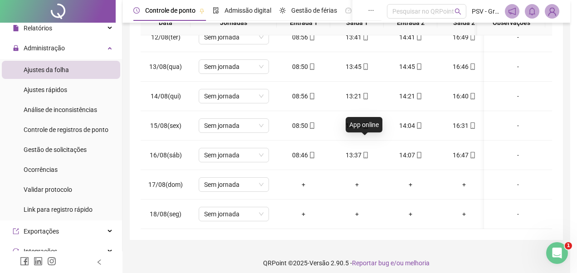
type input "**********"
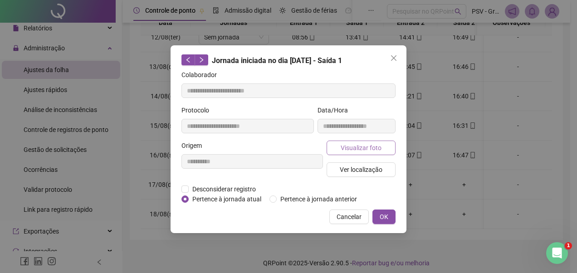
click at [376, 148] on span "Visualizar foto" at bounding box center [360, 148] width 41 height 10
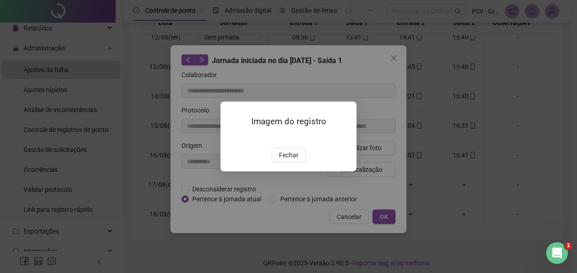
drag, startPoint x: 294, startPoint y: 202, endPoint x: 300, endPoint y: 202, distance: 6.3
click at [297, 160] on span "Fechar" at bounding box center [288, 155] width 19 height 10
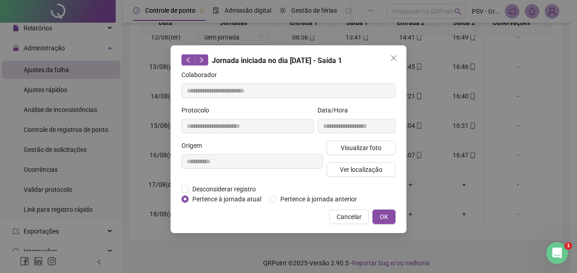
drag, startPoint x: 349, startPoint y: 222, endPoint x: 400, endPoint y: 158, distance: 81.9
click at [352, 217] on button "Cancelar" at bounding box center [348, 216] width 39 height 15
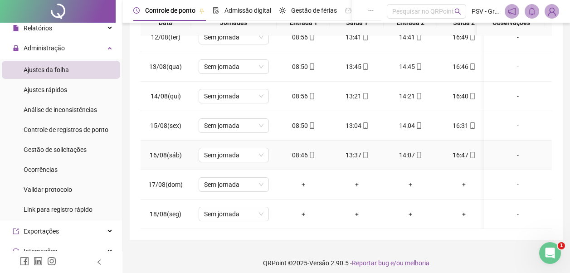
click at [420, 152] on icon "mobile" at bounding box center [419, 155] width 6 height 6
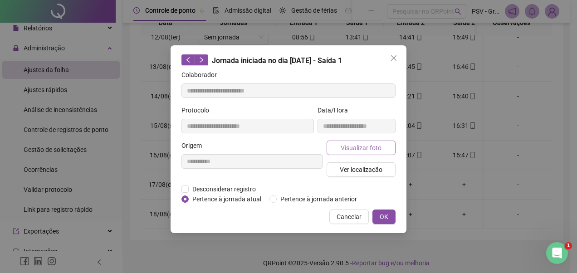
click at [374, 148] on span "Visualizar foto" at bounding box center [360, 148] width 41 height 10
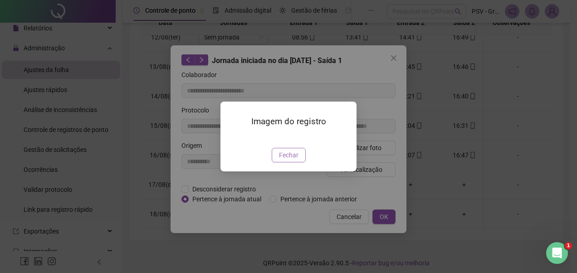
click at [303, 162] on button "Fechar" at bounding box center [289, 155] width 34 height 15
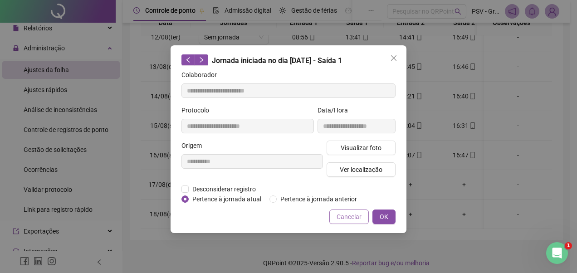
type input "**********"
drag, startPoint x: 346, startPoint y: 216, endPoint x: 407, endPoint y: 187, distance: 68.1
click at [350, 217] on span "Cancelar" at bounding box center [348, 217] width 25 height 10
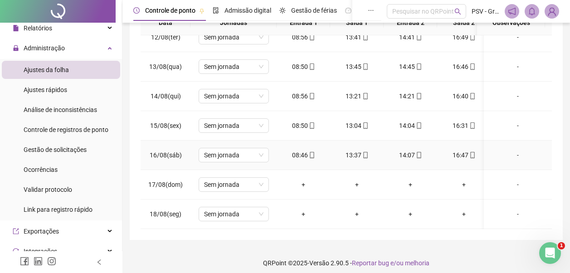
click at [470, 152] on icon "mobile" at bounding box center [472, 155] width 6 height 6
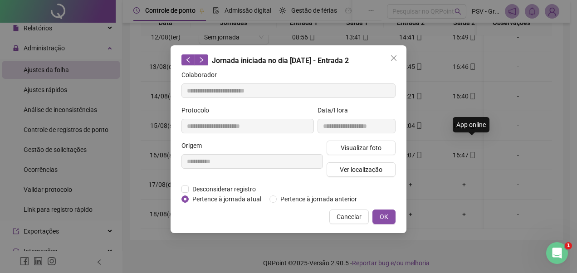
type input "**********"
click at [374, 149] on span "Visualizar foto" at bounding box center [360, 148] width 41 height 10
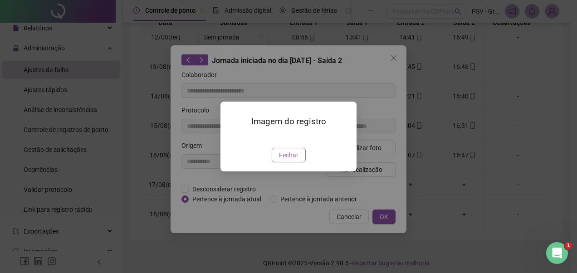
drag, startPoint x: 297, startPoint y: 209, endPoint x: 313, endPoint y: 211, distance: 16.5
click at [298, 162] on button "Fechar" at bounding box center [289, 155] width 34 height 15
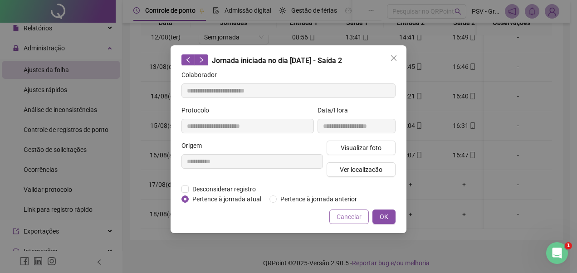
drag, startPoint x: 336, startPoint y: 214, endPoint x: 398, endPoint y: 173, distance: 74.9
click at [337, 213] on button "Cancelar" at bounding box center [348, 216] width 39 height 15
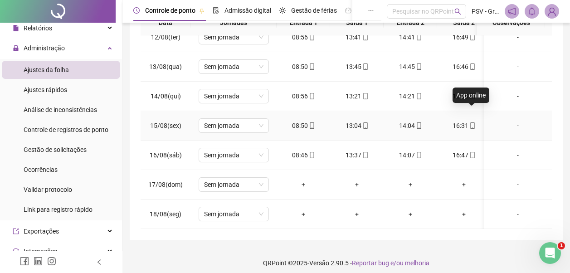
click at [473, 122] on icon "mobile" at bounding box center [472, 125] width 6 height 6
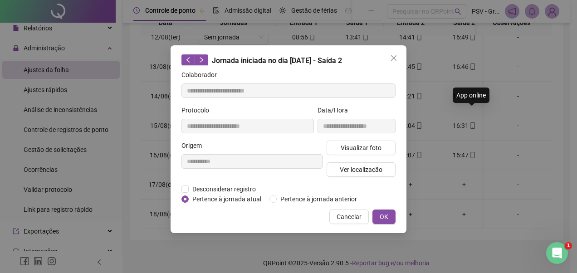
type input "**********"
click at [371, 150] on span "Visualizar foto" at bounding box center [360, 148] width 41 height 10
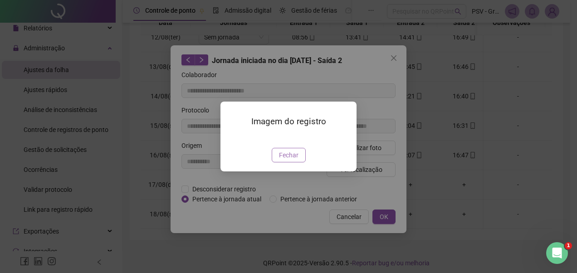
click at [297, 160] on span "Fechar" at bounding box center [288, 155] width 19 height 10
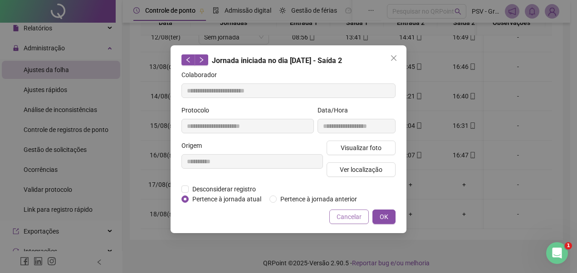
click at [343, 216] on span "Cancelar" at bounding box center [348, 217] width 25 height 10
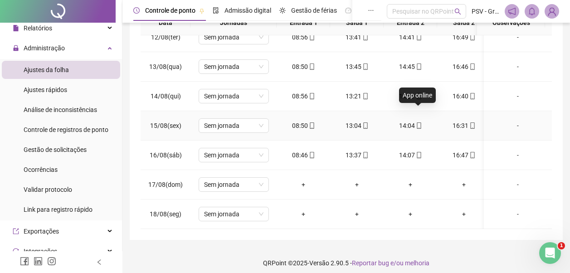
click at [417, 122] on icon "mobile" at bounding box center [419, 125] width 4 height 6
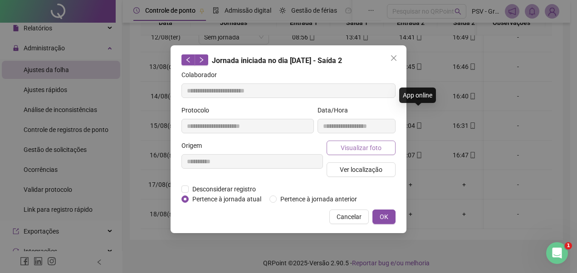
type input "**********"
click at [366, 150] on span "Visualizar foto" at bounding box center [360, 148] width 41 height 10
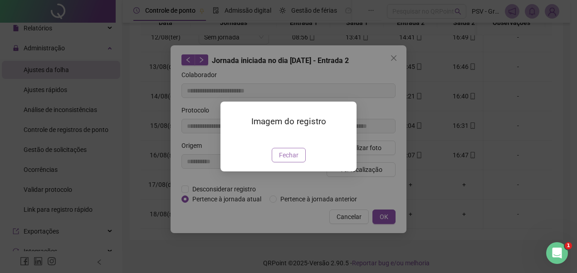
click at [291, 160] on span "Fechar" at bounding box center [288, 155] width 19 height 10
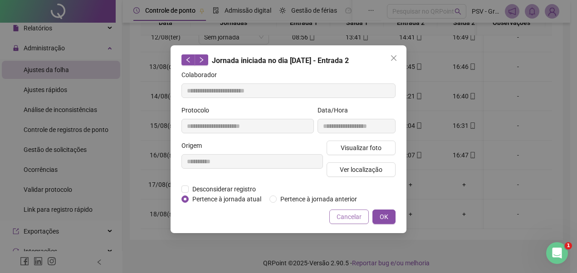
click at [344, 216] on span "Cancelar" at bounding box center [348, 217] width 25 height 10
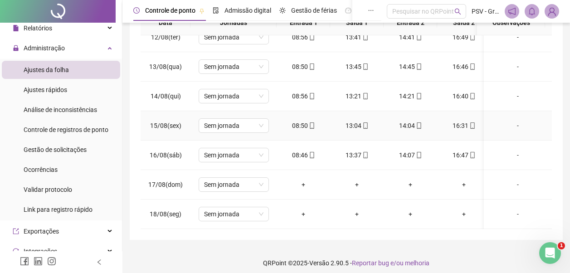
click at [363, 122] on icon "mobile" at bounding box center [365, 125] width 4 height 6
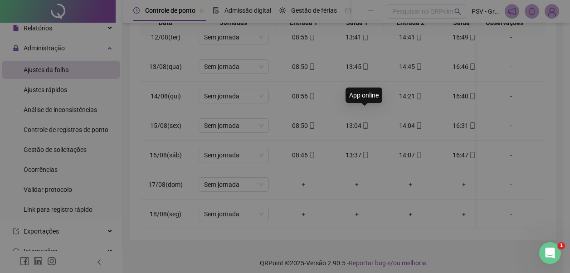
type input "**********"
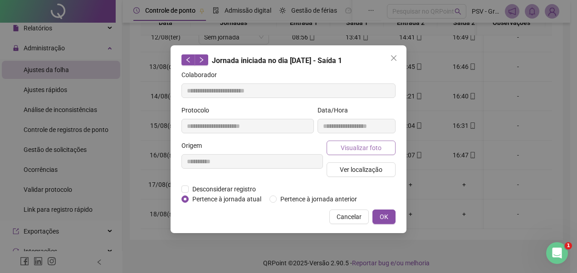
click at [367, 150] on span "Visualizar foto" at bounding box center [360, 148] width 41 height 10
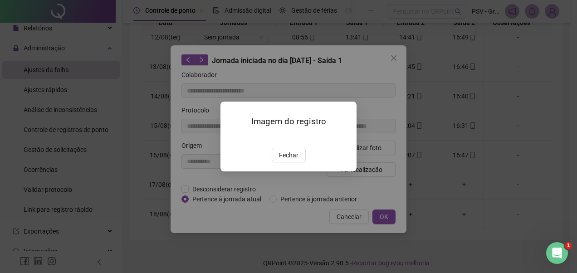
drag, startPoint x: 301, startPoint y: 204, endPoint x: 331, endPoint y: 212, distance: 31.2
click at [307, 162] on div "Fechar" at bounding box center [288, 155] width 114 height 15
click at [289, 162] on button "Fechar" at bounding box center [289, 155] width 34 height 15
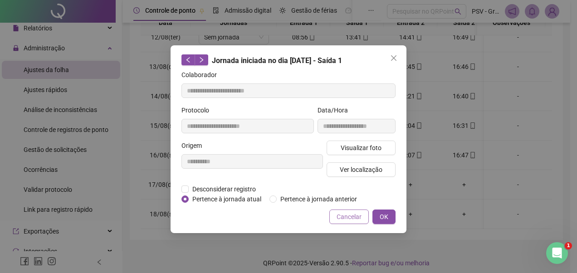
click at [340, 216] on span "Cancelar" at bounding box center [348, 217] width 25 height 10
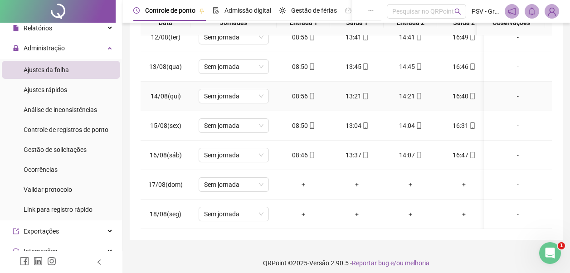
click at [365, 93] on icon "mobile" at bounding box center [365, 96] width 6 height 6
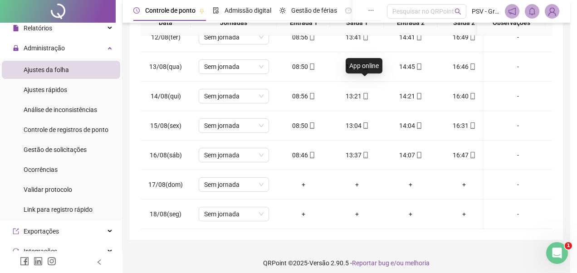
type input "**********"
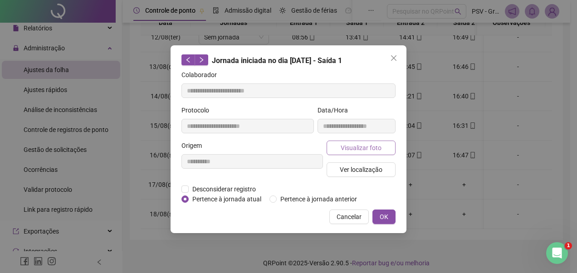
click at [357, 146] on span "Visualizar foto" at bounding box center [360, 148] width 41 height 10
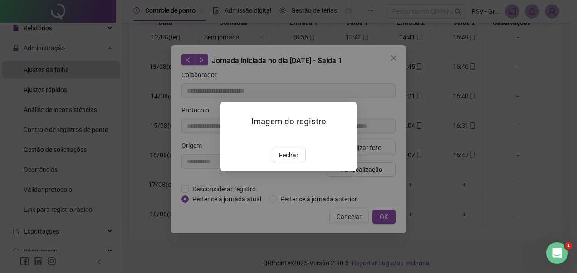
drag, startPoint x: 286, startPoint y: 206, endPoint x: 338, endPoint y: 205, distance: 52.1
click at [288, 160] on span "Fechar" at bounding box center [288, 155] width 19 height 10
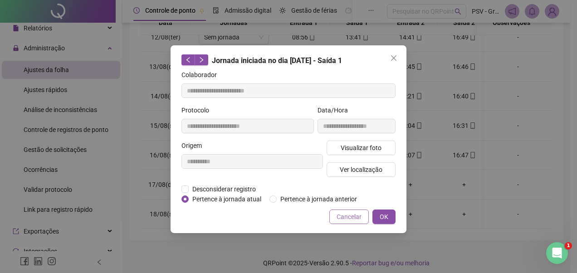
click at [353, 212] on span "Cancelar" at bounding box center [348, 217] width 25 height 10
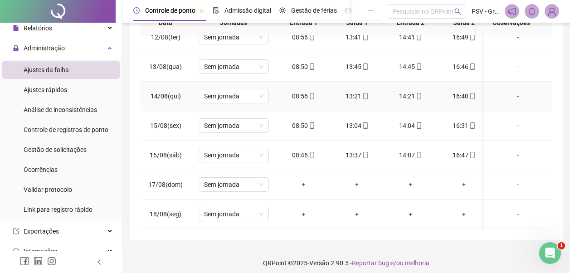
click at [418, 92] on span at bounding box center [418, 95] width 7 height 7
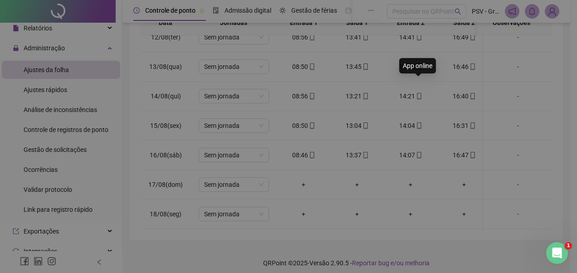
type input "**********"
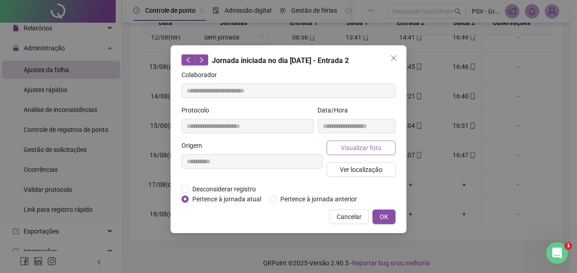
click at [372, 148] on span "Visualizar foto" at bounding box center [360, 148] width 41 height 10
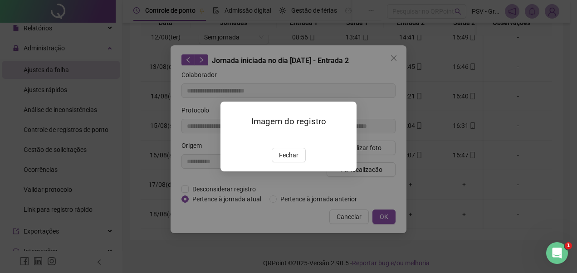
click at [302, 171] on div "Imagem do registro Fechar" at bounding box center [288, 136] width 136 height 69
drag, startPoint x: 298, startPoint y: 210, endPoint x: 316, endPoint y: 212, distance: 18.7
click at [298, 162] on button "Fechar" at bounding box center [289, 155] width 34 height 15
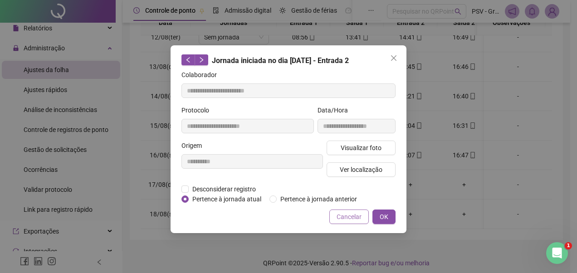
drag, startPoint x: 325, startPoint y: 214, endPoint x: 348, endPoint y: 214, distance: 22.2
click at [338, 214] on div "Cancelar OK" at bounding box center [288, 216] width 214 height 15
drag, startPoint x: 348, startPoint y: 214, endPoint x: 388, endPoint y: 182, distance: 51.3
click at [349, 214] on span "Cancelar" at bounding box center [348, 217] width 25 height 10
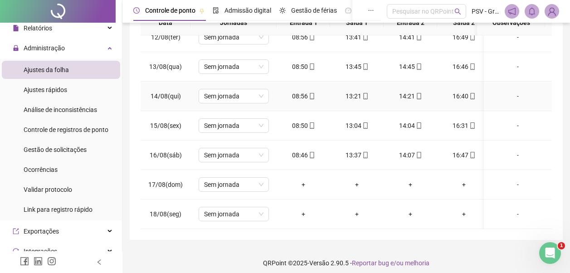
click at [484, 82] on td "-" at bounding box center [518, 96] width 68 height 29
click at [475, 91] on div "16:40" at bounding box center [463, 96] width 39 height 10
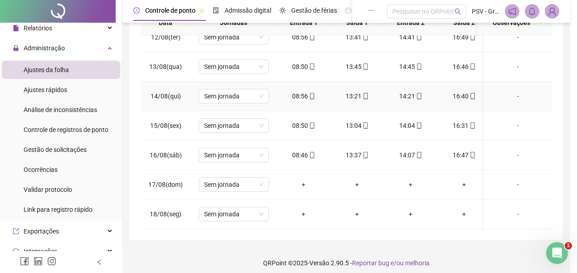
type input "**********"
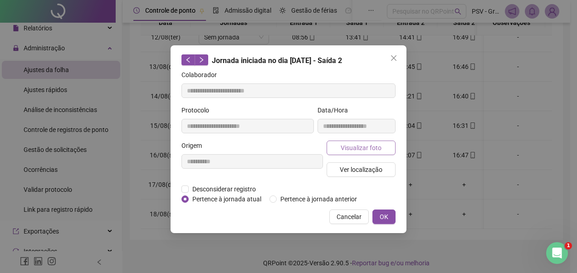
click at [361, 154] on button "Visualizar foto" at bounding box center [360, 148] width 69 height 15
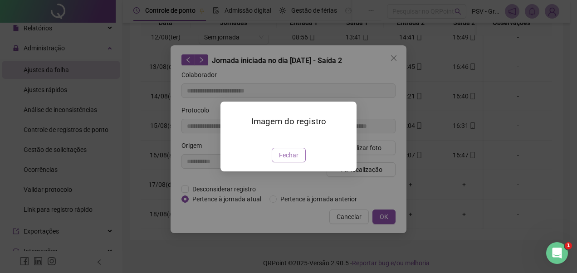
click at [285, 162] on button "Fechar" at bounding box center [289, 155] width 34 height 15
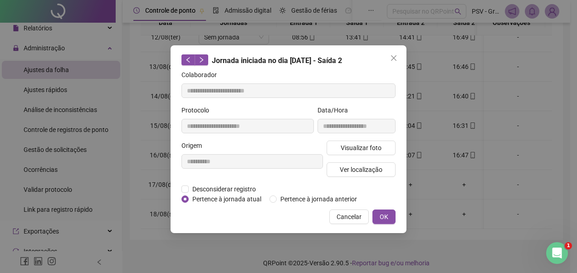
click at [339, 214] on span "Cancelar" at bounding box center [348, 217] width 25 height 10
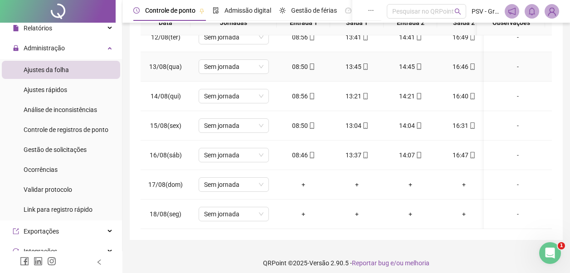
click at [473, 63] on span at bounding box center [471, 66] width 7 height 7
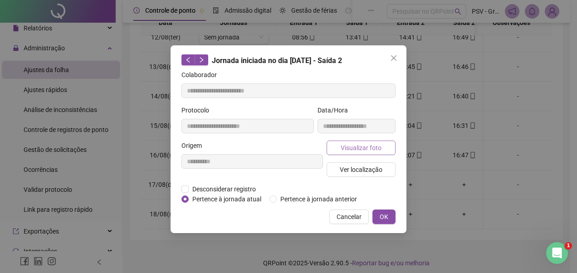
click at [366, 150] on span "Visualizar foto" at bounding box center [360, 148] width 41 height 10
type input "**********"
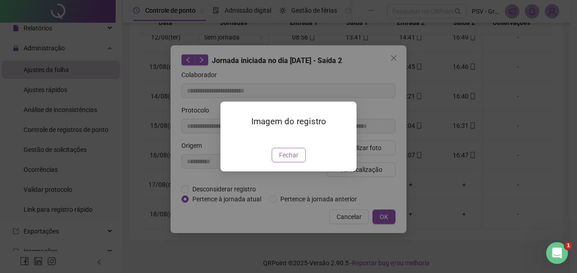
drag, startPoint x: 284, startPoint y: 218, endPoint x: 285, endPoint y: 209, distance: 8.7
click at [285, 171] on div "Imagem do registro Fechar" at bounding box center [288, 136] width 136 height 69
click at [285, 160] on span "Fechar" at bounding box center [288, 155] width 19 height 10
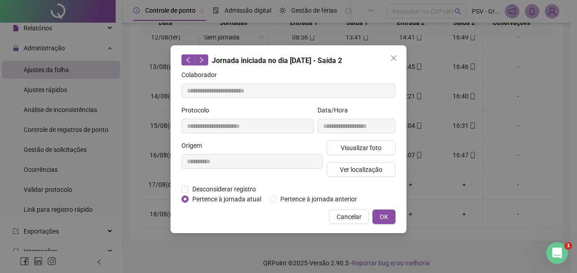
drag, startPoint x: 344, startPoint y: 210, endPoint x: 352, endPoint y: 210, distance: 7.3
click at [345, 210] on button "Cancelar" at bounding box center [348, 216] width 39 height 15
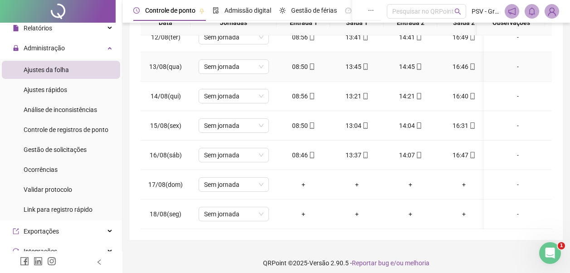
click at [423, 62] on div "14:45" at bounding box center [410, 67] width 39 height 10
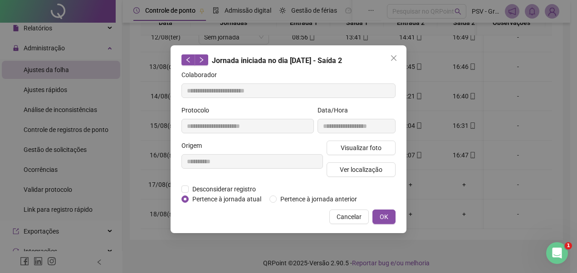
type input "**********"
click at [354, 141] on button "Visualizar foto" at bounding box center [360, 148] width 69 height 15
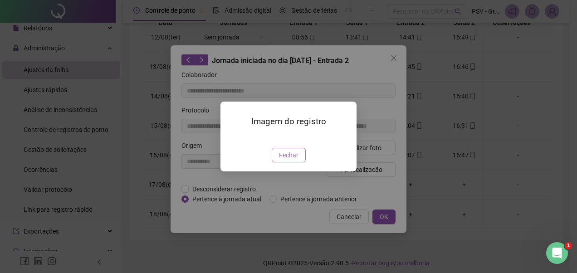
click at [300, 162] on button "Fechar" at bounding box center [289, 155] width 34 height 15
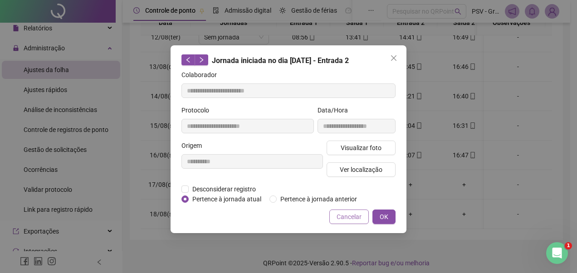
drag, startPoint x: 340, startPoint y: 214, endPoint x: 341, endPoint y: 174, distance: 40.3
click at [341, 214] on span "Cancelar" at bounding box center [348, 217] width 25 height 10
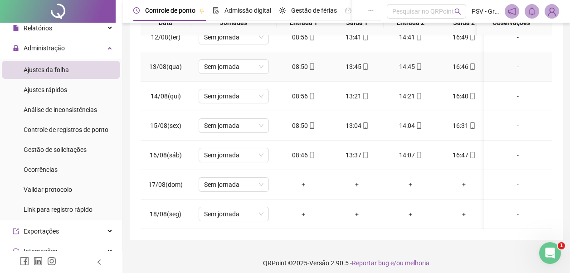
click at [368, 62] on div "13:45" at bounding box center [356, 67] width 39 height 10
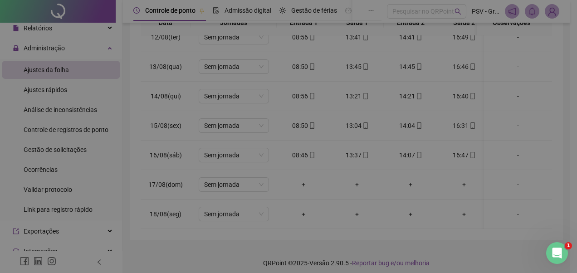
type input "**********"
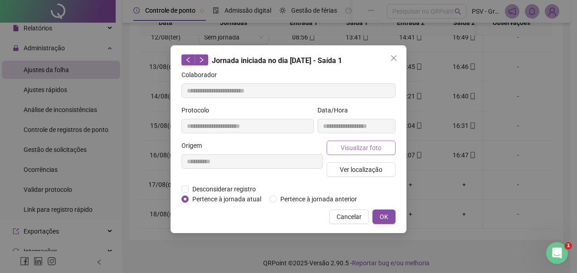
click at [356, 144] on span "Visualizar foto" at bounding box center [360, 148] width 41 height 10
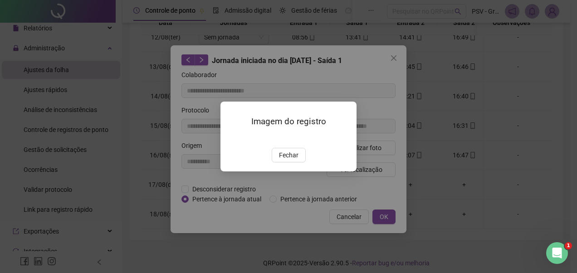
click at [287, 171] on div "Imagem do registro Fechar" at bounding box center [288, 136] width 136 height 69
click at [294, 160] on span "Fechar" at bounding box center [288, 155] width 19 height 10
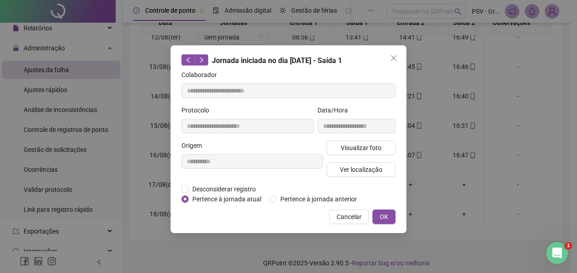
click at [344, 212] on span "Cancelar" at bounding box center [348, 217] width 25 height 10
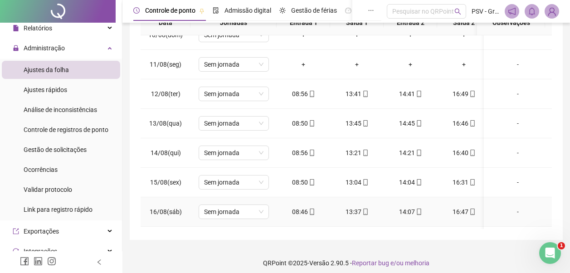
scroll to position [162, 0]
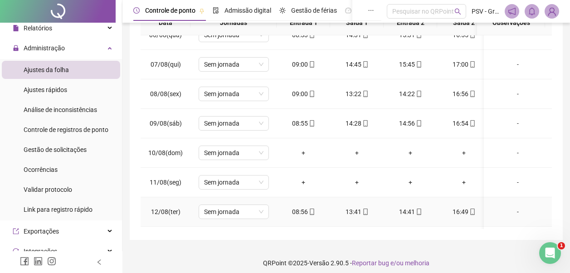
click at [368, 209] on span at bounding box center [364, 211] width 7 height 7
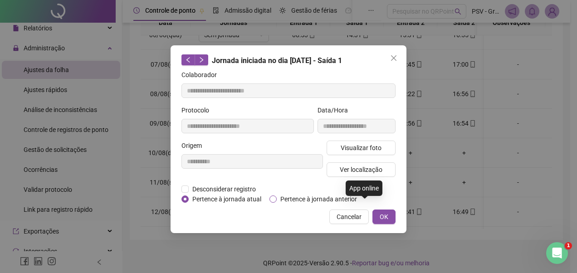
type input "**********"
click at [360, 147] on span "Visualizar foto" at bounding box center [360, 148] width 41 height 10
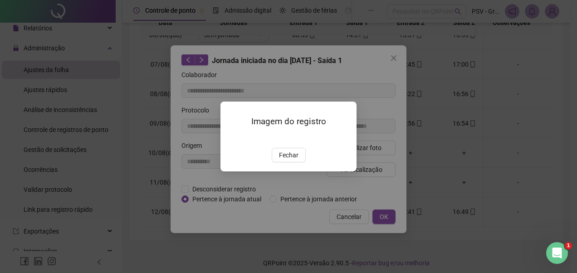
drag, startPoint x: 281, startPoint y: 207, endPoint x: 293, endPoint y: 208, distance: 11.3
click at [281, 160] on span "Fechar" at bounding box center [288, 155] width 19 height 10
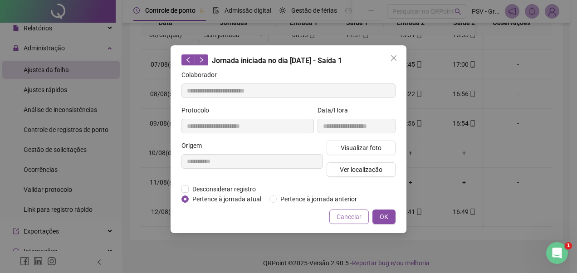
drag, startPoint x: 348, startPoint y: 220, endPoint x: 416, endPoint y: 209, distance: 68.5
click at [348, 219] on span "Cancelar" at bounding box center [348, 217] width 25 height 10
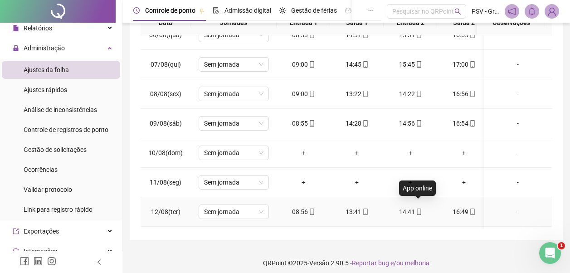
click at [421, 209] on icon "mobile" at bounding box center [419, 212] width 6 height 6
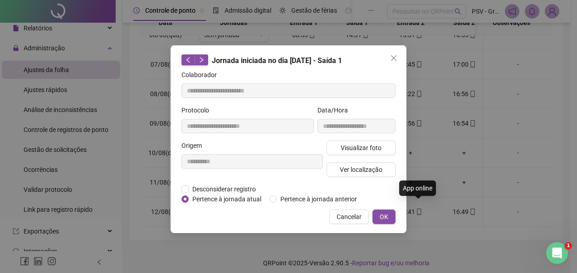
type input "**********"
click at [369, 146] on span "Visualizar foto" at bounding box center [360, 148] width 41 height 10
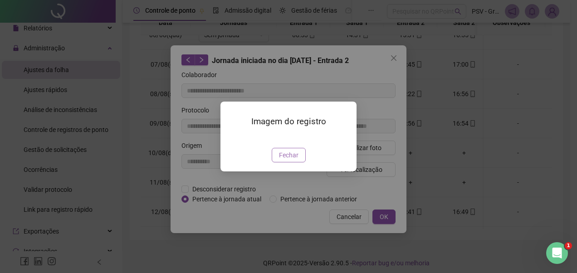
drag, startPoint x: 295, startPoint y: 205, endPoint x: 306, endPoint y: 205, distance: 11.3
click at [296, 160] on span "Fechar" at bounding box center [288, 155] width 19 height 10
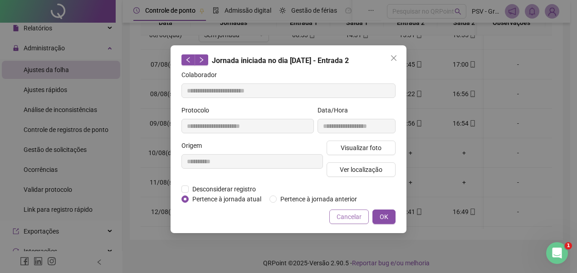
drag, startPoint x: 343, startPoint y: 213, endPoint x: 439, endPoint y: 207, distance: 96.8
click at [352, 213] on span "Cancelar" at bounding box center [348, 217] width 25 height 10
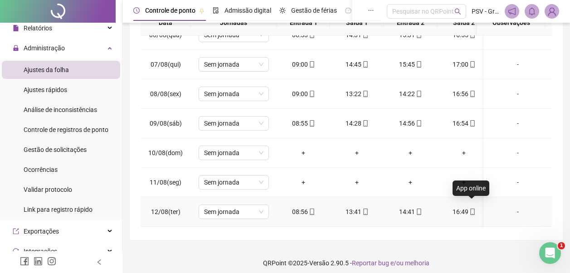
click at [472, 208] on span at bounding box center [471, 211] width 7 height 7
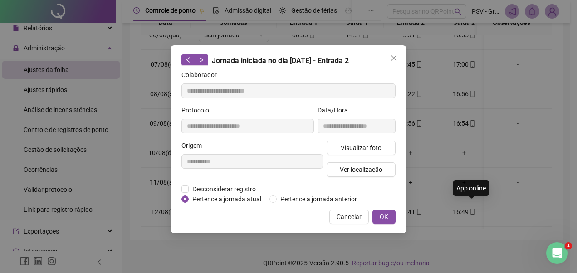
type input "**********"
click at [370, 147] on span "Visualizar foto" at bounding box center [360, 148] width 41 height 10
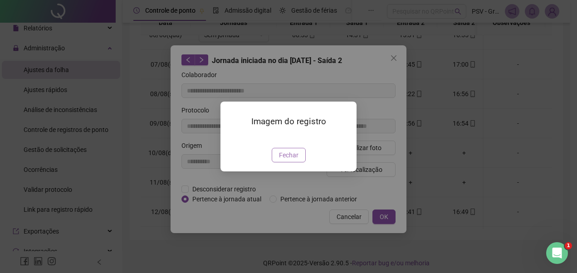
click at [291, 160] on span "Fechar" at bounding box center [288, 155] width 19 height 10
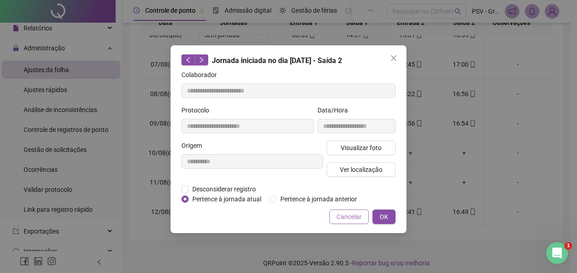
click at [345, 217] on span "Cancelar" at bounding box center [348, 217] width 25 height 10
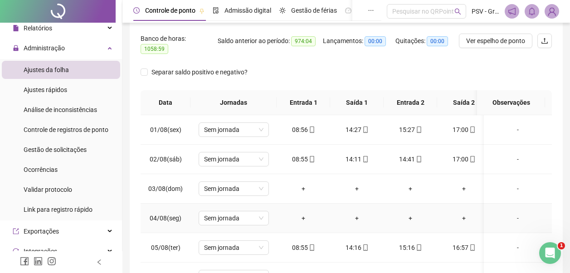
scroll to position [0, 0]
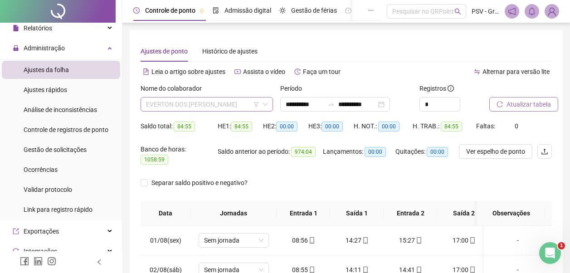
click at [222, 98] on span "EVERTON DOS [PERSON_NAME]" at bounding box center [206, 104] width 121 height 14
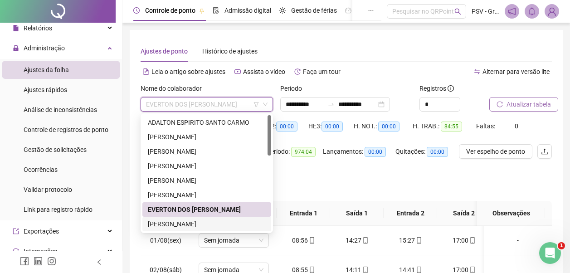
click at [195, 221] on div "[PERSON_NAME]" at bounding box center [207, 224] width 118 height 10
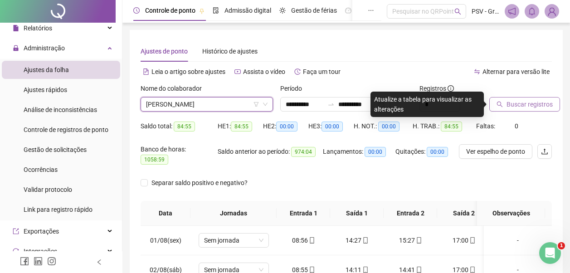
click at [515, 102] on span "Buscar registros" at bounding box center [529, 104] width 46 height 10
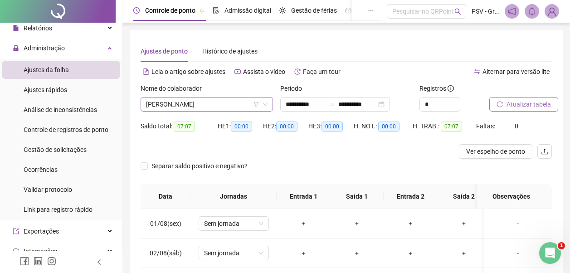
click at [242, 105] on span "[PERSON_NAME]" at bounding box center [206, 104] width 121 height 14
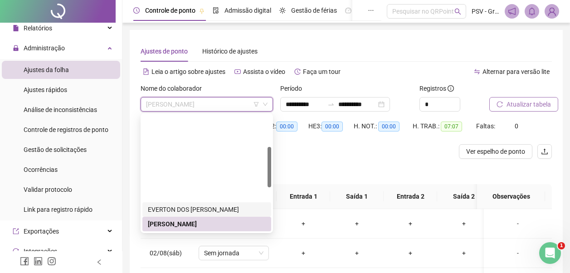
scroll to position [91, 0]
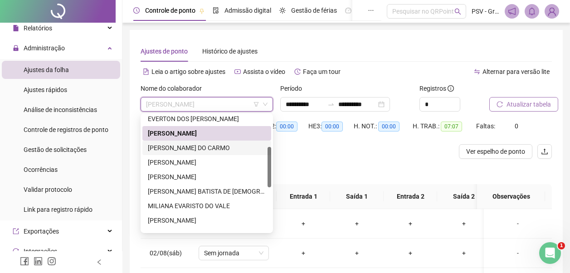
click at [189, 145] on div "[PERSON_NAME] DO CARMO" at bounding box center [207, 148] width 118 height 10
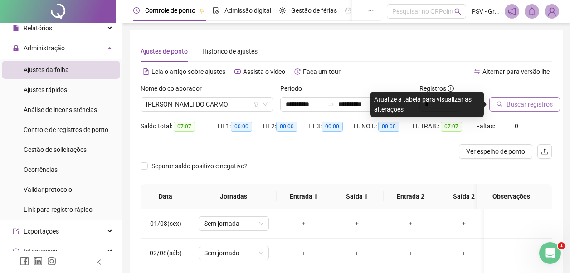
click at [514, 98] on button "Buscar registros" at bounding box center [524, 104] width 71 height 15
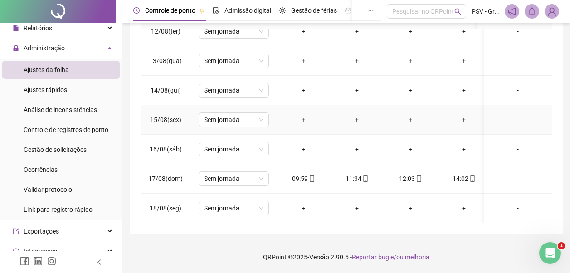
scroll to position [344, 0]
click at [473, 175] on icon "mobile" at bounding box center [472, 178] width 6 height 6
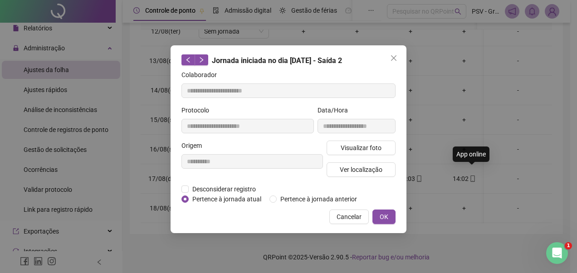
type input "**********"
click at [358, 147] on span "Visualizar foto" at bounding box center [360, 148] width 41 height 10
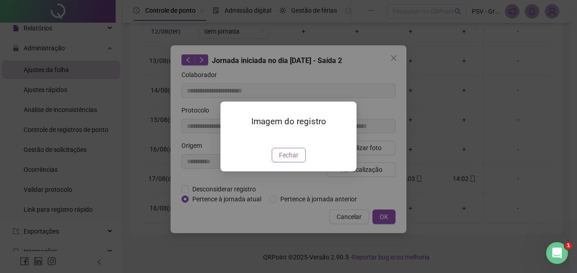
click at [286, 160] on span "Fechar" at bounding box center [288, 155] width 19 height 10
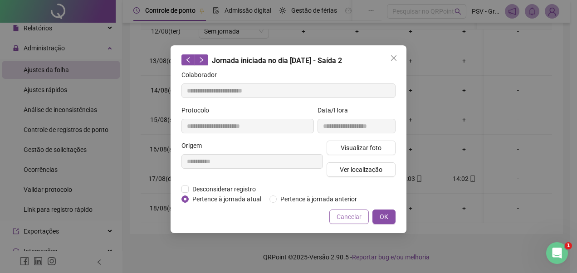
click at [349, 212] on span "Cancelar" at bounding box center [348, 217] width 25 height 10
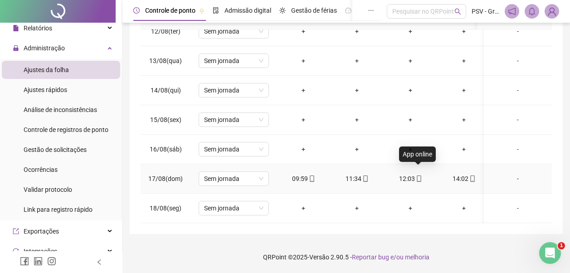
click at [420, 175] on icon "mobile" at bounding box center [419, 178] width 6 height 6
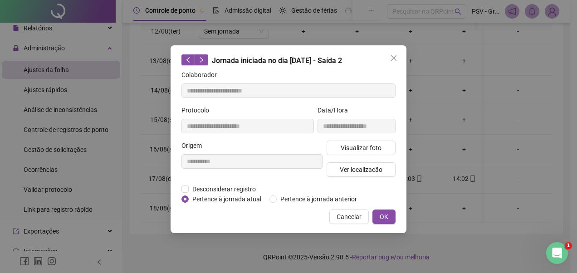
type input "**********"
click at [384, 146] on button "Visualizar foto" at bounding box center [360, 148] width 69 height 15
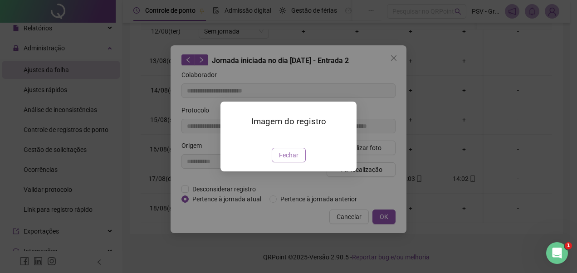
click at [291, 160] on span "Fechar" at bounding box center [288, 155] width 19 height 10
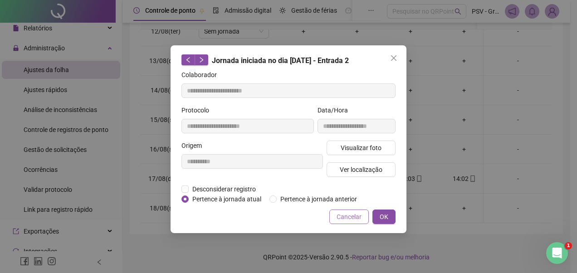
click at [349, 220] on span "Cancelar" at bounding box center [348, 217] width 25 height 10
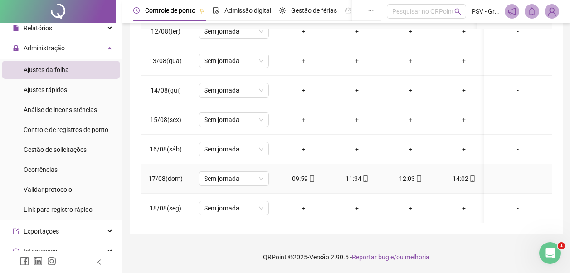
click at [368, 176] on div "11:34" at bounding box center [356, 179] width 39 height 10
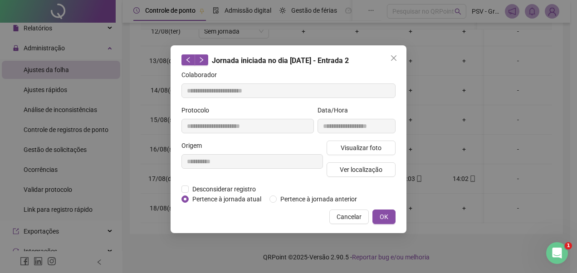
type input "**********"
click at [369, 170] on span "Ver localização" at bounding box center [361, 170] width 43 height 10
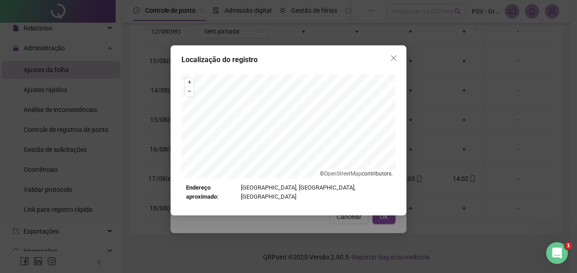
click at [395, 56] on icon "close" at bounding box center [393, 57] width 5 height 5
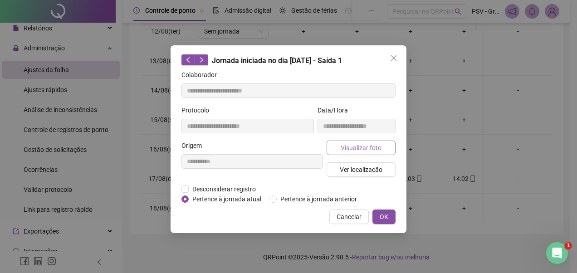
click at [369, 147] on span "Visualizar foto" at bounding box center [360, 148] width 41 height 10
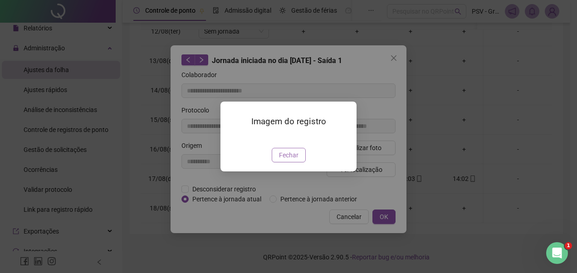
click at [291, 171] on div "Imagem do registro Fechar" at bounding box center [288, 136] width 136 height 69
drag, startPoint x: 291, startPoint y: 210, endPoint x: 312, endPoint y: 209, distance: 20.9
click at [293, 160] on span "Fechar" at bounding box center [288, 155] width 19 height 10
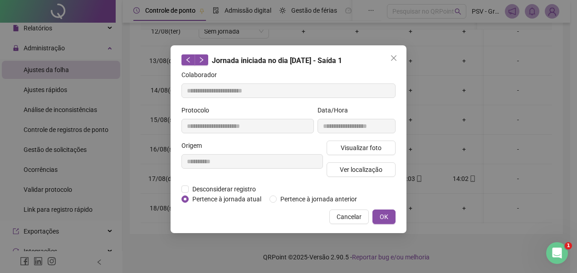
click at [340, 211] on button "Cancelar" at bounding box center [348, 216] width 39 height 15
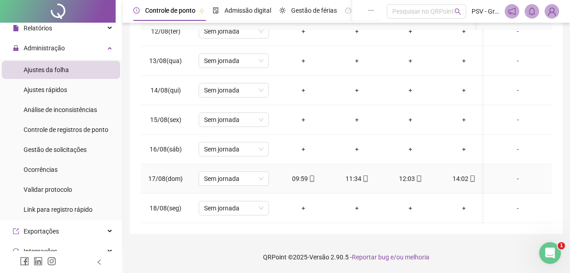
click at [314, 175] on icon "mobile" at bounding box center [312, 178] width 6 height 6
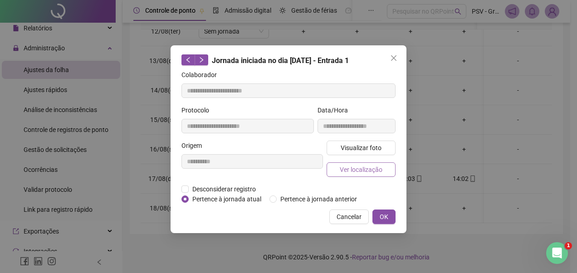
type input "**********"
click at [349, 147] on span "Visualizar foto" at bounding box center [360, 148] width 41 height 10
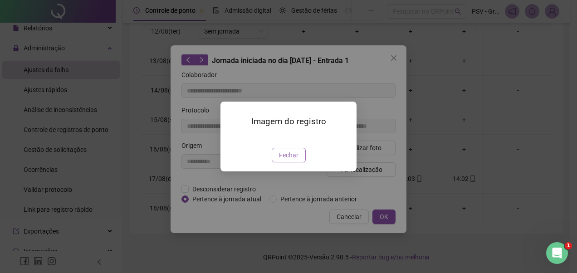
click at [297, 160] on span "Fechar" at bounding box center [288, 155] width 19 height 10
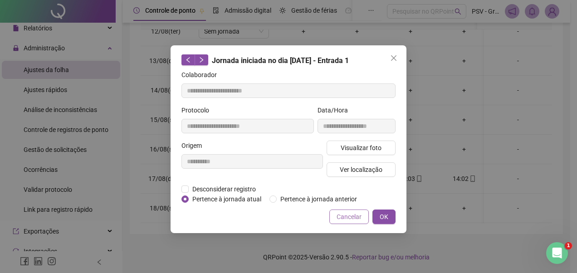
click at [348, 213] on span "Cancelar" at bounding box center [348, 217] width 25 height 10
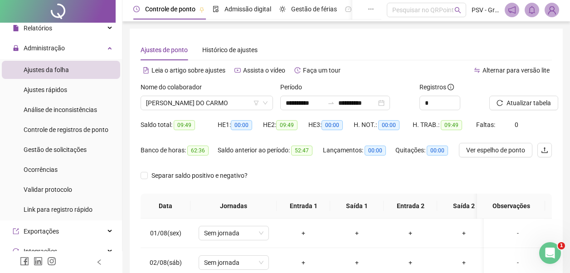
scroll to position [0, 0]
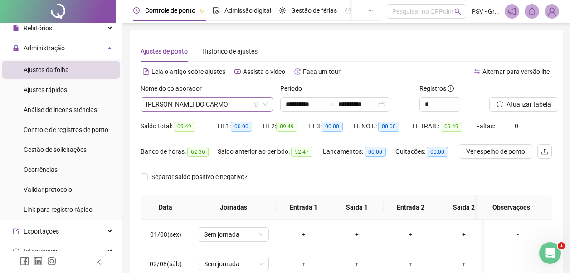
click at [237, 107] on span "[PERSON_NAME] DO CARMO" at bounding box center [206, 104] width 121 height 14
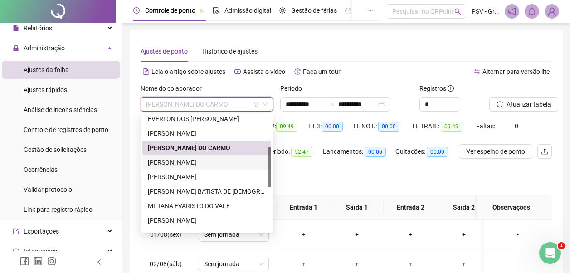
click at [326, 174] on div "Separar saldo positivo e negativo?" at bounding box center [346, 182] width 411 height 25
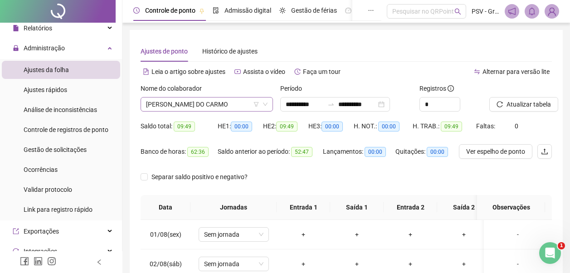
click at [242, 106] on span "[PERSON_NAME] DO CARMO" at bounding box center [206, 104] width 121 height 14
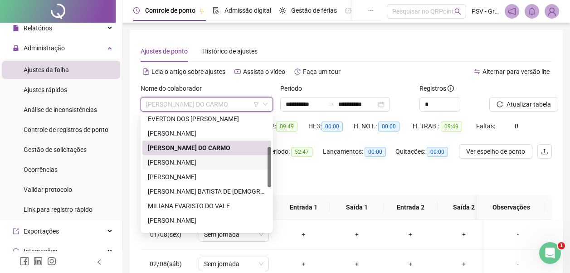
click at [218, 160] on div "[PERSON_NAME]" at bounding box center [207, 162] width 118 height 10
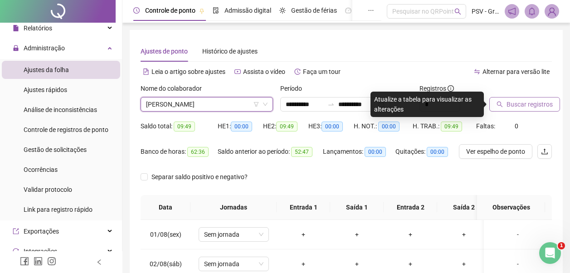
click at [506, 103] on span "Buscar registros" at bounding box center [529, 104] width 46 height 10
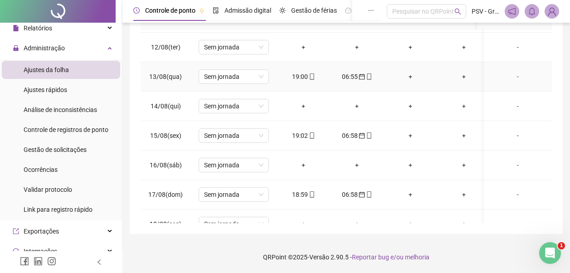
scroll to position [344, 0]
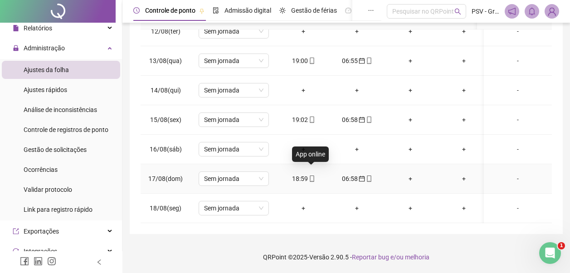
click at [311, 175] on icon "mobile" at bounding box center [312, 178] width 6 height 6
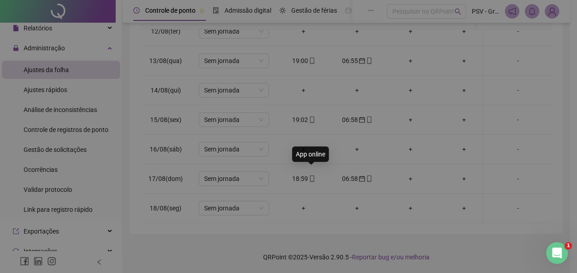
type input "**********"
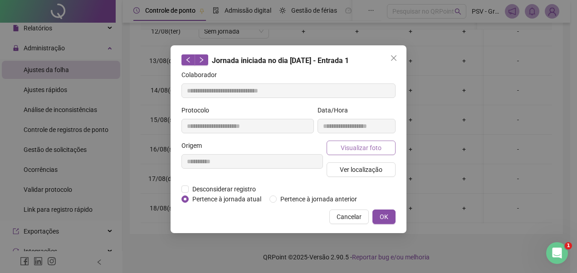
click at [361, 147] on span "Visualizar foto" at bounding box center [360, 148] width 41 height 10
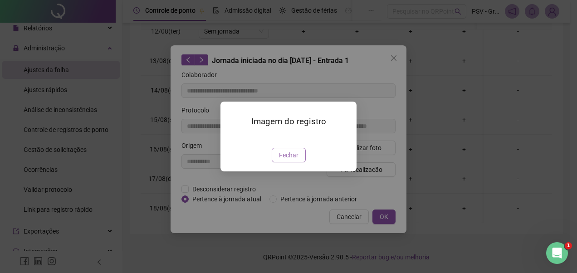
click at [296, 160] on span "Fechar" at bounding box center [288, 155] width 19 height 10
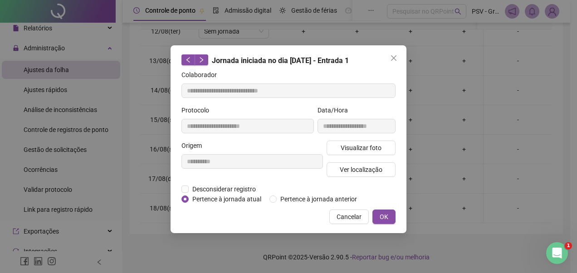
drag, startPoint x: 341, startPoint y: 214, endPoint x: 362, endPoint y: 203, distance: 23.7
click at [341, 214] on span "Cancelar" at bounding box center [348, 217] width 25 height 10
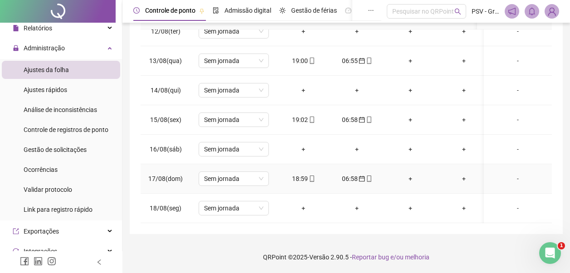
click at [370, 175] on icon "mobile" at bounding box center [369, 178] width 4 height 6
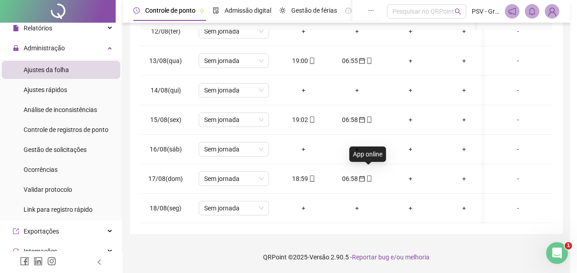
type input "**********"
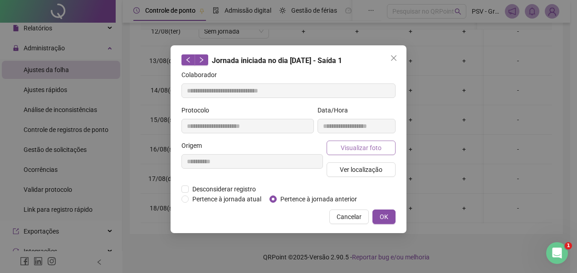
click at [361, 151] on span "Visualizar foto" at bounding box center [360, 148] width 41 height 10
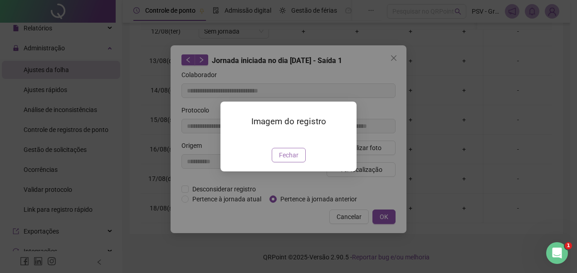
click at [296, 160] on span "Fechar" at bounding box center [288, 155] width 19 height 10
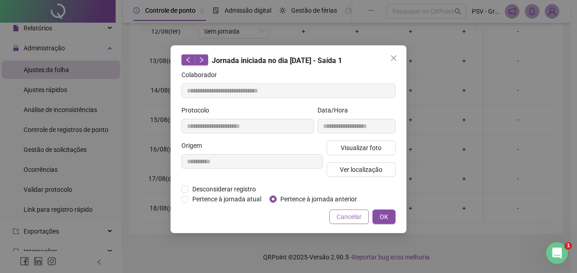
click at [338, 213] on span "Cancelar" at bounding box center [348, 217] width 25 height 10
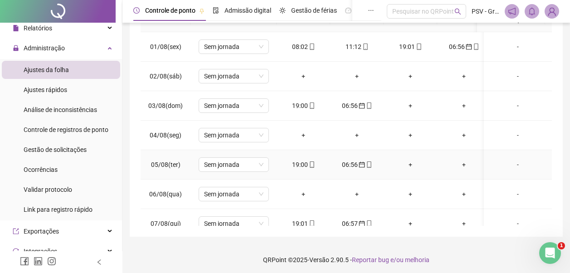
scroll to position [0, 0]
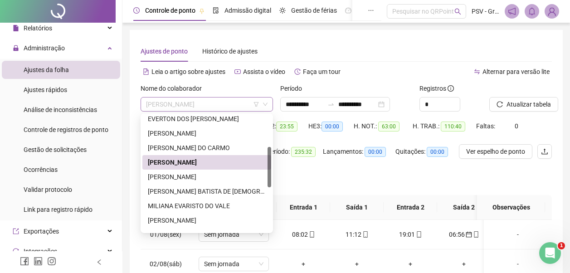
click at [243, 107] on span "[PERSON_NAME]" at bounding box center [206, 104] width 121 height 14
click at [223, 175] on div "[PERSON_NAME]" at bounding box center [207, 177] width 118 height 10
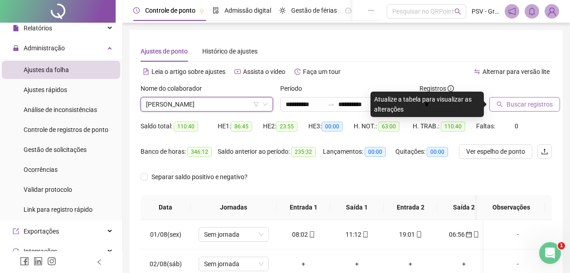
click at [517, 101] on span "Buscar registros" at bounding box center [529, 104] width 46 height 10
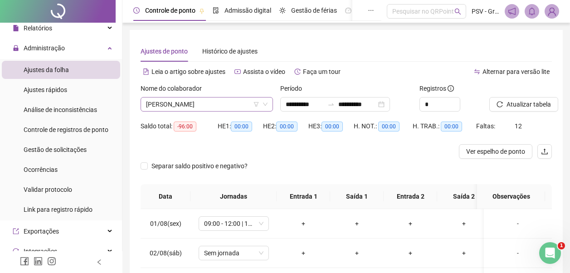
click at [242, 104] on span "[PERSON_NAME]" at bounding box center [206, 104] width 121 height 14
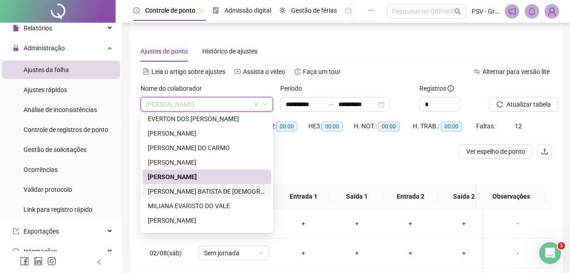
click at [234, 190] on div "[PERSON_NAME] BATISTA DE [DEMOGRAPHIC_DATA]" at bounding box center [207, 191] width 118 height 10
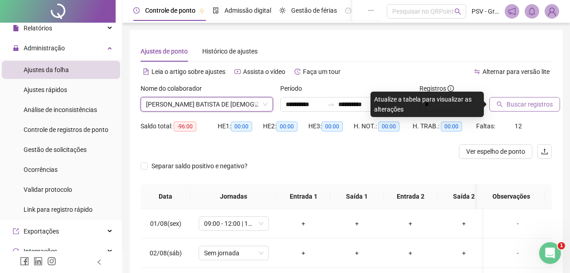
click at [525, 102] on span "Buscar registros" at bounding box center [529, 104] width 46 height 10
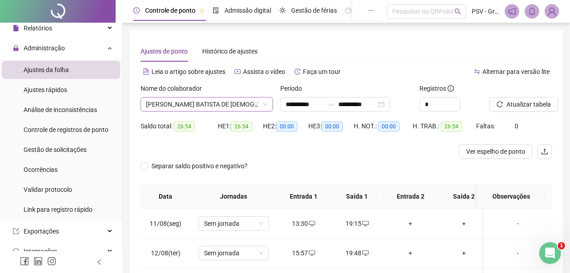
click at [242, 105] on span "[PERSON_NAME] BATISTA DE [DEMOGRAPHIC_DATA]" at bounding box center [206, 104] width 121 height 14
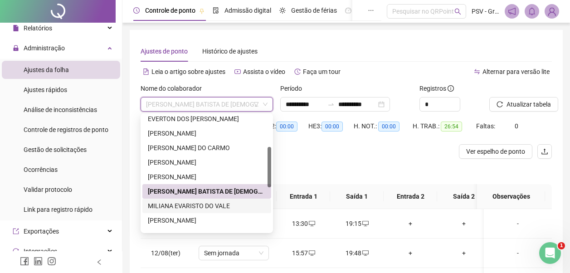
click at [210, 205] on div "MILIANA EVARISTO DO VALE" at bounding box center [207, 206] width 118 height 10
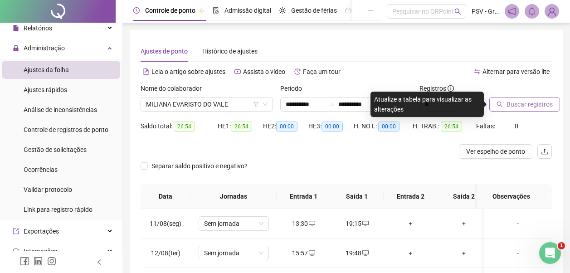
click at [526, 106] on span "Buscar registros" at bounding box center [529, 104] width 46 height 10
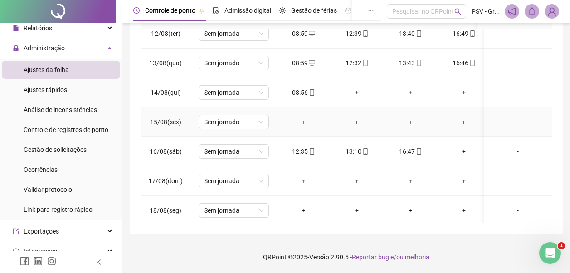
scroll to position [344, 0]
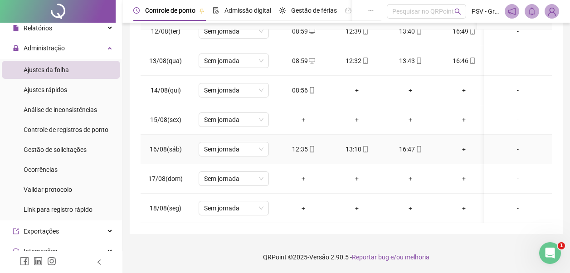
click at [462, 144] on div "+" at bounding box center [463, 149] width 39 height 10
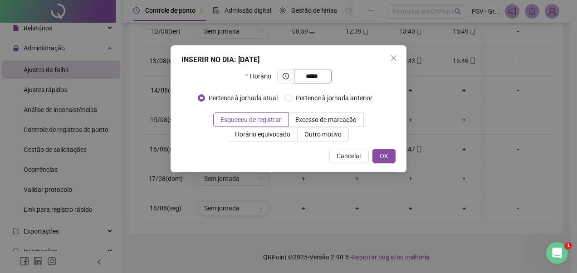
type input "*****"
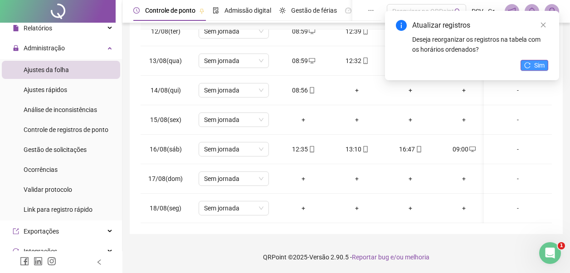
click at [535, 68] on span "Sim" at bounding box center [539, 65] width 10 height 10
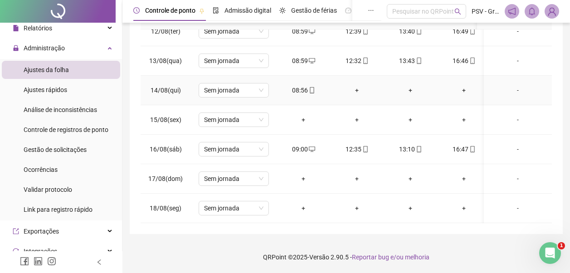
click at [511, 85] on div "-" at bounding box center [517, 90] width 53 height 10
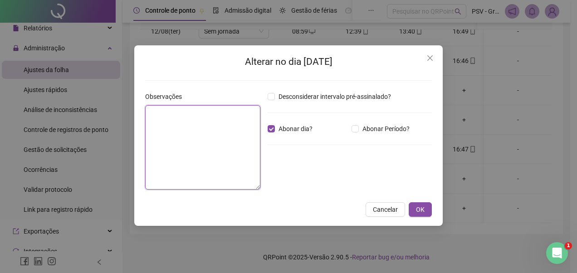
click at [211, 134] on textarea at bounding box center [202, 147] width 115 height 84
type textarea "*"
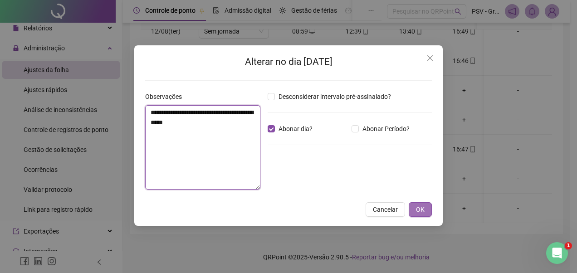
type textarea "**********"
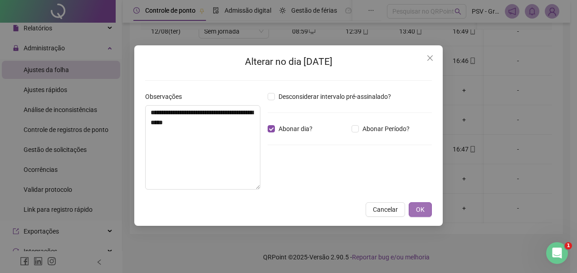
click at [423, 210] on span "OK" at bounding box center [420, 209] width 9 height 10
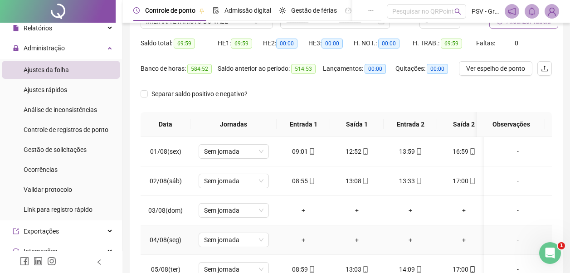
scroll to position [0, 0]
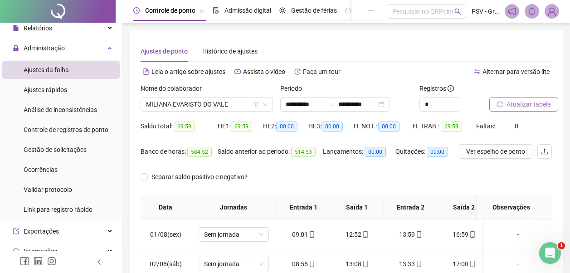
click at [522, 103] on span "Atualizar tabela" at bounding box center [528, 104] width 44 height 10
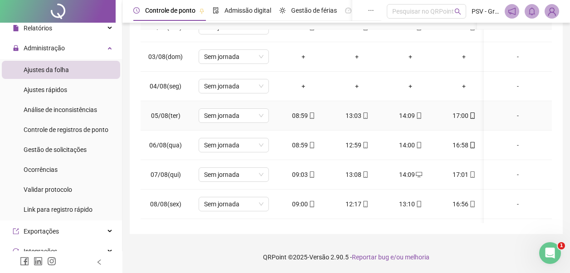
scroll to position [344, 0]
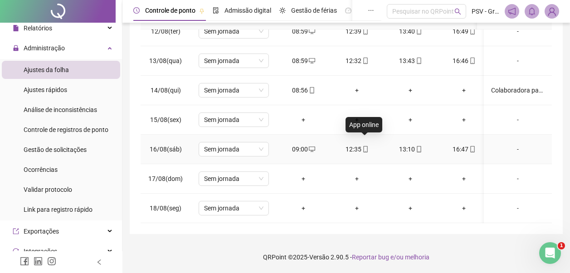
click at [364, 146] on icon "mobile" at bounding box center [365, 149] width 6 height 6
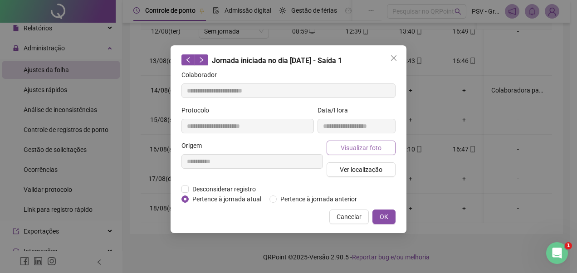
click at [369, 149] on span "Visualizar foto" at bounding box center [360, 148] width 41 height 10
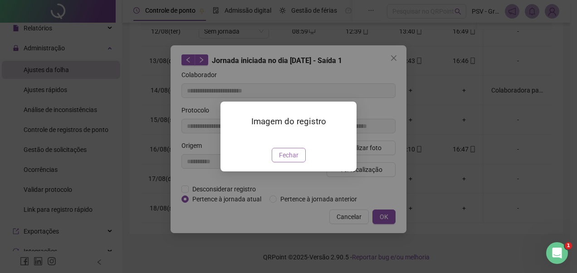
click at [294, 160] on span "Fechar" at bounding box center [288, 155] width 19 height 10
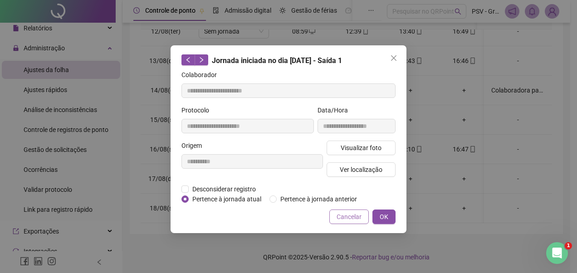
click at [350, 215] on span "Cancelar" at bounding box center [348, 217] width 25 height 10
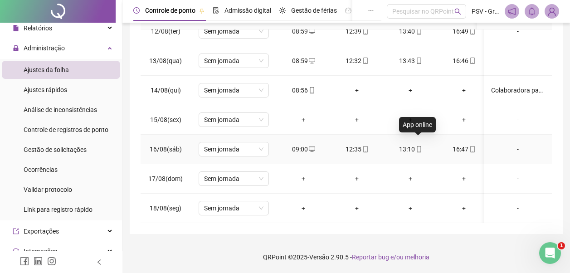
click at [421, 146] on icon "mobile" at bounding box center [419, 149] width 6 height 6
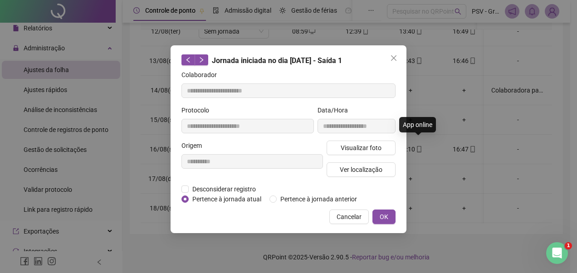
type input "**********"
click at [381, 145] on button "Visualizar foto" at bounding box center [360, 148] width 69 height 15
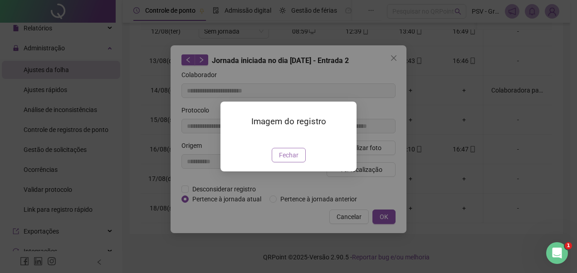
click at [293, 160] on span "Fechar" at bounding box center [288, 155] width 19 height 10
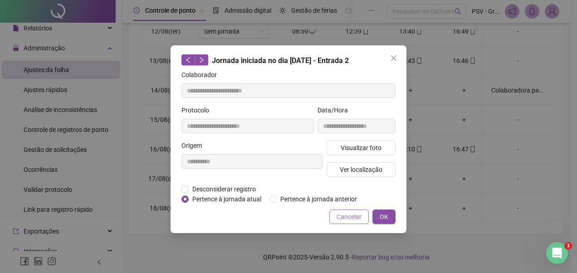
drag, startPoint x: 346, startPoint y: 213, endPoint x: 490, endPoint y: 185, distance: 146.9
click at [346, 213] on span "Cancelar" at bounding box center [348, 217] width 25 height 10
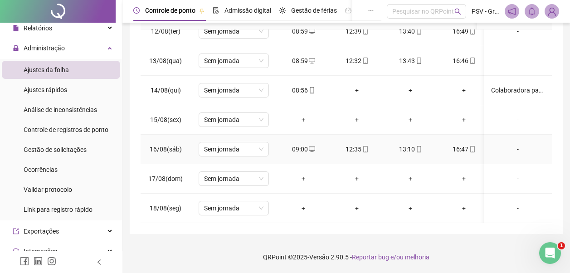
click at [473, 146] on icon "mobile" at bounding box center [472, 149] width 6 height 6
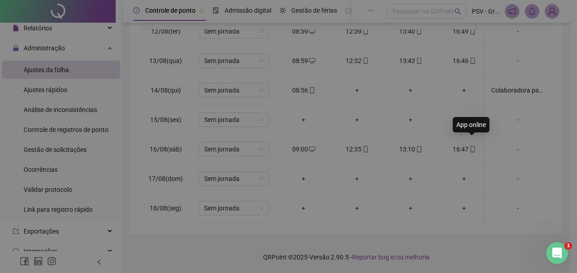
type input "**********"
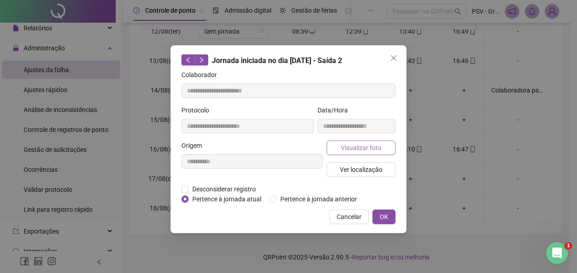
click at [377, 150] on span "Visualizar foto" at bounding box center [360, 148] width 41 height 10
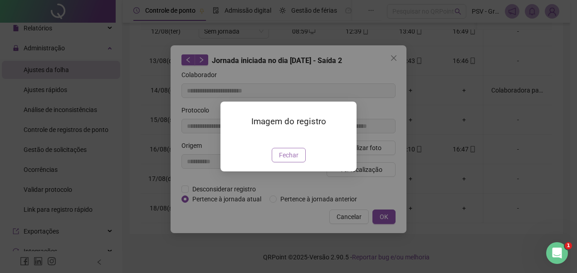
click at [290, 160] on span "Fechar" at bounding box center [288, 155] width 19 height 10
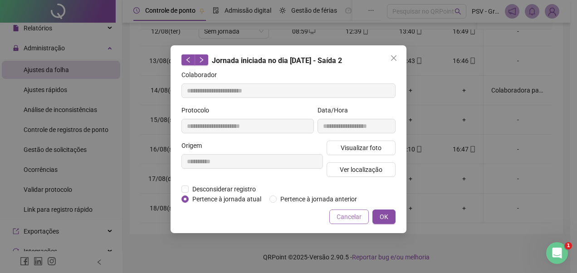
click at [341, 213] on span "Cancelar" at bounding box center [348, 217] width 25 height 10
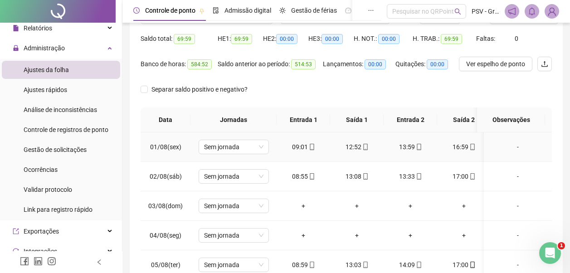
scroll to position [0, 0]
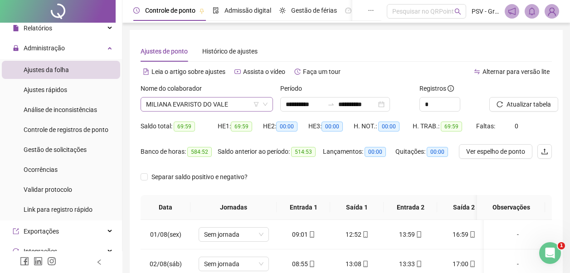
click at [242, 105] on span "MILIANA EVARISTO DO VALE" at bounding box center [206, 104] width 121 height 14
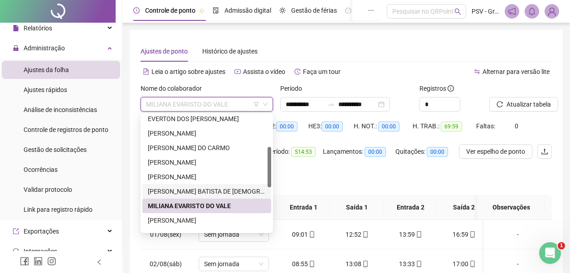
scroll to position [136, 0]
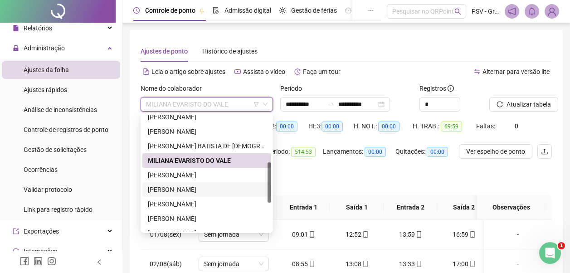
click at [199, 189] on div "[PERSON_NAME]" at bounding box center [207, 189] width 118 height 10
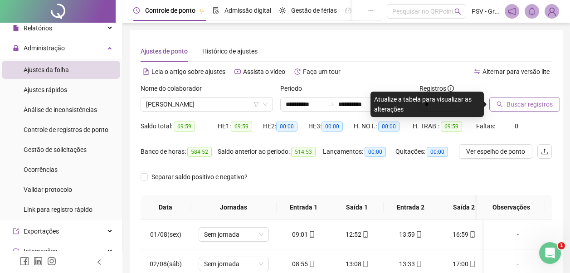
click at [516, 106] on span "Buscar registros" at bounding box center [529, 104] width 46 height 10
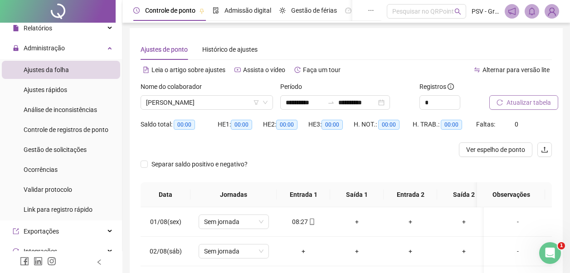
scroll to position [0, 0]
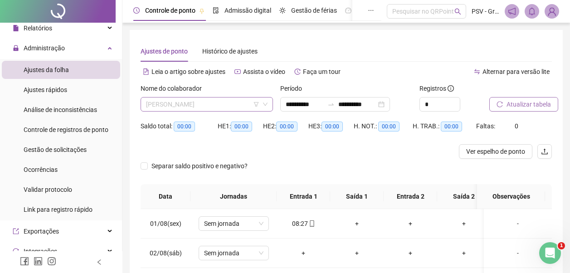
click at [238, 102] on span "[PERSON_NAME]" at bounding box center [206, 104] width 121 height 14
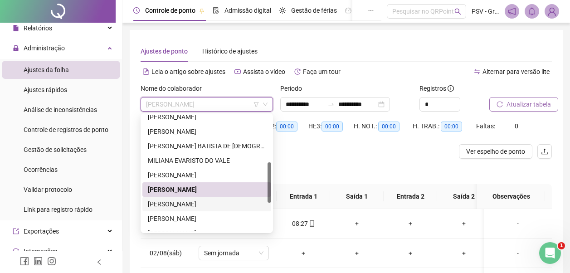
click at [195, 208] on div "[PERSON_NAME]" at bounding box center [207, 204] width 118 height 10
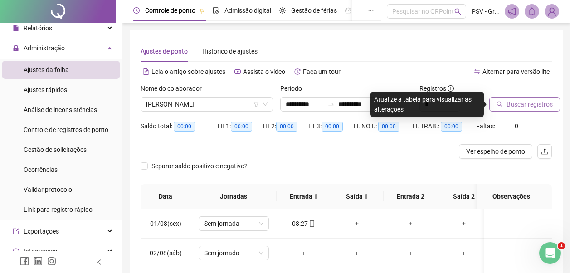
click at [536, 102] on span "Buscar registros" at bounding box center [529, 104] width 46 height 10
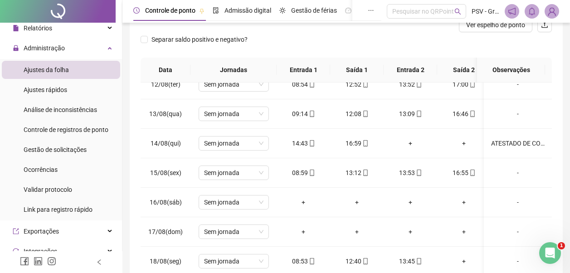
scroll to position [179, 0]
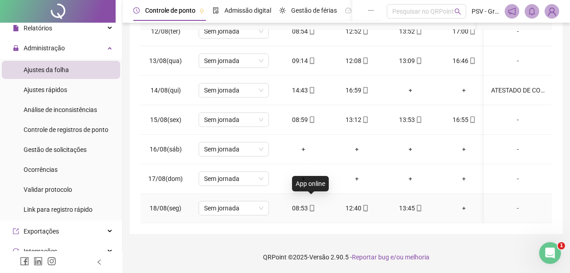
click at [313, 205] on icon "mobile" at bounding box center [312, 208] width 4 height 6
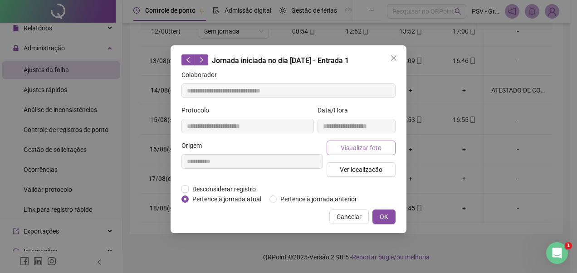
click at [375, 149] on span "Visualizar foto" at bounding box center [360, 148] width 41 height 10
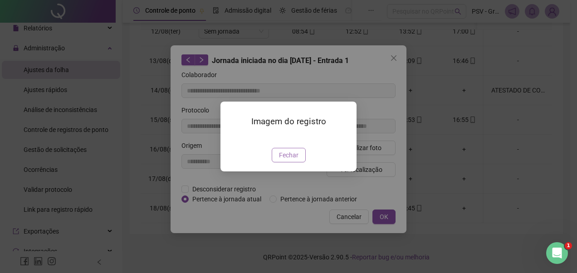
click at [296, 160] on span "Fechar" at bounding box center [288, 155] width 19 height 10
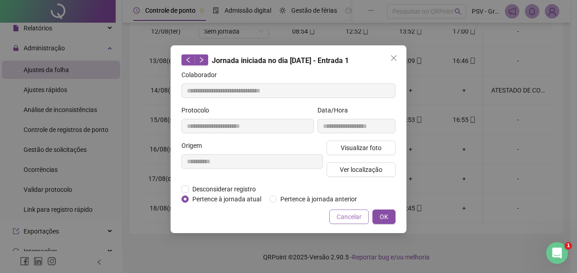
click at [349, 216] on span "Cancelar" at bounding box center [348, 217] width 25 height 10
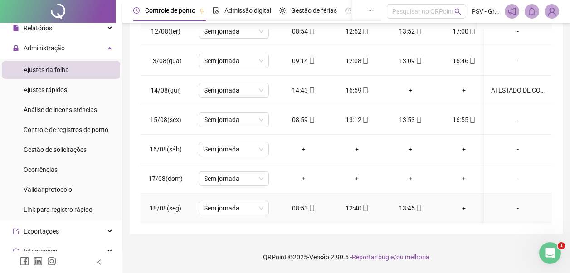
click at [367, 205] on icon "mobile" at bounding box center [365, 208] width 6 height 6
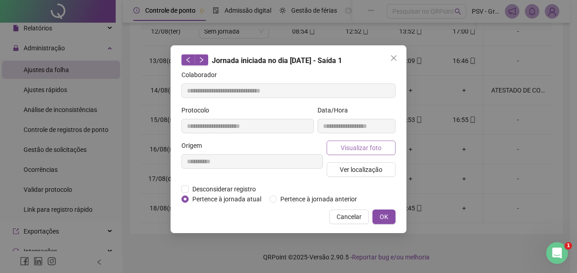
click at [366, 150] on span "Visualizar foto" at bounding box center [360, 148] width 41 height 10
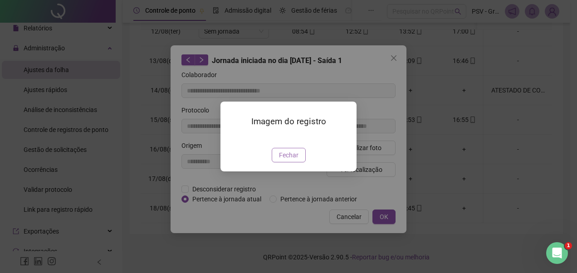
click at [298, 162] on button "Fechar" at bounding box center [289, 155] width 34 height 15
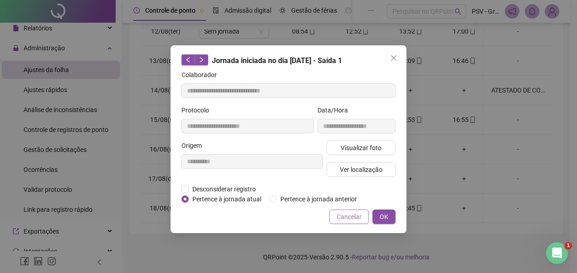
click at [354, 212] on span "Cancelar" at bounding box center [348, 217] width 25 height 10
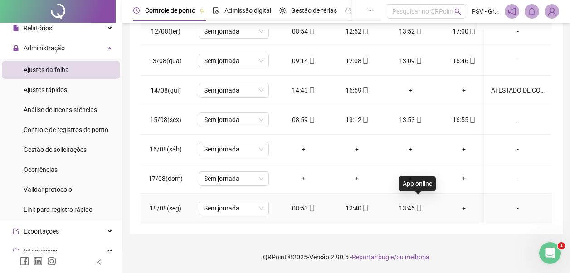
click at [419, 205] on icon "mobile" at bounding box center [419, 208] width 6 height 6
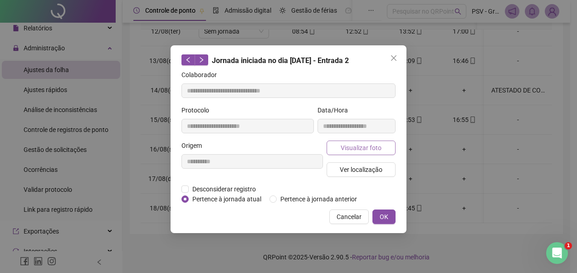
click at [389, 143] on button "Visualizar foto" at bounding box center [360, 148] width 69 height 15
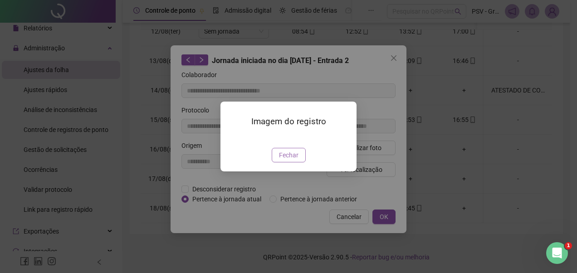
drag, startPoint x: 287, startPoint y: 207, endPoint x: 328, endPoint y: 209, distance: 40.4
click at [289, 160] on span "Fechar" at bounding box center [288, 155] width 19 height 10
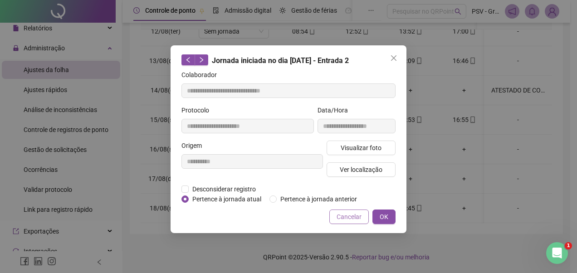
click at [344, 213] on span "Cancelar" at bounding box center [348, 217] width 25 height 10
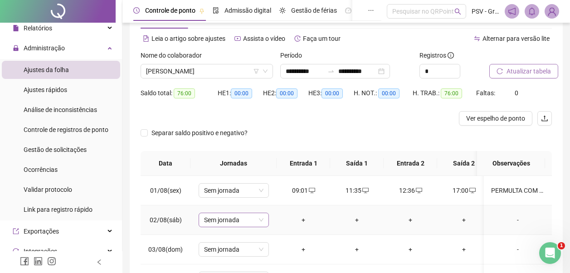
scroll to position [0, 0]
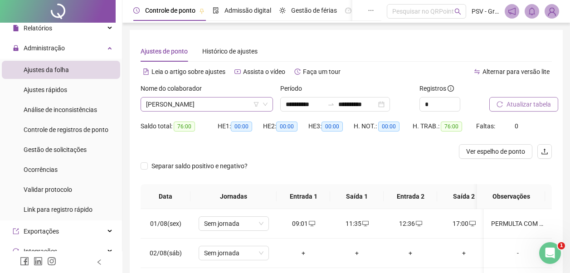
click at [241, 105] on span "[PERSON_NAME]" at bounding box center [206, 104] width 121 height 14
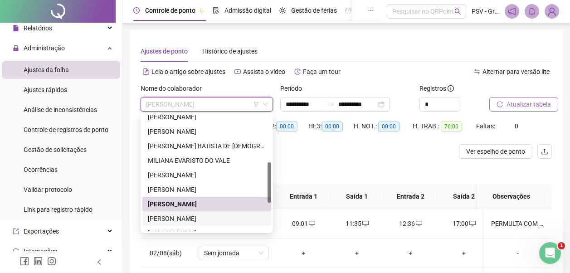
click at [208, 215] on div "[PERSON_NAME]" at bounding box center [207, 218] width 118 height 10
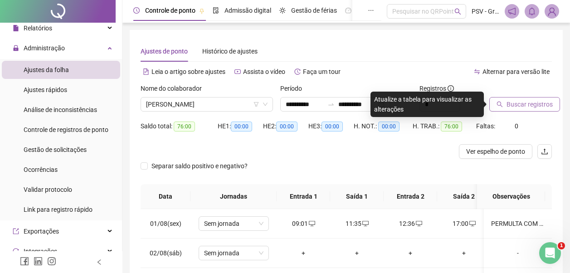
click at [523, 109] on span "Buscar registros" at bounding box center [529, 104] width 46 height 10
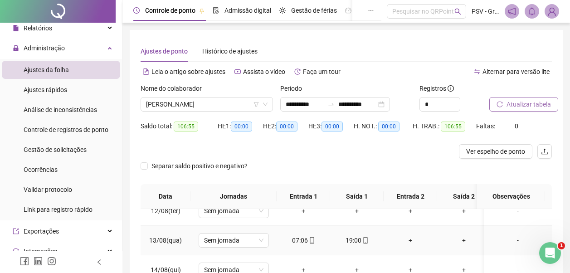
scroll to position [179, 0]
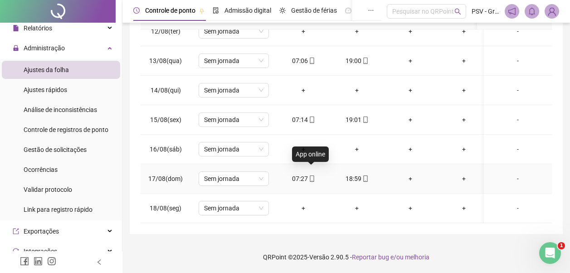
click at [311, 175] on icon "mobile" at bounding box center [312, 178] width 6 height 6
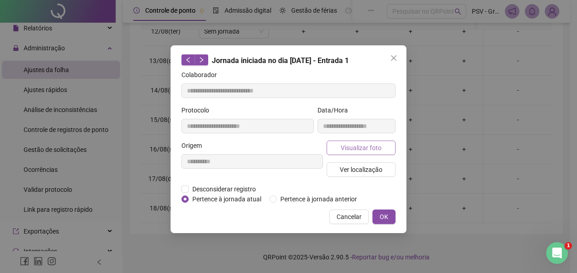
click at [350, 150] on span "Visualizar foto" at bounding box center [360, 148] width 41 height 10
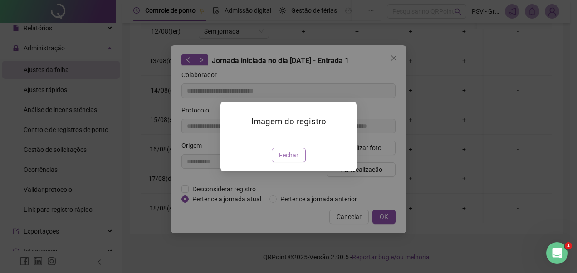
click at [293, 160] on span "Fechar" at bounding box center [288, 155] width 19 height 10
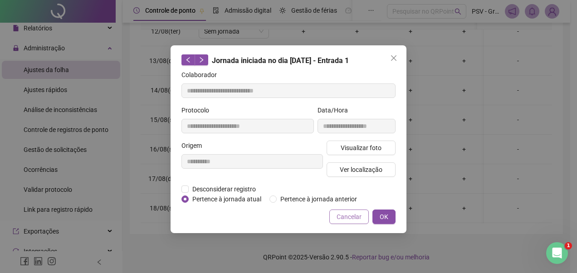
click at [339, 215] on span "Cancelar" at bounding box center [348, 217] width 25 height 10
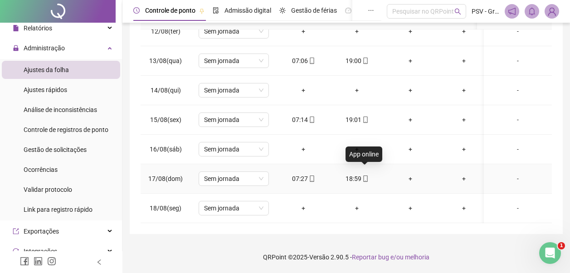
click at [366, 175] on icon "mobile" at bounding box center [365, 178] width 6 height 6
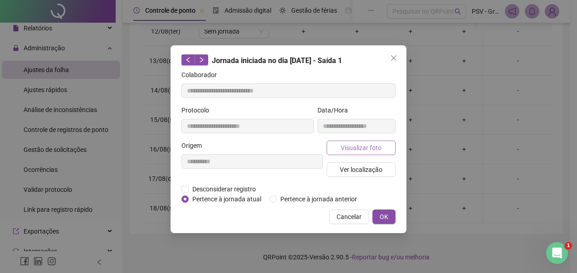
click at [365, 153] on button "Visualizar foto" at bounding box center [360, 148] width 69 height 15
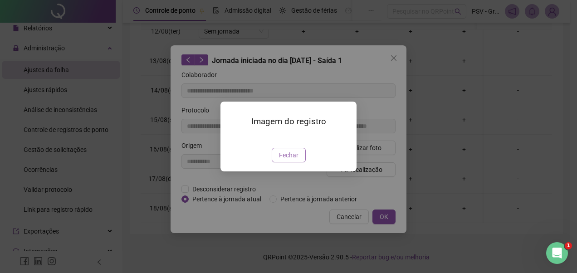
drag, startPoint x: 291, startPoint y: 204, endPoint x: 335, endPoint y: 204, distance: 44.9
click at [291, 160] on span "Fechar" at bounding box center [288, 155] width 19 height 10
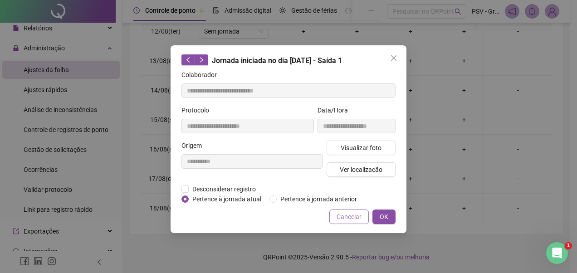
click at [353, 210] on button "Cancelar" at bounding box center [348, 216] width 39 height 15
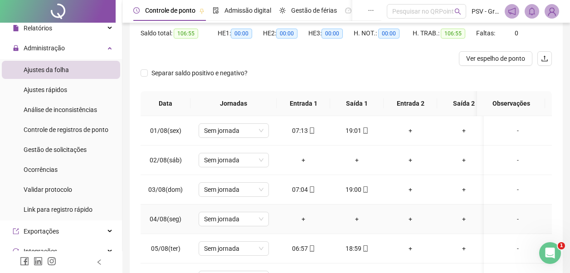
scroll to position [0, 0]
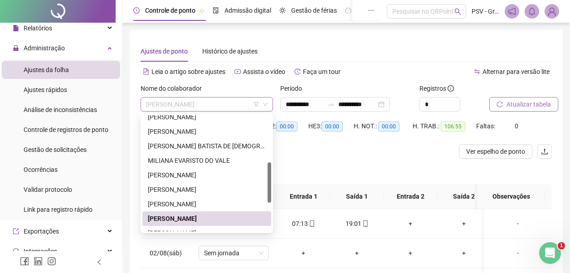
click at [246, 106] on span "[PERSON_NAME]" at bounding box center [206, 104] width 121 height 14
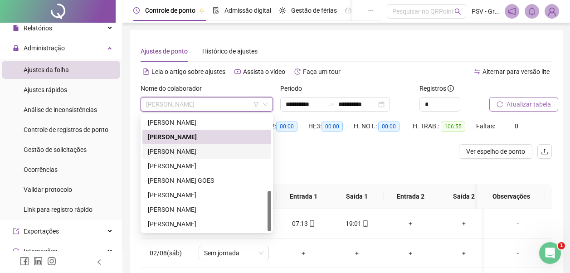
click at [222, 151] on div "[PERSON_NAME]" at bounding box center [207, 151] width 118 height 10
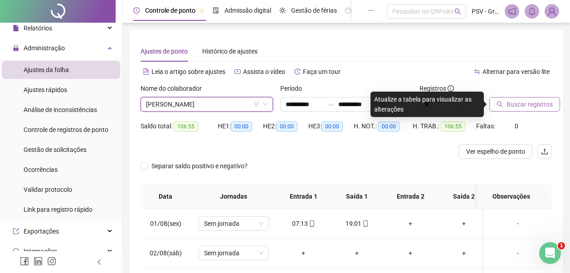
click at [537, 111] on button "Buscar registros" at bounding box center [524, 104] width 71 height 15
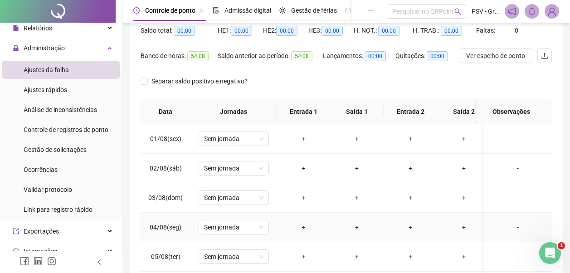
scroll to position [0, 0]
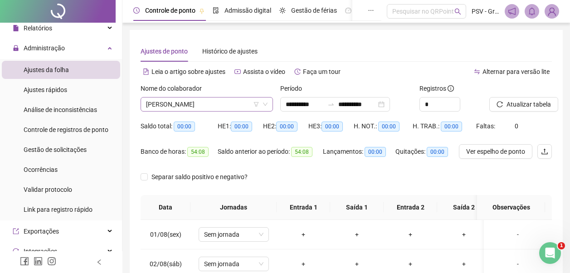
click at [240, 107] on span "[PERSON_NAME]" at bounding box center [206, 104] width 121 height 14
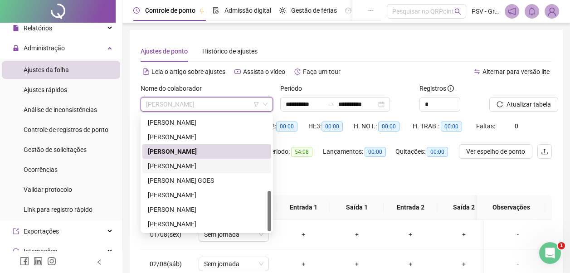
click at [206, 166] on div "[PERSON_NAME]" at bounding box center [207, 166] width 118 height 10
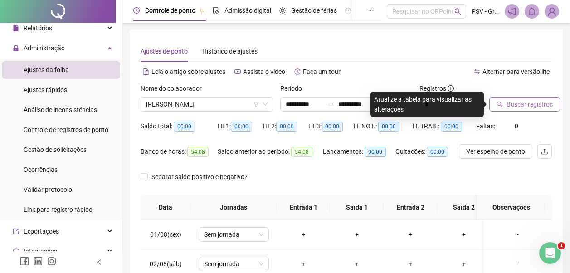
click at [526, 98] on button "Buscar registros" at bounding box center [524, 104] width 71 height 15
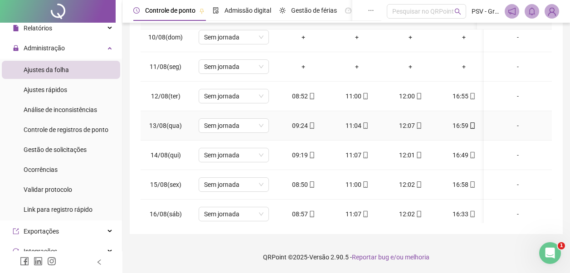
scroll to position [344, 0]
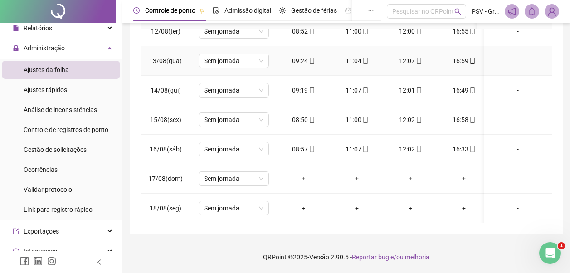
click at [314, 58] on icon "mobile" at bounding box center [312, 61] width 6 height 6
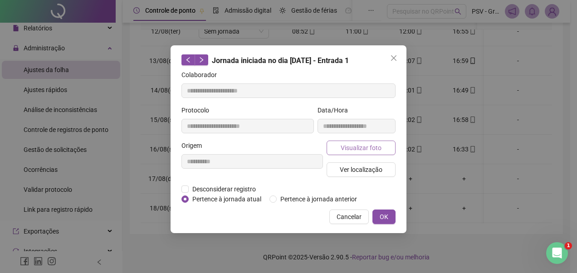
click at [360, 146] on span "Visualizar foto" at bounding box center [360, 148] width 41 height 10
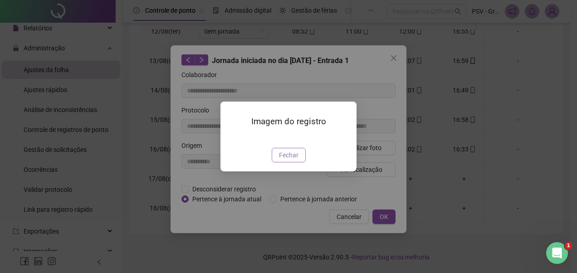
click at [286, 160] on span "Fechar" at bounding box center [288, 155] width 19 height 10
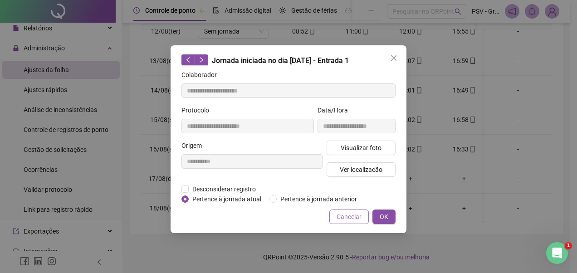
click at [354, 219] on span "Cancelar" at bounding box center [348, 217] width 25 height 10
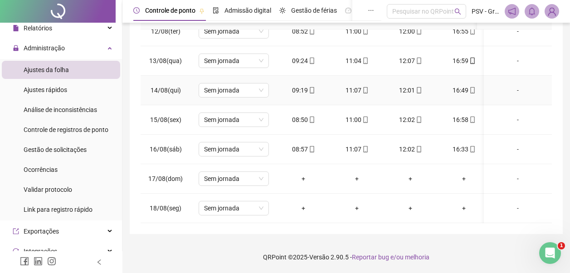
click at [311, 87] on icon "mobile" at bounding box center [312, 90] width 4 height 6
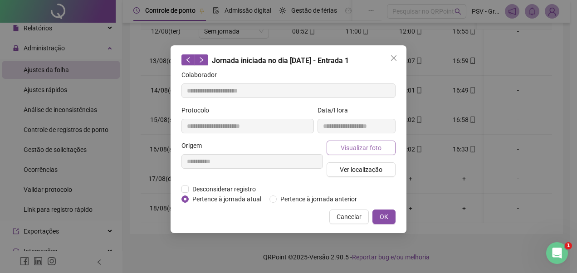
click at [364, 150] on span "Visualizar foto" at bounding box center [360, 148] width 41 height 10
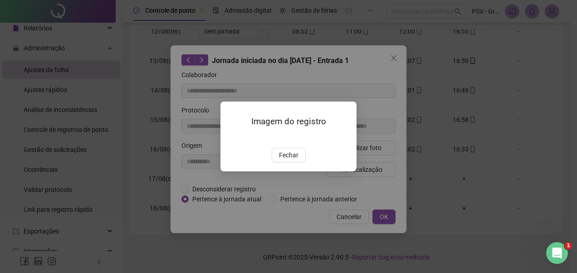
drag, startPoint x: 294, startPoint y: 201, endPoint x: 337, endPoint y: 209, distance: 44.4
click at [296, 162] on button "Fechar" at bounding box center [289, 155] width 34 height 15
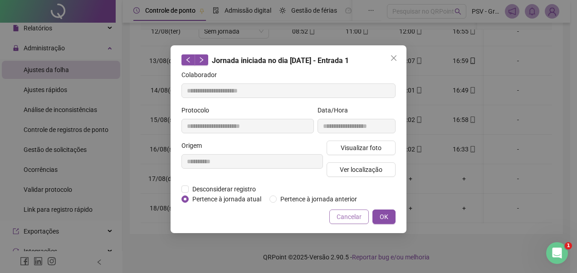
click at [359, 214] on span "Cancelar" at bounding box center [348, 217] width 25 height 10
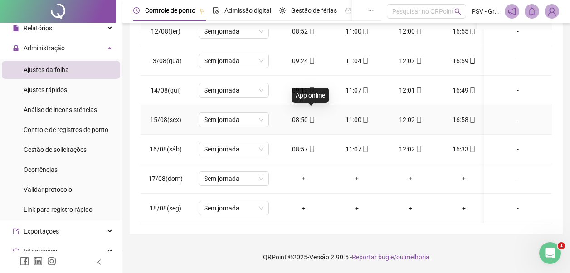
click at [314, 116] on icon "mobile" at bounding box center [312, 119] width 6 height 6
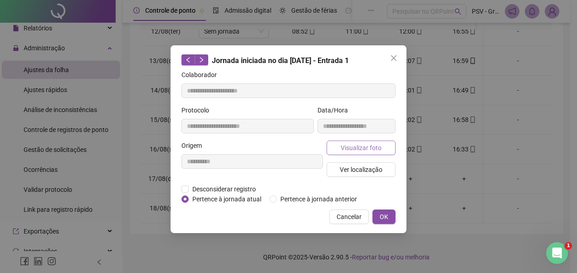
click at [352, 146] on span "Visualizar foto" at bounding box center [360, 148] width 41 height 10
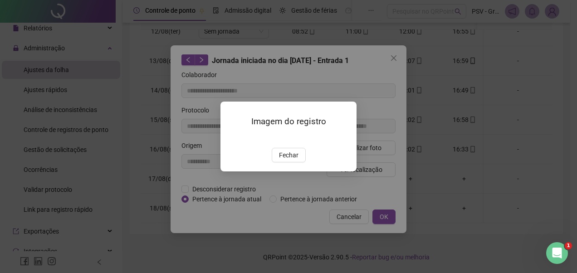
click at [290, 171] on div "Imagem do registro Fechar" at bounding box center [288, 136] width 136 height 69
click at [303, 162] on button "Fechar" at bounding box center [289, 155] width 34 height 15
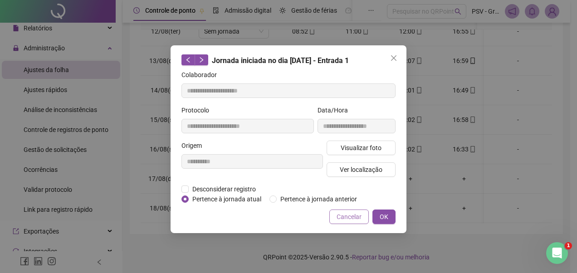
click at [355, 209] on button "Cancelar" at bounding box center [348, 216] width 39 height 15
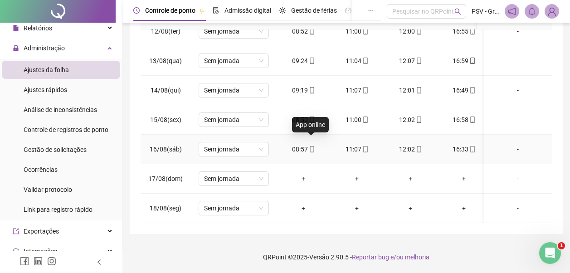
click at [311, 146] on icon "mobile" at bounding box center [312, 149] width 6 height 6
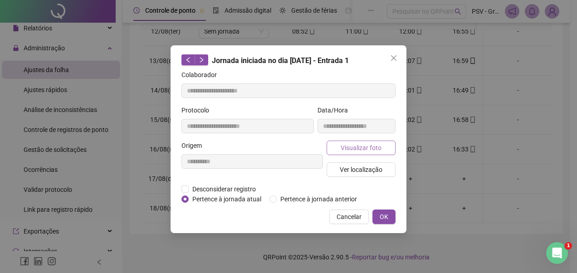
click at [338, 149] on button "Visualizar foto" at bounding box center [360, 148] width 69 height 15
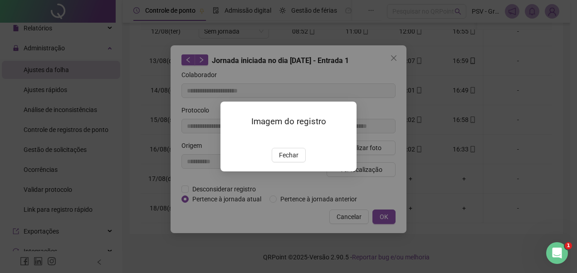
drag, startPoint x: 291, startPoint y: 204, endPoint x: 309, endPoint y: 204, distance: 17.7
click at [293, 160] on span "Fechar" at bounding box center [288, 155] width 19 height 10
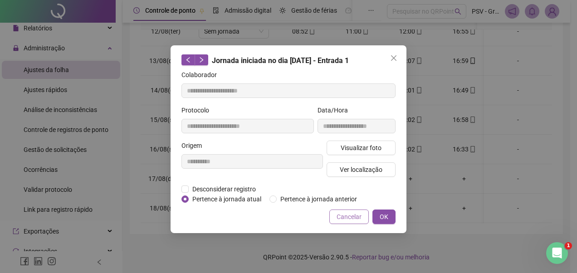
click at [341, 210] on button "Cancelar" at bounding box center [348, 216] width 39 height 15
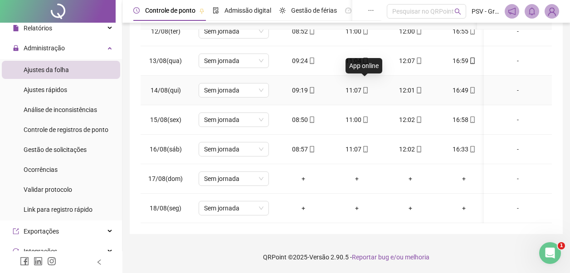
click at [366, 87] on icon "mobile" at bounding box center [365, 90] width 6 height 6
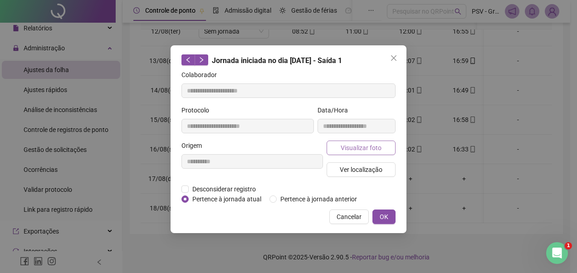
click at [364, 141] on button "Visualizar foto" at bounding box center [360, 148] width 69 height 15
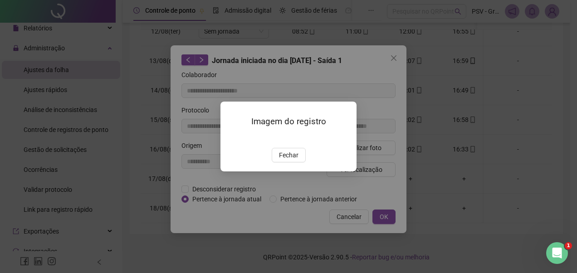
click at [300, 171] on div "Imagem do registro Fechar" at bounding box center [288, 136] width 136 height 69
click at [300, 162] on button "Fechar" at bounding box center [289, 155] width 34 height 15
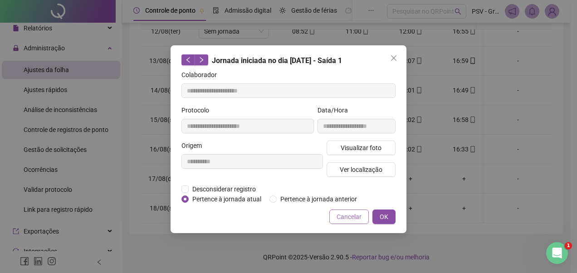
drag, startPoint x: 349, startPoint y: 219, endPoint x: 456, endPoint y: 149, distance: 129.0
click at [350, 219] on span "Cancelar" at bounding box center [348, 217] width 25 height 10
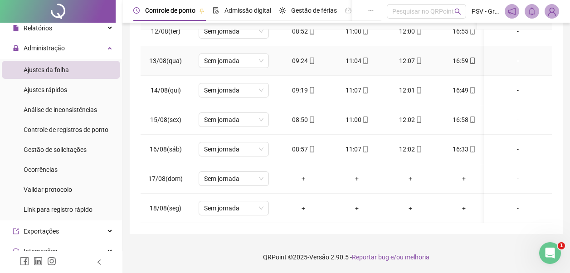
click at [473, 58] on icon "mobile" at bounding box center [472, 61] width 6 height 6
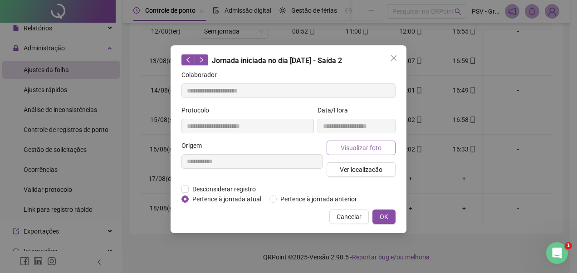
click at [356, 150] on span "Visualizar foto" at bounding box center [360, 148] width 41 height 10
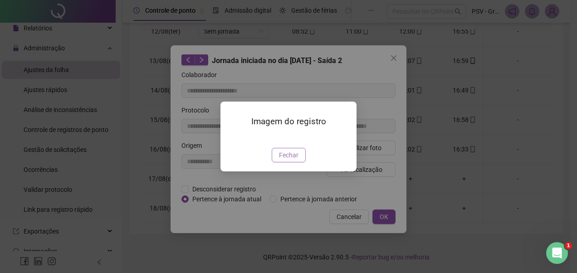
click at [286, 160] on span "Fechar" at bounding box center [288, 155] width 19 height 10
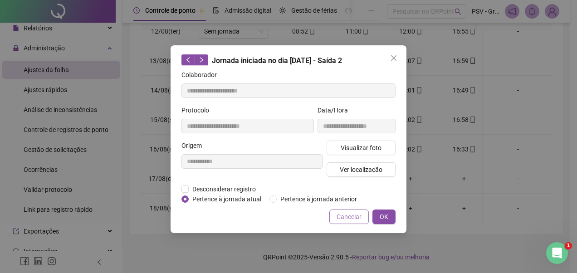
drag, startPoint x: 354, startPoint y: 215, endPoint x: 381, endPoint y: 189, distance: 37.2
click at [354, 215] on span "Cancelar" at bounding box center [348, 217] width 25 height 10
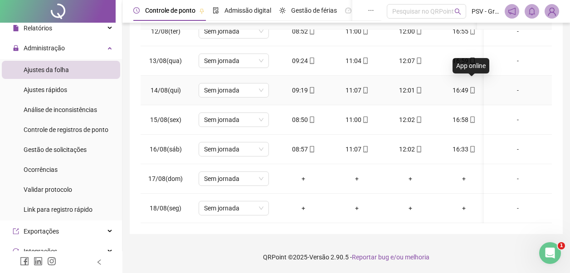
click at [474, 87] on icon "mobile" at bounding box center [472, 90] width 6 height 6
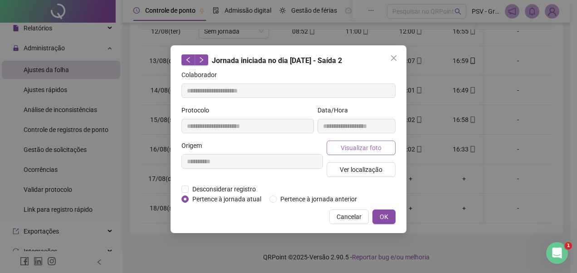
click at [347, 141] on button "Visualizar foto" at bounding box center [360, 148] width 69 height 15
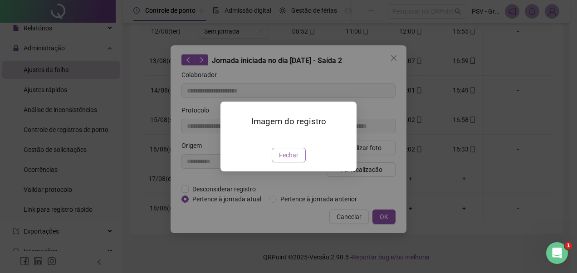
click at [300, 162] on button "Fechar" at bounding box center [289, 155] width 34 height 15
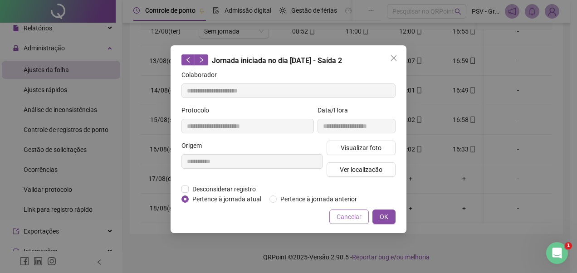
drag, startPoint x: 353, startPoint y: 215, endPoint x: 410, endPoint y: 177, distance: 68.9
click at [354, 214] on span "Cancelar" at bounding box center [348, 217] width 25 height 10
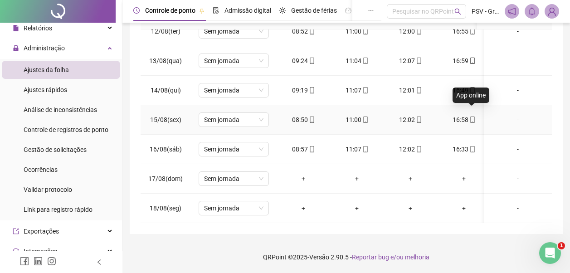
click at [471, 117] on div "16:58" at bounding box center [463, 120] width 39 height 10
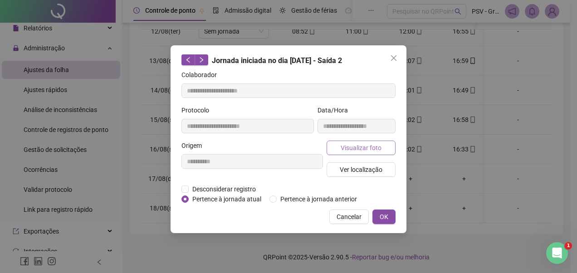
click at [377, 144] on span "Visualizar foto" at bounding box center [360, 148] width 41 height 10
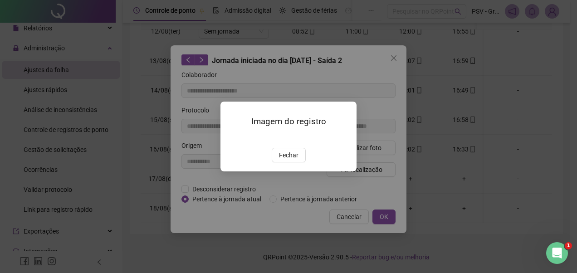
click at [305, 162] on div "Fechar" at bounding box center [288, 155] width 114 height 15
click at [287, 160] on span "Fechar" at bounding box center [288, 155] width 19 height 10
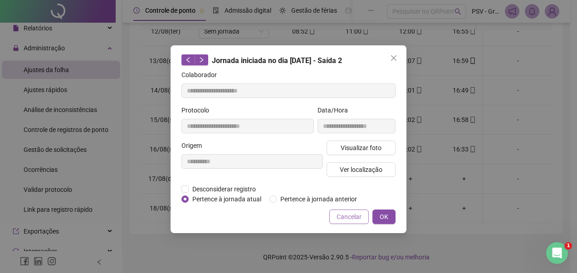
drag, startPoint x: 329, startPoint y: 213, endPoint x: 346, endPoint y: 214, distance: 17.2
click at [330, 214] on div "Cancelar OK" at bounding box center [288, 216] width 214 height 15
click at [347, 214] on span "Cancelar" at bounding box center [348, 217] width 25 height 10
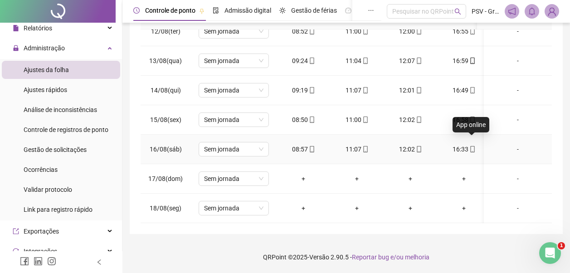
click at [469, 146] on icon "mobile" at bounding box center [472, 149] width 6 height 6
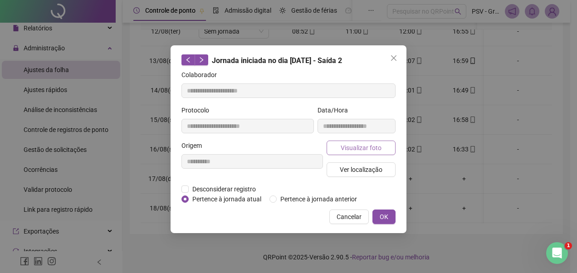
click at [376, 149] on span "Visualizar foto" at bounding box center [360, 148] width 41 height 10
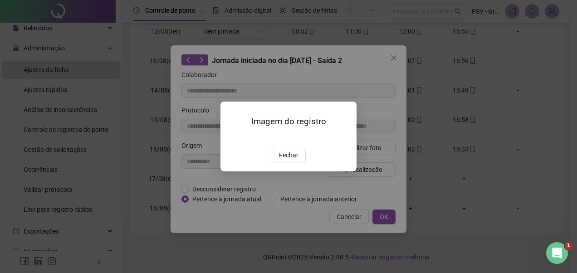
click at [289, 160] on span "Fechar" at bounding box center [288, 155] width 19 height 10
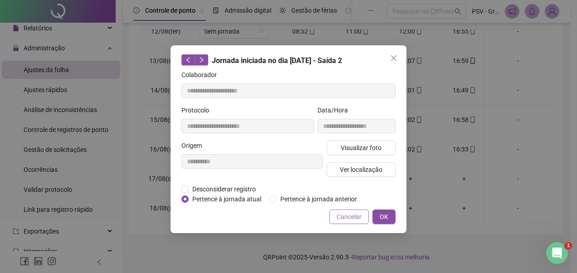
click at [342, 213] on span "Cancelar" at bounding box center [348, 217] width 25 height 10
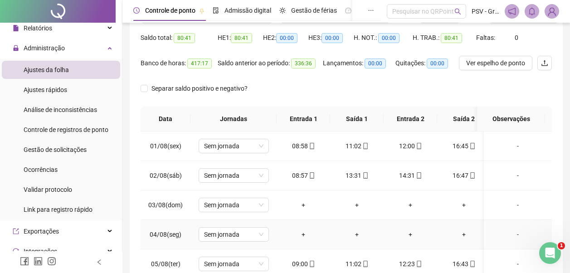
scroll to position [0, 0]
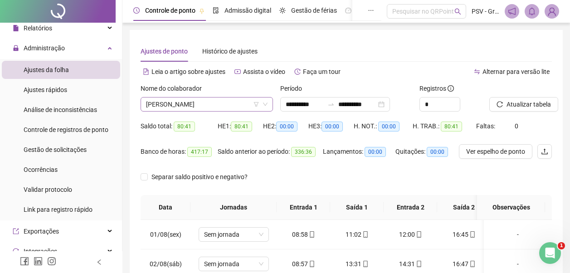
click at [267, 105] on icon "down" at bounding box center [264, 104] width 5 height 5
click at [267, 103] on icon "down" at bounding box center [264, 104] width 5 height 5
click at [245, 105] on span "[PERSON_NAME]" at bounding box center [206, 104] width 121 height 14
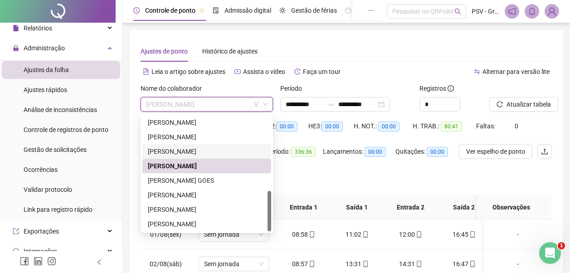
click at [231, 151] on div "[PERSON_NAME]" at bounding box center [207, 151] width 118 height 10
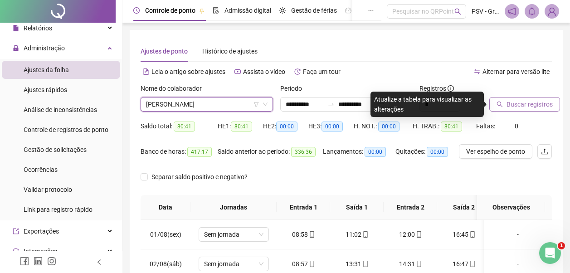
click at [504, 102] on button "Buscar registros" at bounding box center [524, 104] width 71 height 15
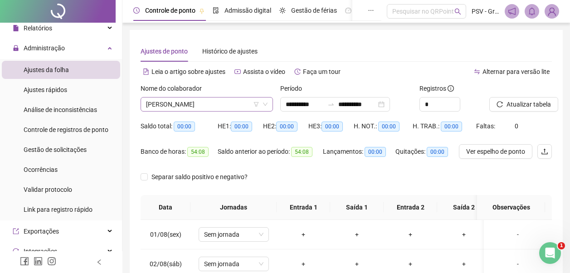
click at [243, 106] on span "[PERSON_NAME]" at bounding box center [206, 104] width 121 height 14
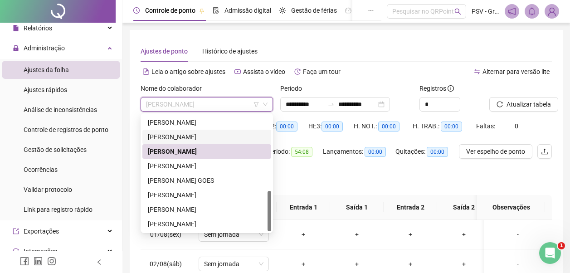
click at [223, 134] on div "[PERSON_NAME]" at bounding box center [207, 137] width 118 height 10
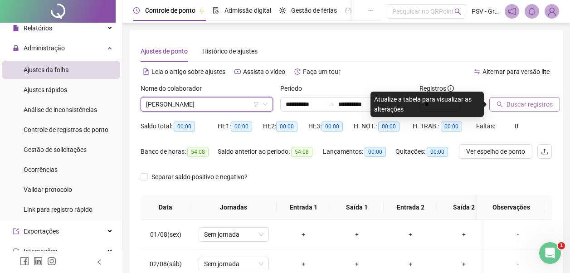
click at [526, 108] on span "Buscar registros" at bounding box center [529, 104] width 46 height 10
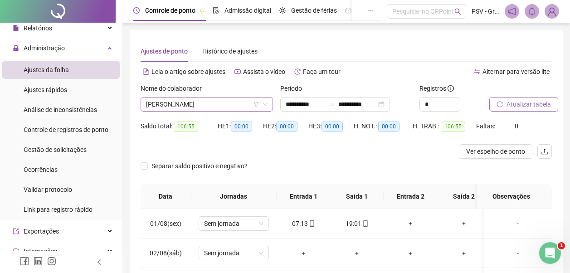
click at [239, 106] on span "[PERSON_NAME]" at bounding box center [206, 104] width 121 height 14
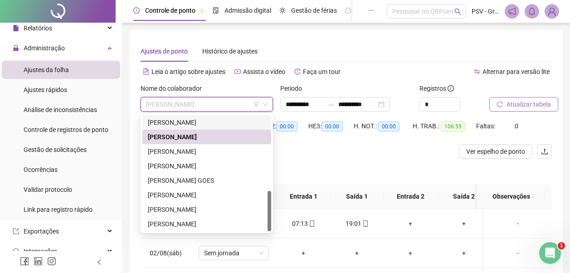
click at [217, 121] on div "[PERSON_NAME]" at bounding box center [207, 122] width 118 height 10
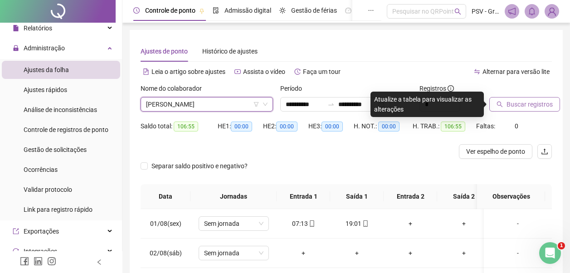
click at [496, 109] on button "Buscar registros" at bounding box center [524, 104] width 71 height 15
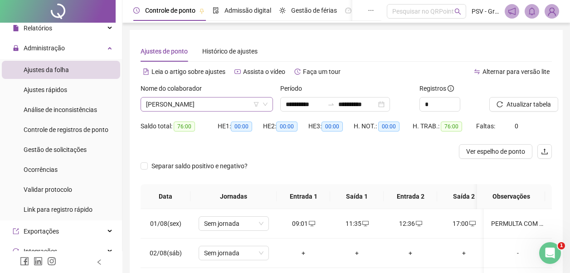
click at [236, 103] on span "[PERSON_NAME]" at bounding box center [206, 104] width 121 height 14
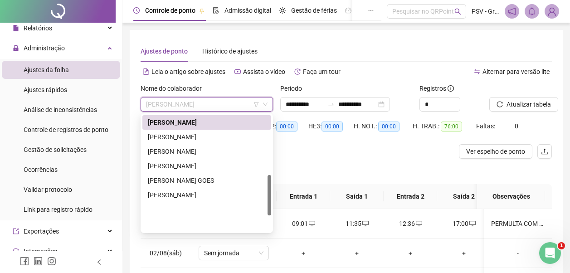
scroll to position [172, 0]
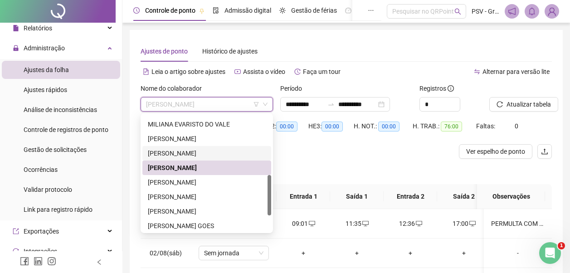
click at [194, 152] on div "[PERSON_NAME]" at bounding box center [207, 153] width 118 height 10
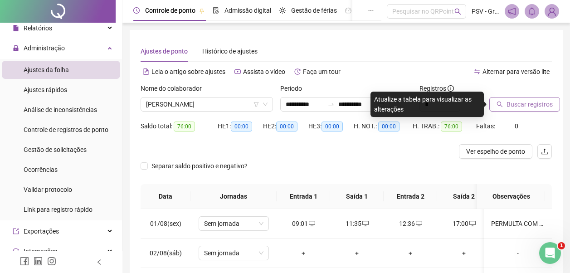
click at [512, 106] on span "Buscar registros" at bounding box center [529, 104] width 46 height 10
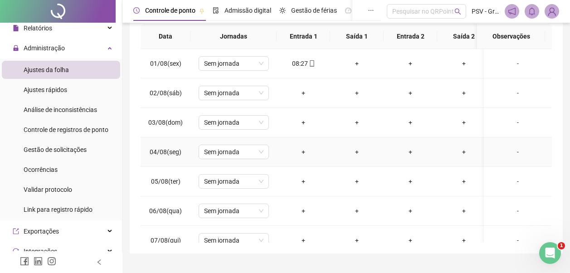
scroll to position [0, 0]
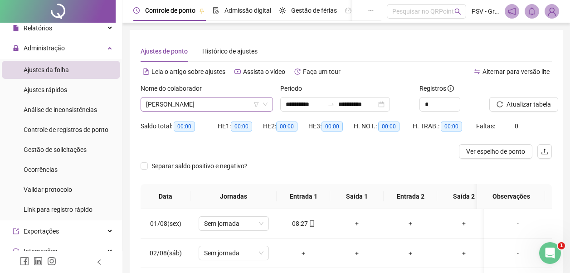
click at [265, 108] on span "[PERSON_NAME]" at bounding box center [206, 104] width 121 height 14
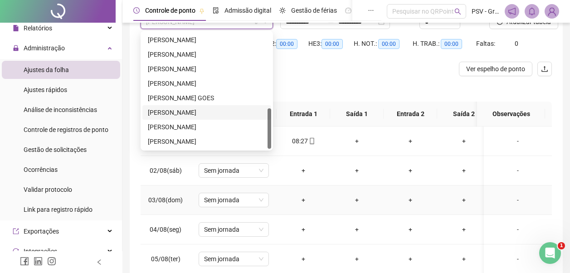
scroll to position [91, 0]
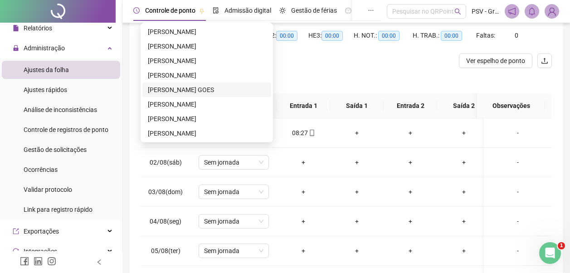
click at [200, 91] on div "[PERSON_NAME] GOES" at bounding box center [207, 90] width 118 height 10
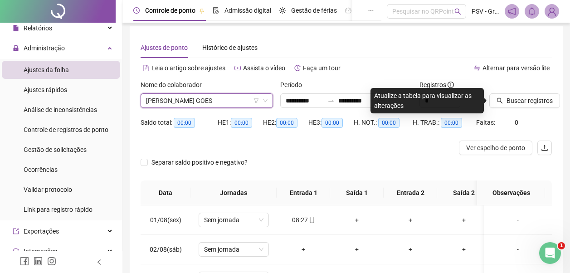
scroll to position [0, 0]
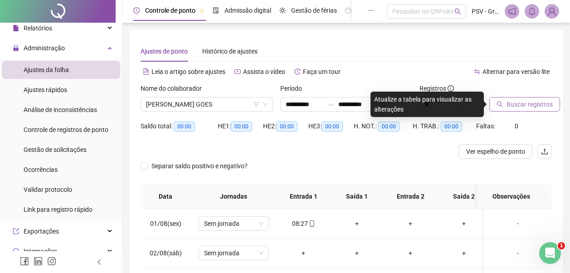
click at [528, 101] on span "Buscar registros" at bounding box center [529, 104] width 46 height 10
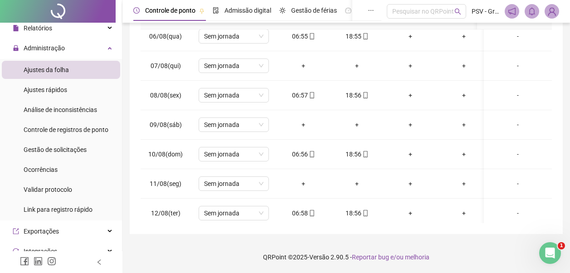
scroll to position [344, 0]
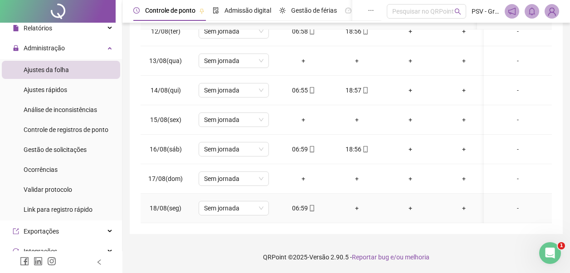
click at [314, 205] on icon "mobile" at bounding box center [312, 208] width 6 height 6
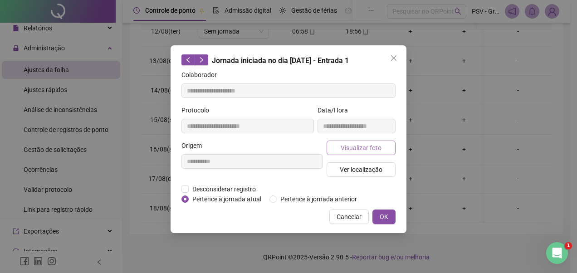
click at [366, 147] on span "Visualizar foto" at bounding box center [360, 148] width 41 height 10
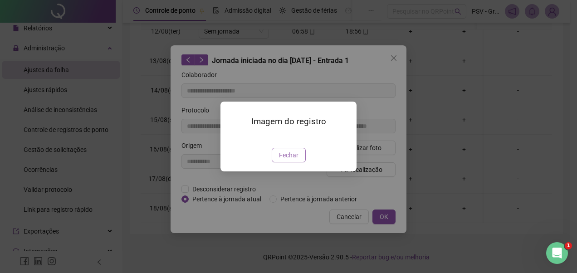
click at [290, 160] on span "Fechar" at bounding box center [288, 155] width 19 height 10
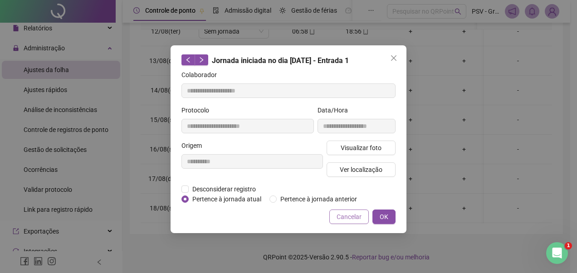
click at [353, 218] on span "Cancelar" at bounding box center [348, 217] width 25 height 10
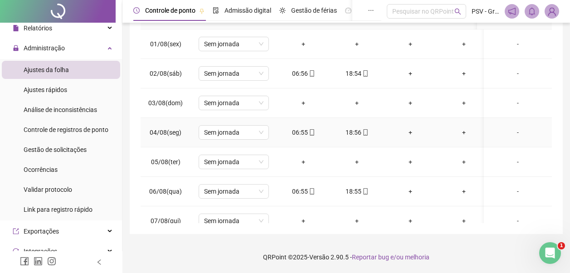
scroll to position [0, 0]
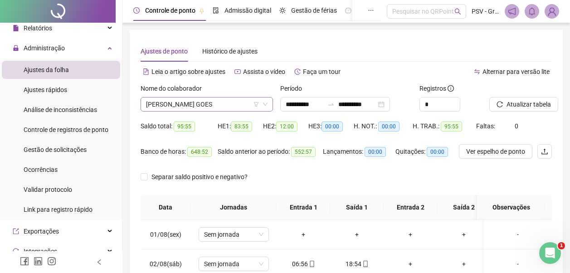
click at [239, 107] on span "[PERSON_NAME] GOES" at bounding box center [206, 104] width 121 height 14
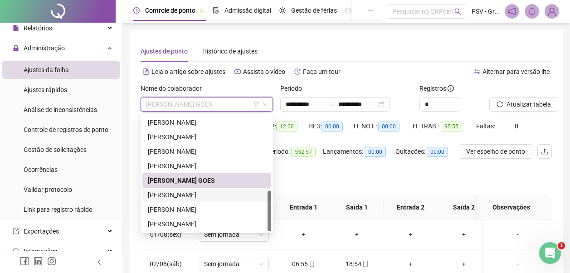
click at [201, 195] on div "[PERSON_NAME]" at bounding box center [207, 195] width 118 height 10
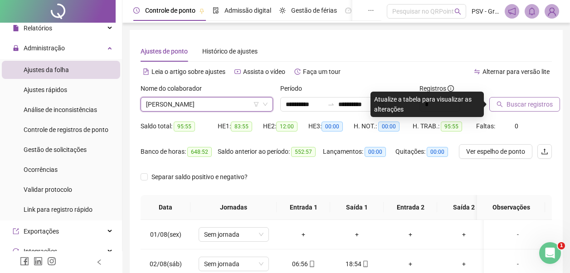
click at [527, 104] on span "Buscar registros" at bounding box center [529, 104] width 46 height 10
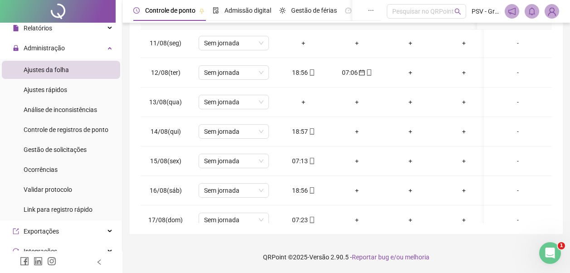
scroll to position [344, 0]
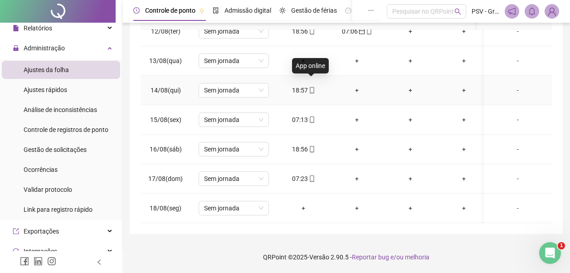
click at [310, 87] on icon "mobile" at bounding box center [312, 90] width 6 height 6
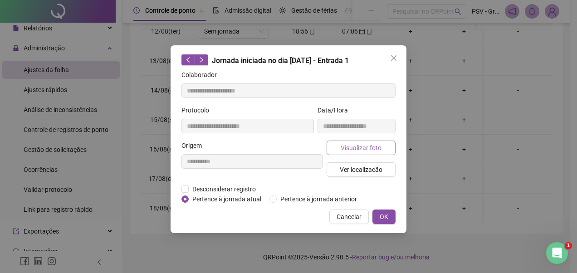
click at [357, 145] on span "Visualizar foto" at bounding box center [360, 148] width 41 height 10
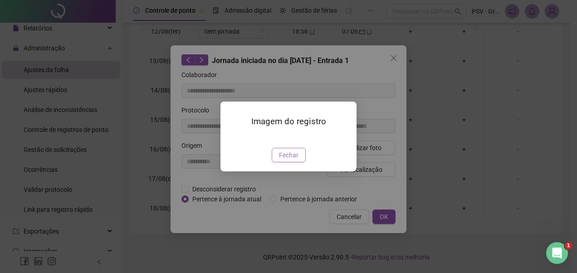
click at [286, 160] on span "Fechar" at bounding box center [288, 155] width 19 height 10
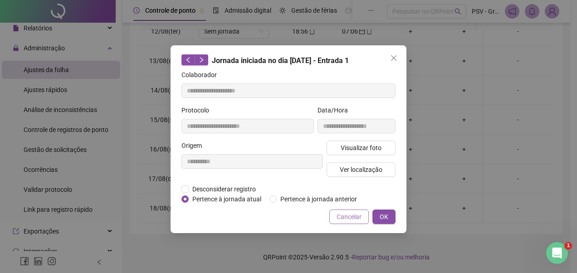
drag, startPoint x: 340, startPoint y: 213, endPoint x: 328, endPoint y: 131, distance: 83.8
click at [339, 213] on span "Cancelar" at bounding box center [348, 217] width 25 height 10
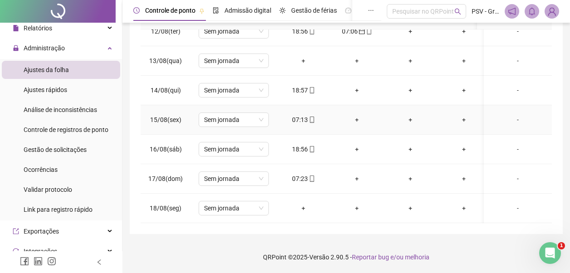
click at [310, 116] on icon "mobile" at bounding box center [312, 119] width 6 height 6
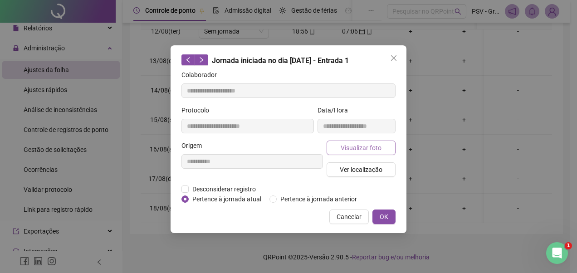
click at [362, 149] on span "Visualizar foto" at bounding box center [360, 148] width 41 height 10
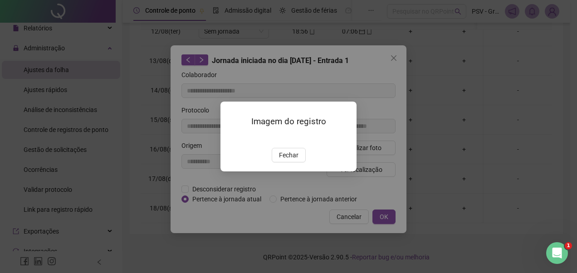
drag, startPoint x: 289, startPoint y: 208, endPoint x: 318, endPoint y: 209, distance: 29.5
click at [291, 160] on span "Fechar" at bounding box center [288, 155] width 19 height 10
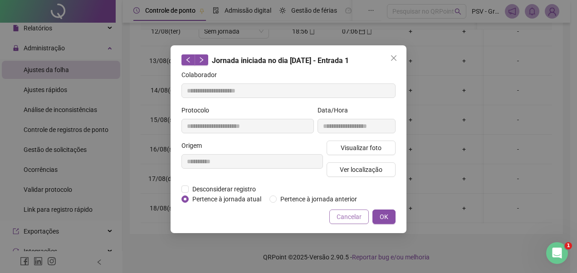
click at [349, 211] on button "Cancelar" at bounding box center [348, 216] width 39 height 15
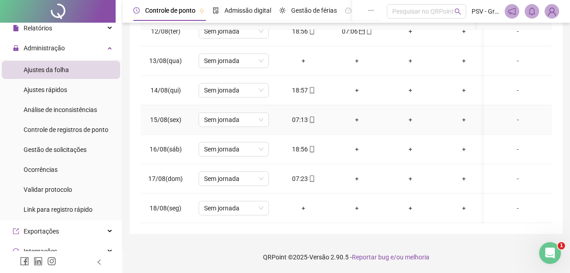
click at [300, 115] on div "07:13" at bounding box center [303, 120] width 39 height 10
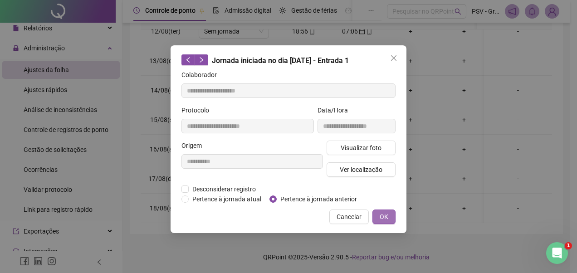
click at [379, 216] on span "OK" at bounding box center [383, 217] width 9 height 10
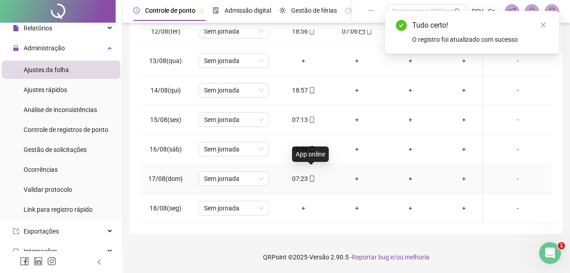
click at [310, 175] on icon "mobile" at bounding box center [312, 178] width 4 height 6
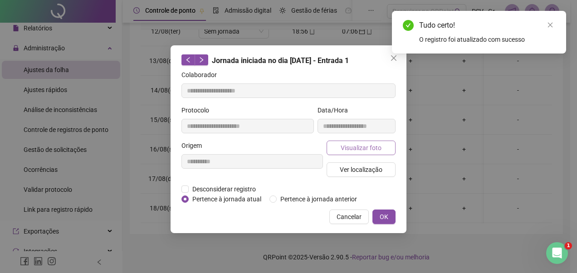
click at [354, 150] on span "Visualizar foto" at bounding box center [360, 148] width 41 height 10
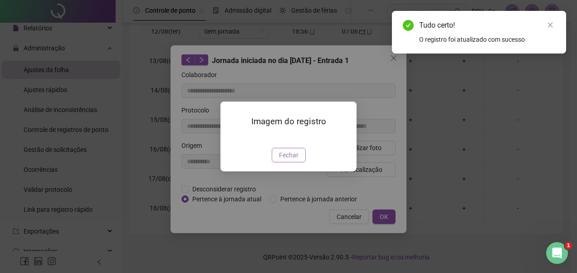
click at [286, 160] on span "Fechar" at bounding box center [288, 155] width 19 height 10
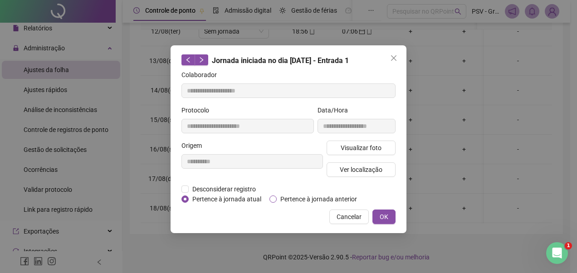
click at [277, 195] on label "Pertence à jornada anterior" at bounding box center [314, 199] width 91 height 10
click at [382, 216] on span "OK" at bounding box center [383, 217] width 9 height 10
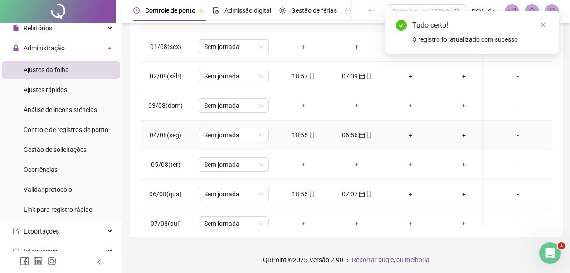
scroll to position [0, 0]
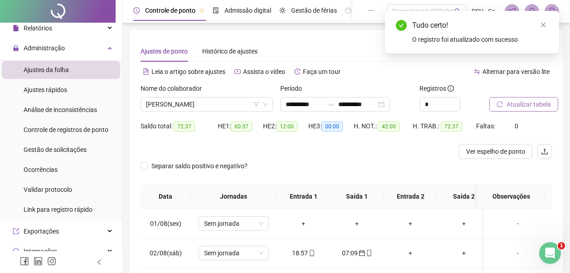
click at [506, 104] on button "Atualizar tabela" at bounding box center [523, 104] width 69 height 15
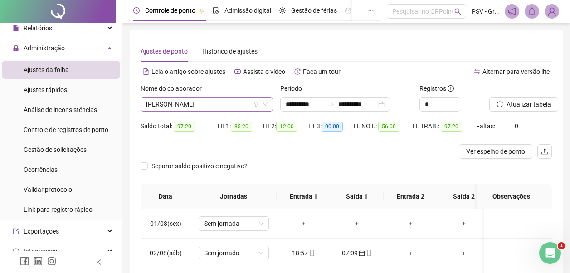
click at [237, 105] on span "[PERSON_NAME]" at bounding box center [206, 104] width 121 height 14
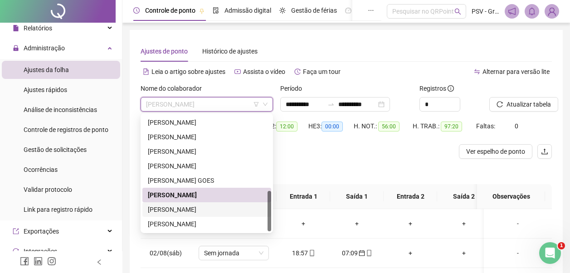
click at [209, 209] on div "[PERSON_NAME]" at bounding box center [207, 209] width 118 height 10
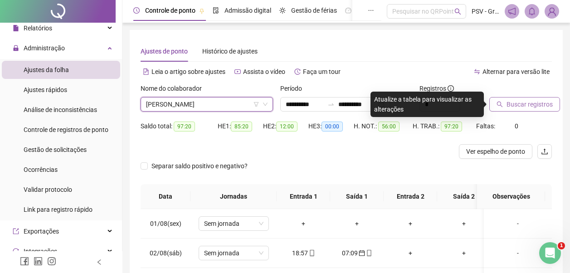
click at [542, 108] on span "Buscar registros" at bounding box center [529, 104] width 46 height 10
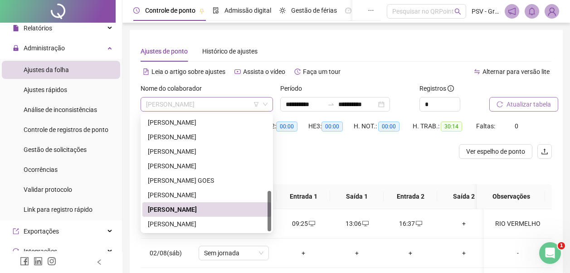
click at [216, 105] on span "[PERSON_NAME]" at bounding box center [206, 104] width 121 height 14
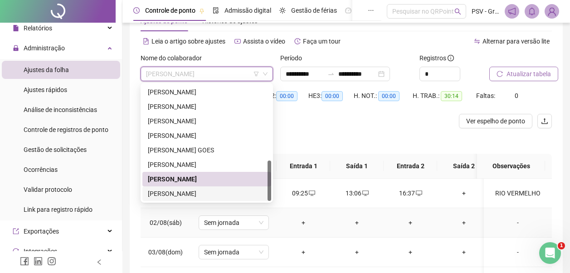
scroll to position [45, 0]
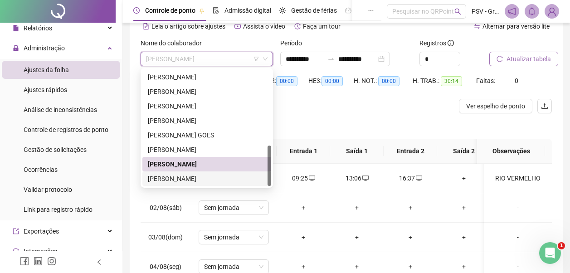
click at [215, 180] on div "[PERSON_NAME]" at bounding box center [207, 179] width 118 height 10
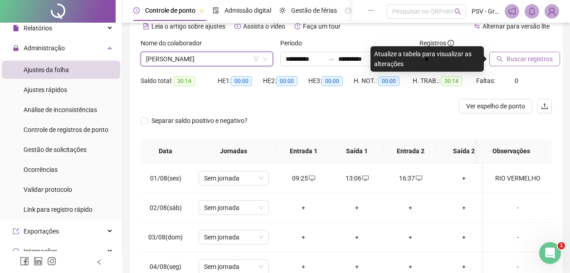
click at [519, 62] on span "Buscar registros" at bounding box center [529, 59] width 46 height 10
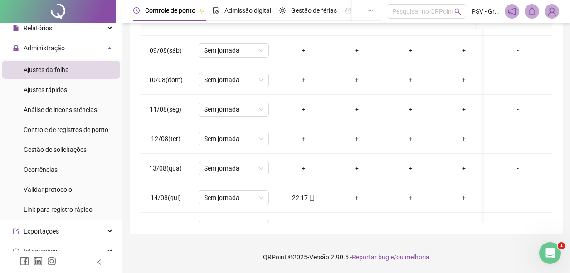
scroll to position [344, 0]
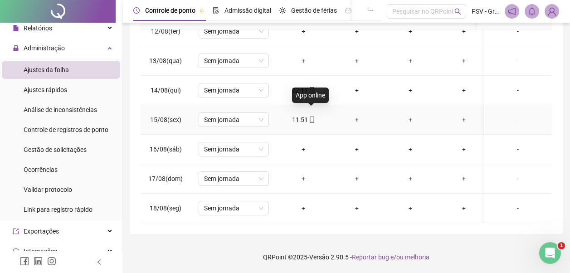
click at [311, 116] on icon "mobile" at bounding box center [312, 119] width 6 height 6
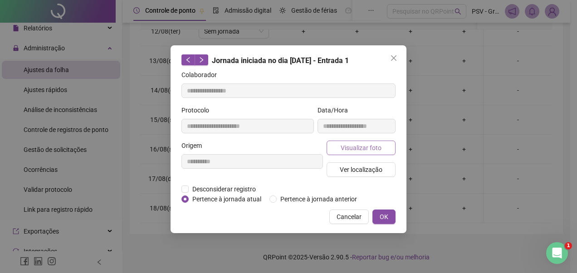
click at [374, 147] on span "Visualizar foto" at bounding box center [360, 148] width 41 height 10
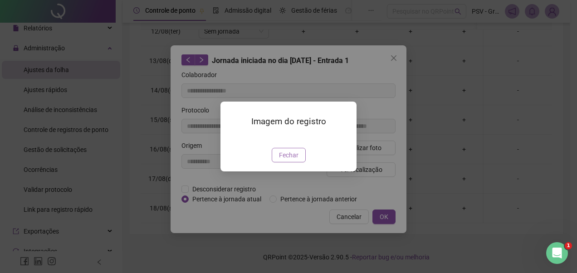
click at [287, 160] on span "Fechar" at bounding box center [288, 155] width 19 height 10
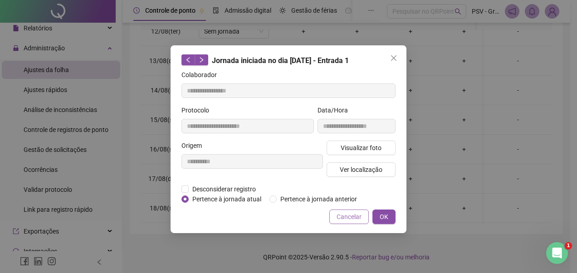
click at [339, 212] on span "Cancelar" at bounding box center [348, 217] width 25 height 10
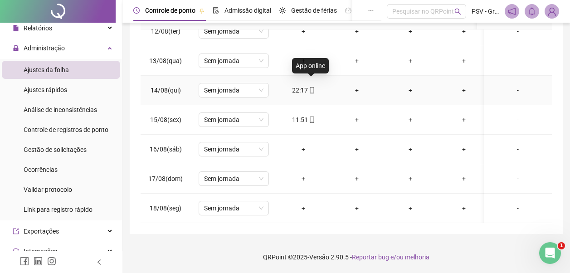
click at [314, 87] on icon "mobile" at bounding box center [312, 90] width 6 height 6
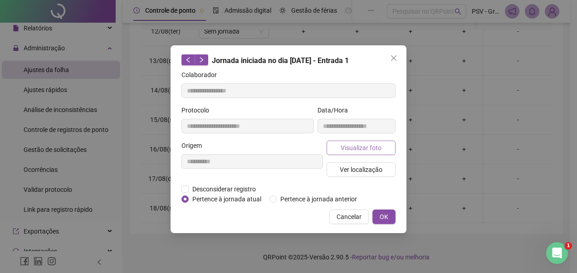
click at [377, 152] on span "Visualizar foto" at bounding box center [360, 148] width 41 height 10
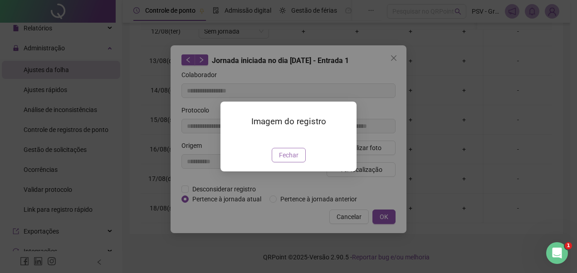
click at [286, 160] on span "Fechar" at bounding box center [288, 155] width 19 height 10
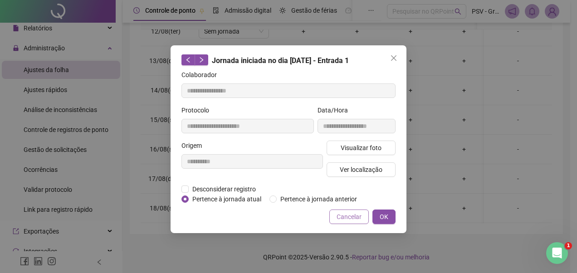
click at [352, 211] on button "Cancelar" at bounding box center [348, 216] width 39 height 15
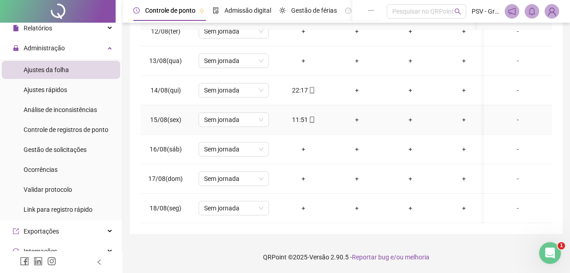
click at [303, 116] on div "11:51" at bounding box center [303, 120] width 39 height 10
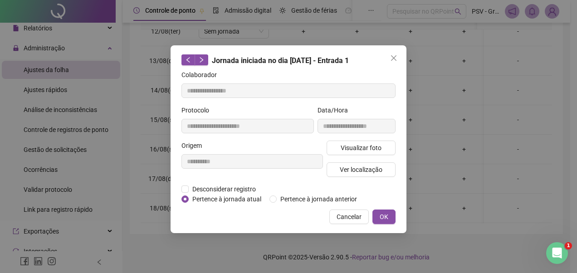
click at [395, 55] on icon "close" at bounding box center [393, 57] width 7 height 7
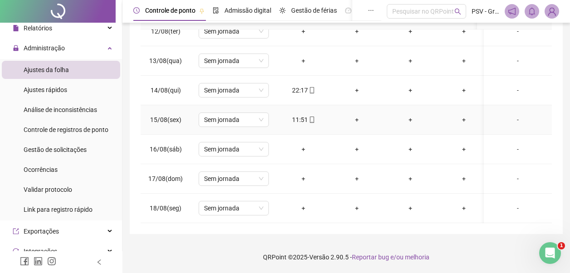
click at [301, 115] on div "11:51" at bounding box center [303, 120] width 39 height 10
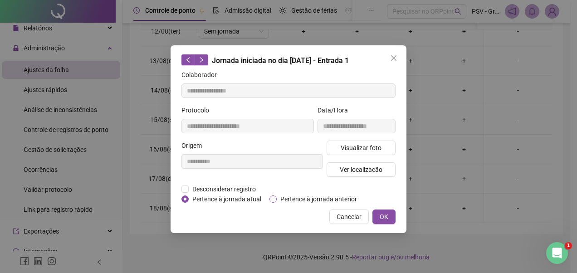
click at [289, 202] on span "Pertence à jornada anterior" at bounding box center [318, 199] width 84 height 10
click at [375, 215] on button "OK" at bounding box center [383, 216] width 23 height 15
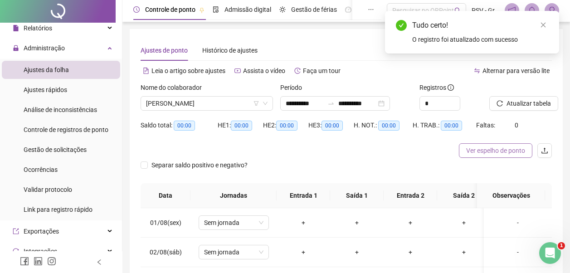
scroll to position [0, 0]
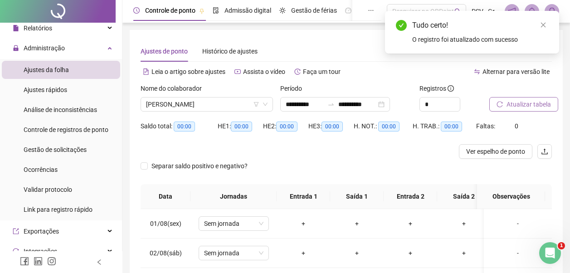
click at [533, 105] on span "Atualizar tabela" at bounding box center [528, 104] width 44 height 10
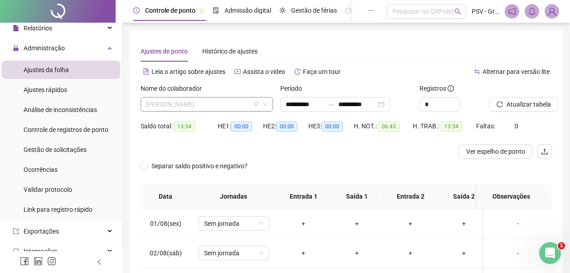
click at [230, 102] on span "[PERSON_NAME]" at bounding box center [206, 104] width 121 height 14
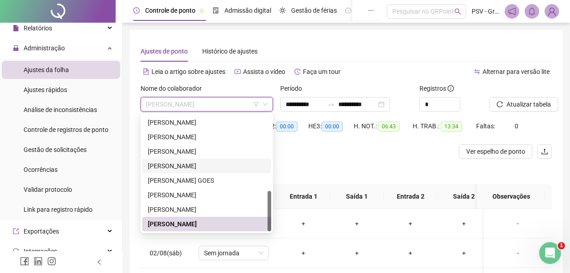
click at [202, 165] on div "[PERSON_NAME]" at bounding box center [207, 166] width 118 height 10
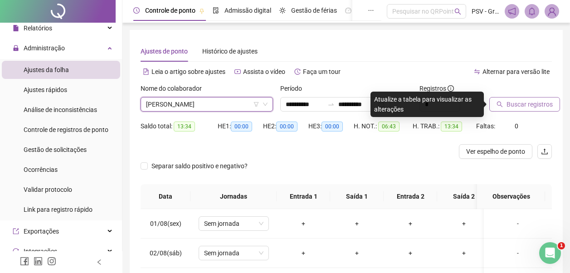
click at [547, 101] on span "Buscar registros" at bounding box center [529, 104] width 46 height 10
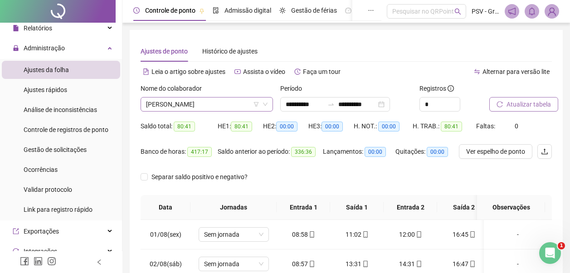
click at [233, 105] on span "[PERSON_NAME]" at bounding box center [206, 104] width 121 height 14
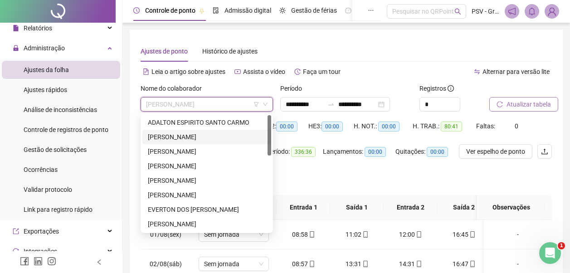
click at [206, 140] on div "[PERSON_NAME]" at bounding box center [207, 137] width 118 height 10
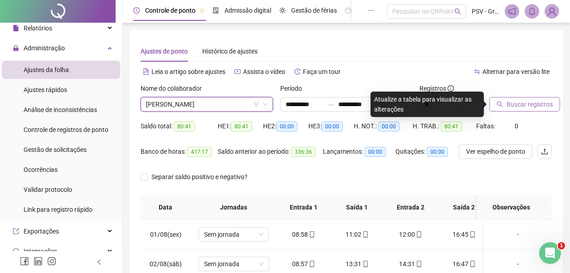
click at [511, 105] on span "Buscar registros" at bounding box center [529, 104] width 46 height 10
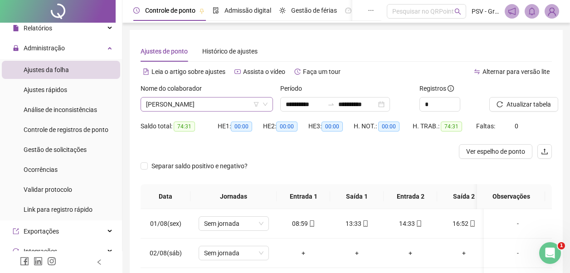
click at [244, 102] on span "[PERSON_NAME]" at bounding box center [206, 104] width 121 height 14
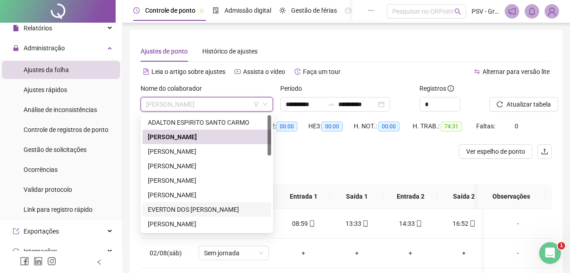
click at [200, 207] on div "EVERTON DOS [PERSON_NAME]" at bounding box center [207, 209] width 118 height 10
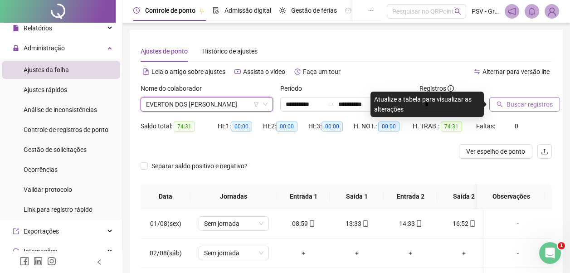
click at [546, 103] on span "Buscar registros" at bounding box center [529, 104] width 46 height 10
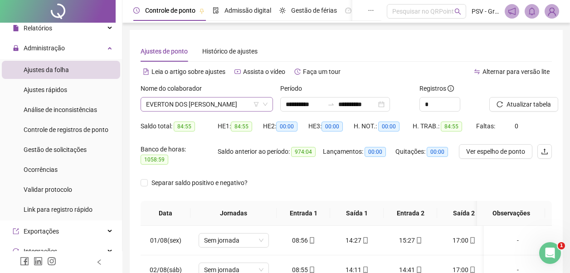
click at [220, 107] on span "EVERTON DOS [PERSON_NAME]" at bounding box center [206, 104] width 121 height 14
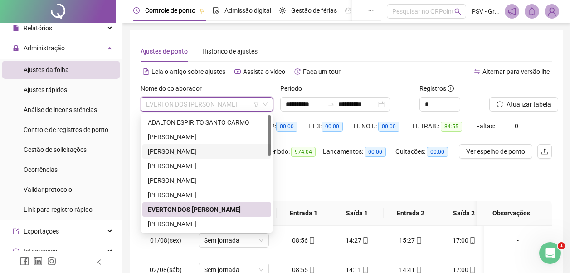
click at [198, 152] on div "[PERSON_NAME]" at bounding box center [207, 151] width 118 height 10
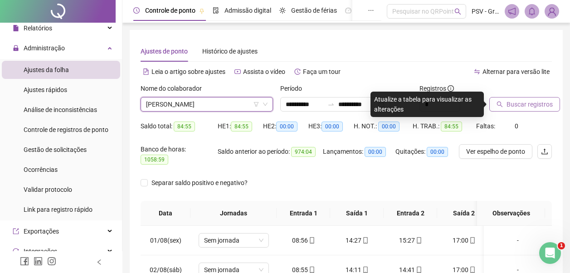
click at [507, 104] on span "Buscar registros" at bounding box center [529, 104] width 46 height 10
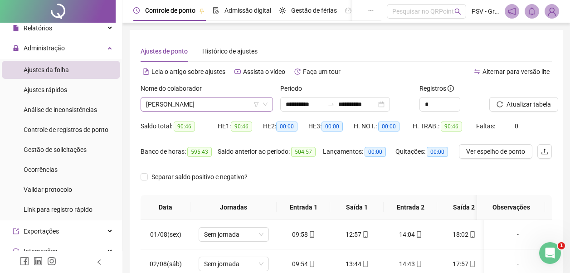
click at [222, 105] on span "[PERSON_NAME]" at bounding box center [206, 104] width 121 height 14
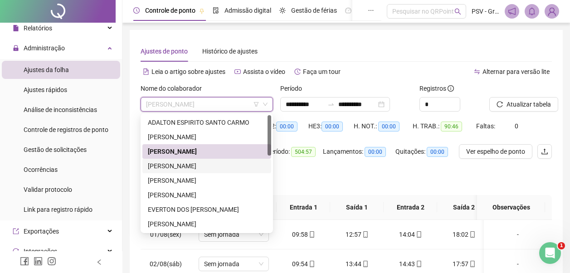
click at [199, 166] on div "[PERSON_NAME]" at bounding box center [207, 166] width 118 height 10
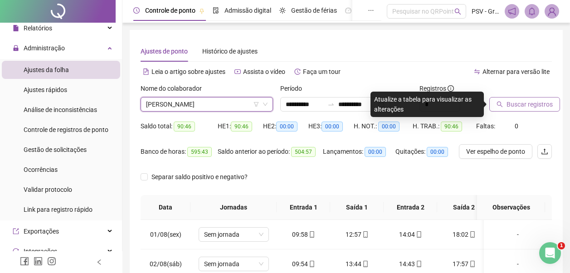
click at [534, 101] on span "Buscar registros" at bounding box center [529, 104] width 46 height 10
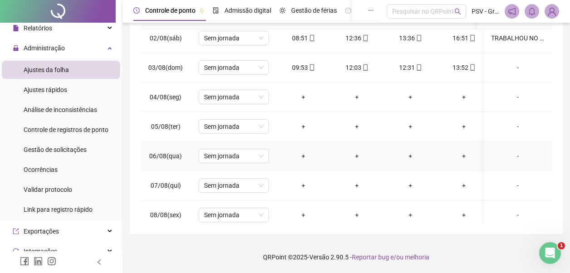
scroll to position [26, 0]
